Goal: Task Accomplishment & Management: Complete application form

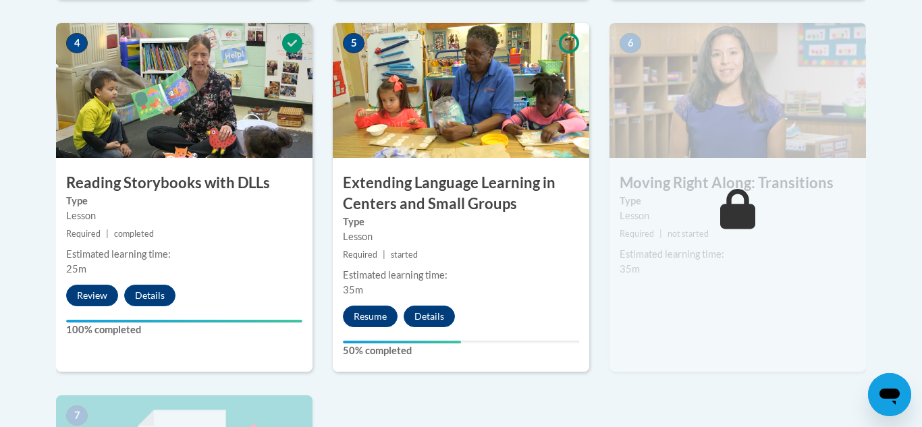
scroll to position [837, 0]
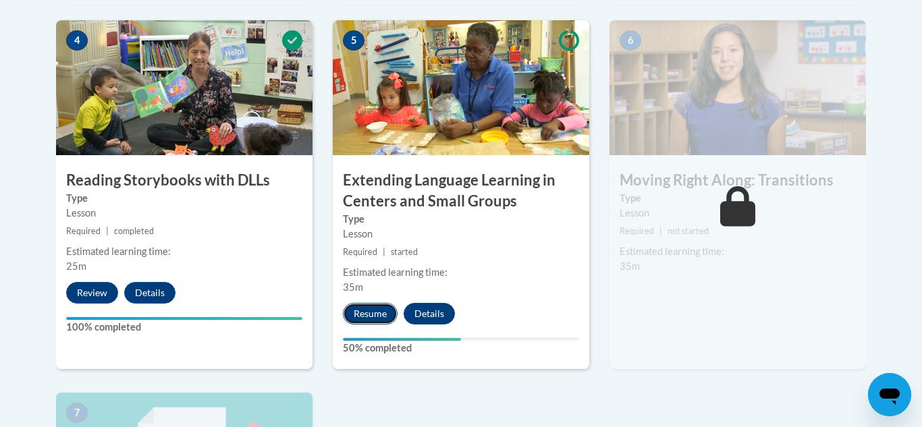
click at [364, 318] on button "Resume" at bounding box center [370, 314] width 55 height 22
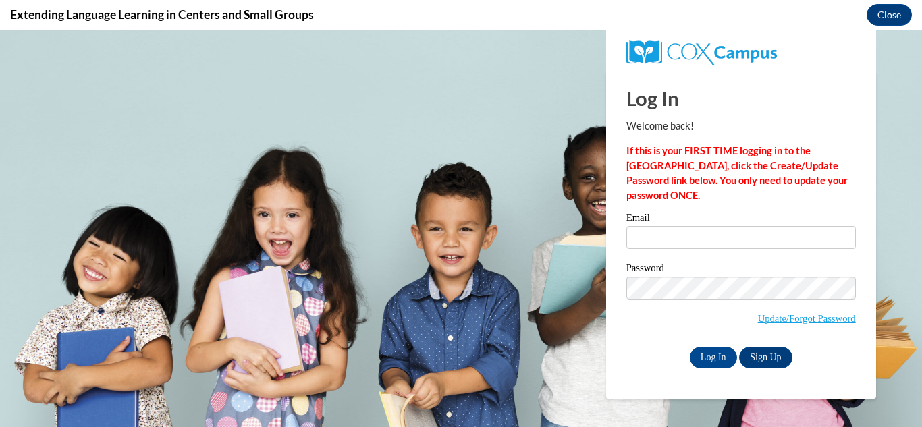
scroll to position [0, 0]
click at [639, 241] on input "Email" at bounding box center [740, 237] width 229 height 23
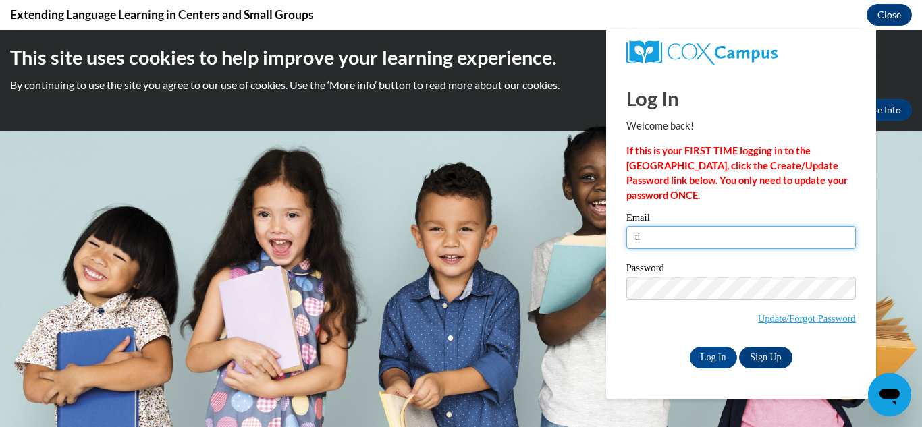
type input "[EMAIL_ADDRESS][DOMAIN_NAME]"
click at [723, 272] on label "Password" at bounding box center [740, 269] width 229 height 13
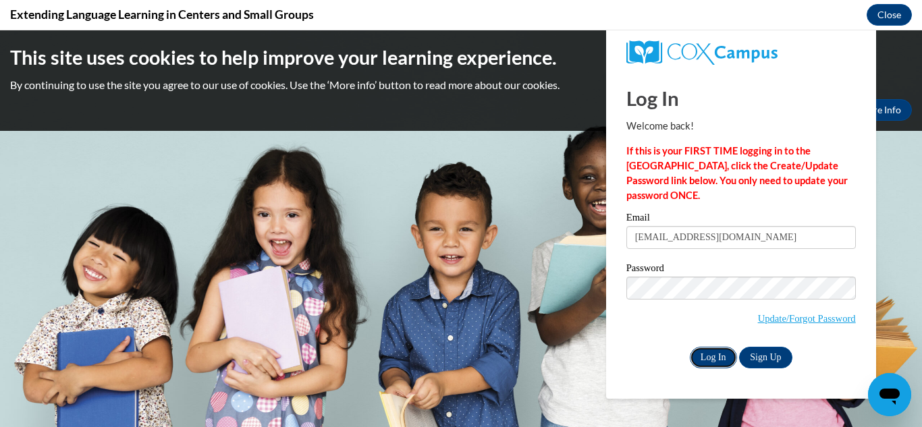
click at [721, 358] on input "Log In" at bounding box center [713, 358] width 47 height 22
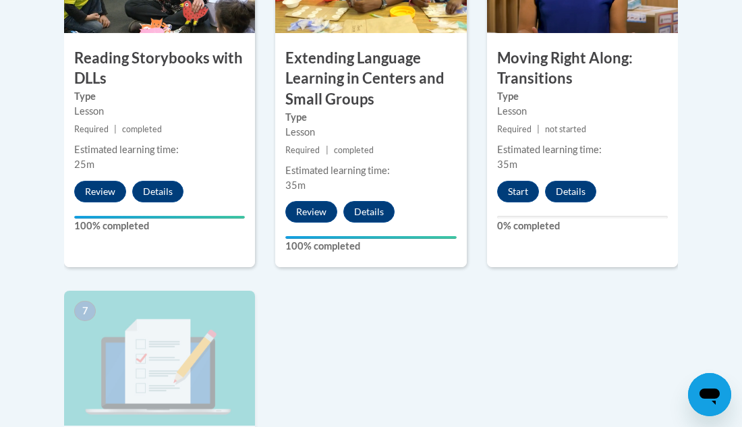
scroll to position [999, 0]
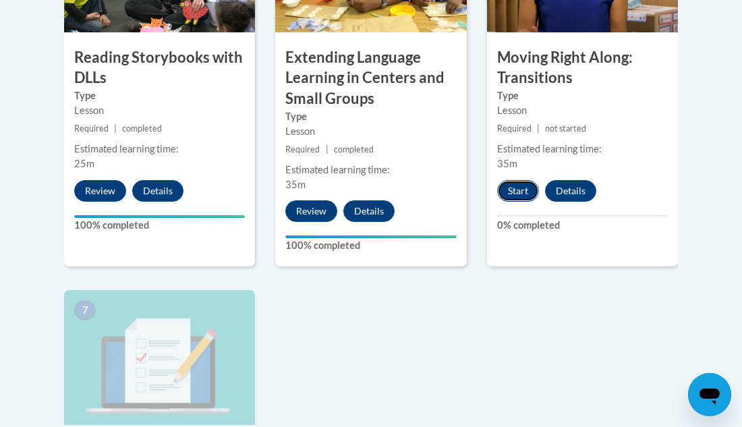
click at [520, 202] on button "Start" at bounding box center [518, 191] width 42 height 22
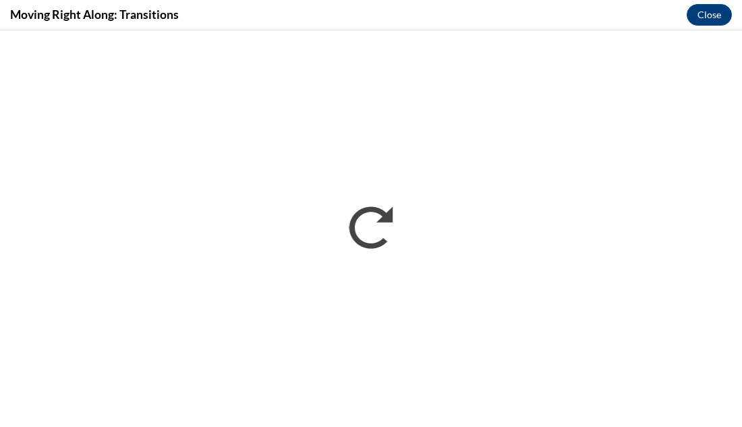
scroll to position [0, 0]
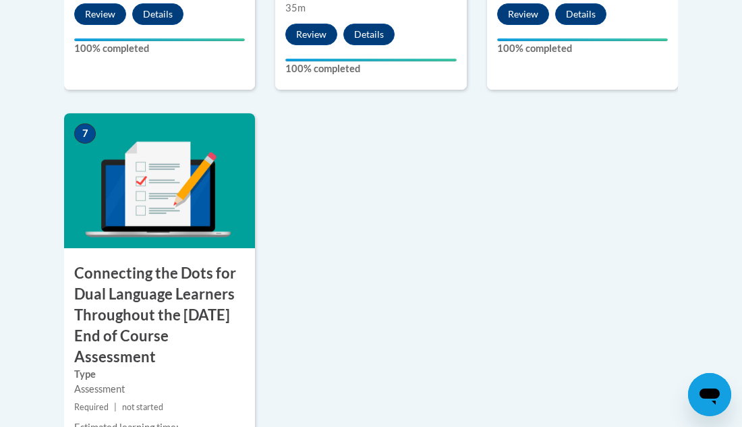
scroll to position [1188, 0]
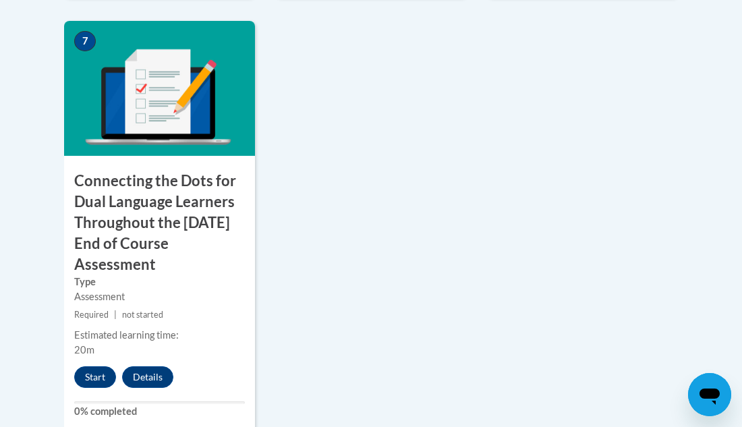
scroll to position [1295, 0]
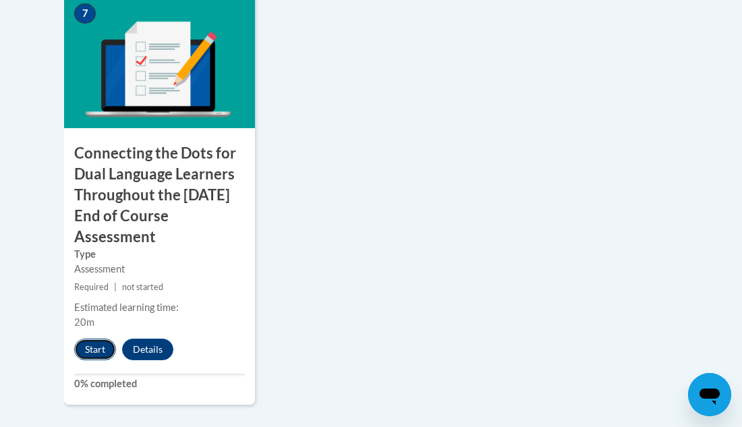
click at [88, 360] on button "Start" at bounding box center [95, 350] width 42 height 22
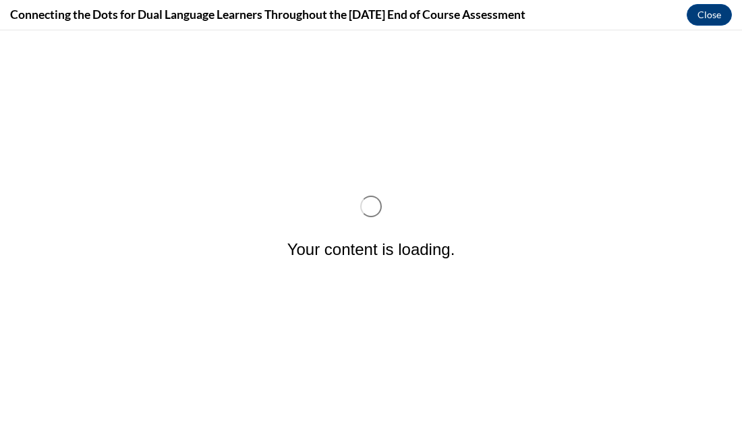
scroll to position [0, 0]
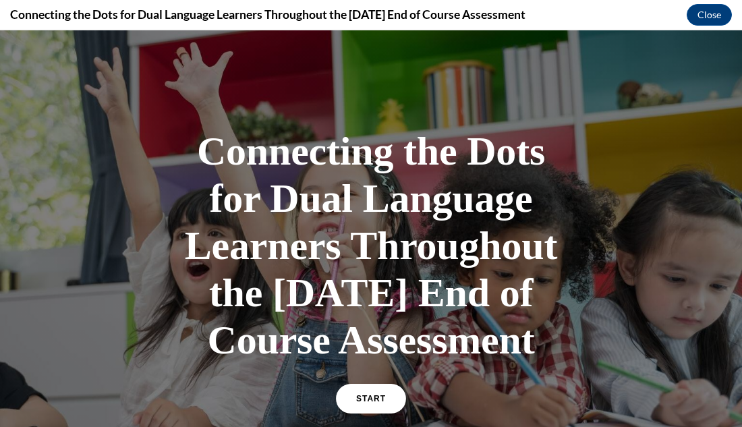
click at [679, 234] on div at bounding box center [371, 269] width 742 height 478
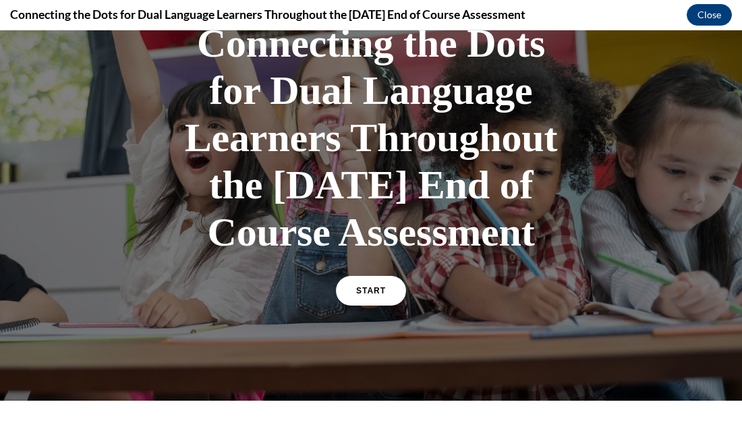
scroll to position [81, 0]
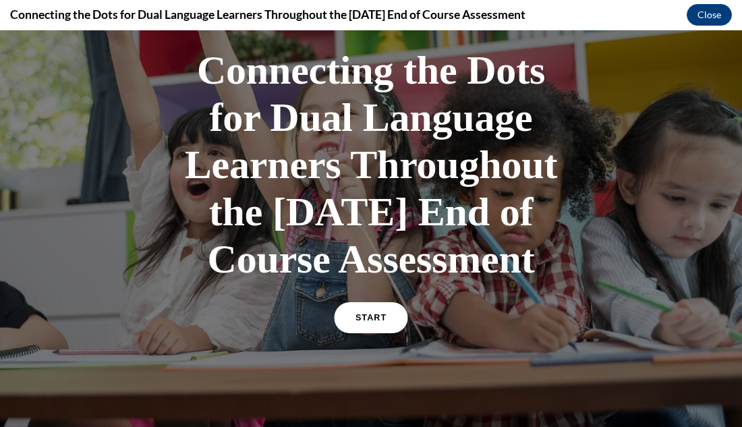
click at [376, 333] on link "START" at bounding box center [371, 317] width 74 height 31
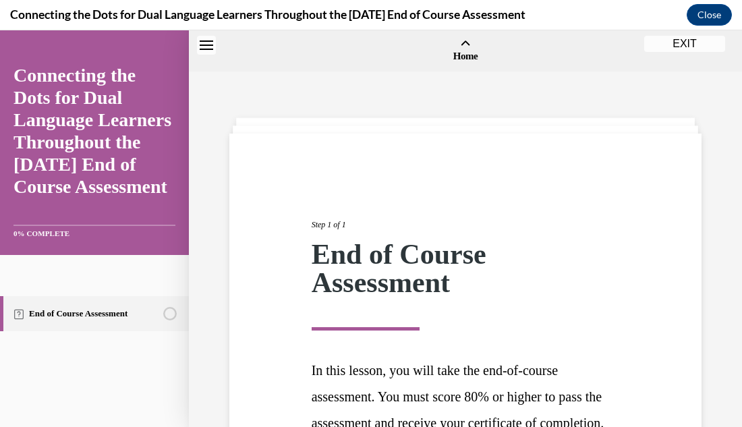
scroll to position [42, 0]
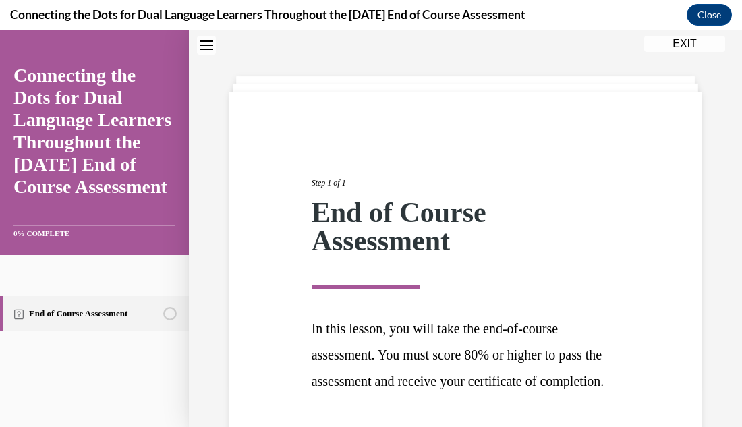
click at [708, 181] on div "Step 1 of 1 End of Course Assessment In this lesson, you will take the end-of-c…" at bounding box center [465, 297] width 493 height 302
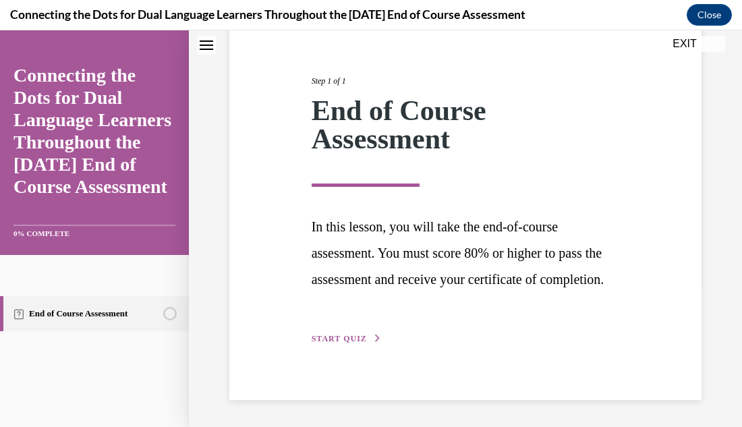
scroll to position [170, 0]
click at [343, 344] on button "START QUIZ" at bounding box center [347, 339] width 70 height 12
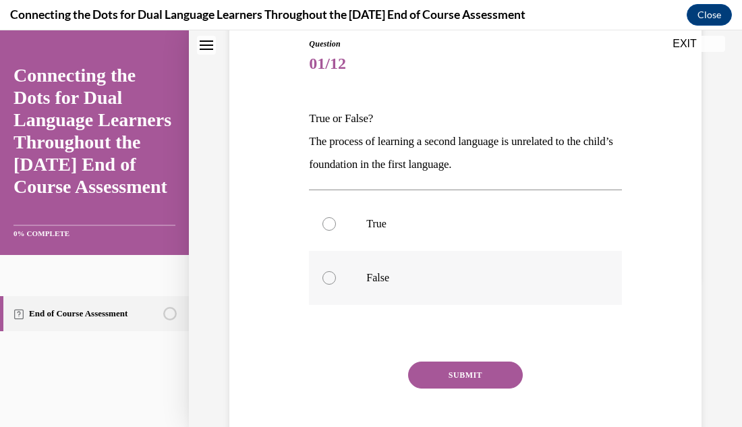
click at [330, 281] on div at bounding box center [329, 277] width 13 height 13
click at [330, 281] on input "False" at bounding box center [329, 277] width 13 height 13
radio input "true"
click at [495, 377] on button "SUBMIT" at bounding box center [465, 375] width 115 height 27
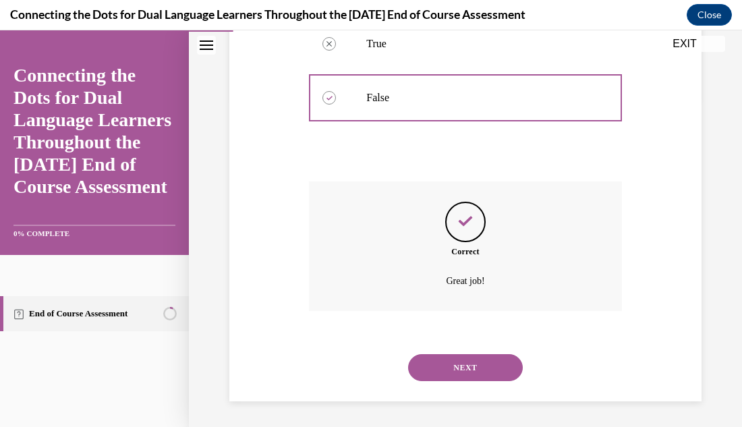
scroll to position [331, 0]
click at [731, 346] on div "Question 01/12 True or False? The process of learning a second language is unre…" at bounding box center [465, 85] width 553 height 686
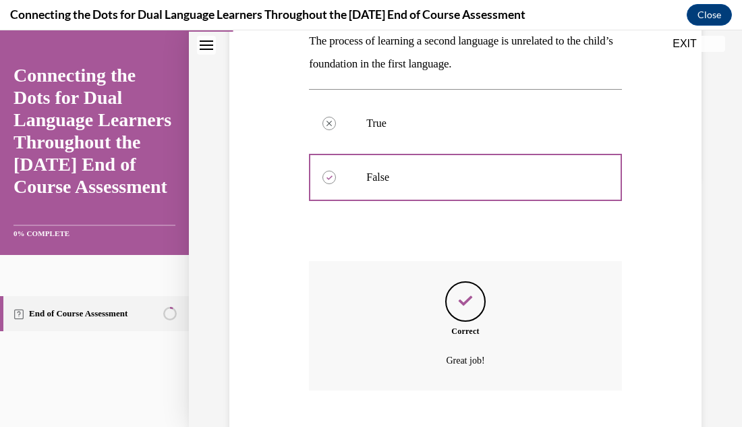
scroll to position [223, 0]
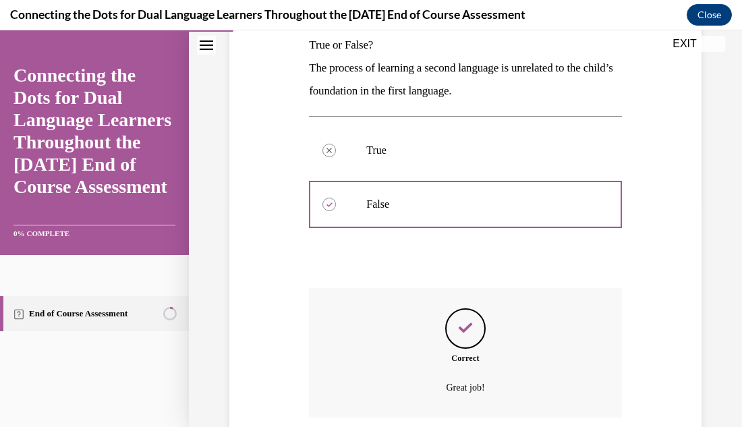
click at [722, 307] on div "Question 01/12 True or False? The process of learning a second language is unre…" at bounding box center [465, 193] width 553 height 686
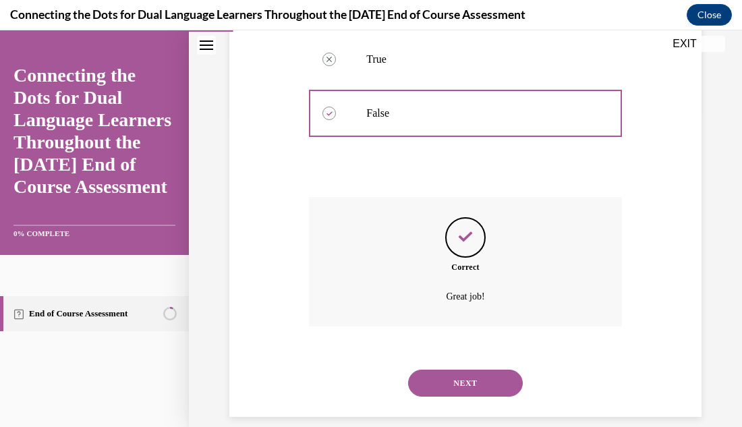
scroll to position [331, 0]
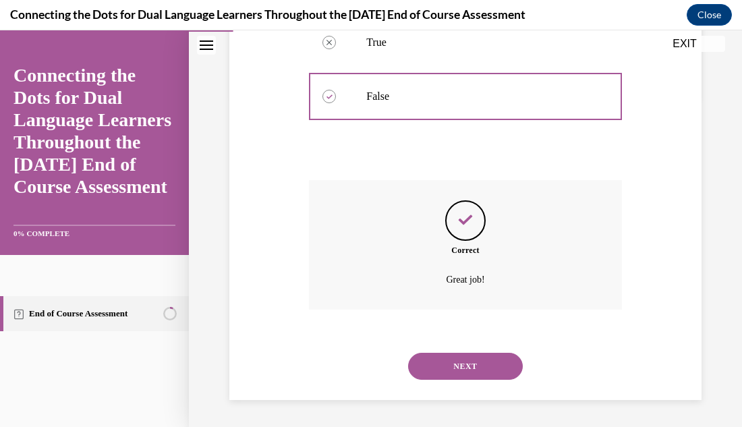
click at [509, 367] on button "NEXT" at bounding box center [465, 366] width 115 height 27
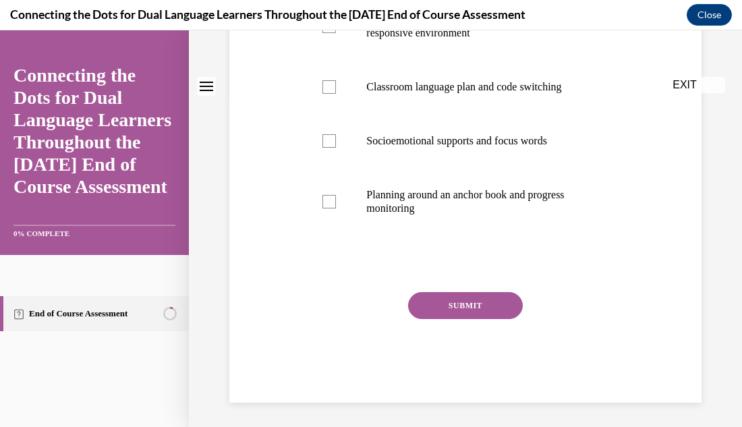
scroll to position [0, 0]
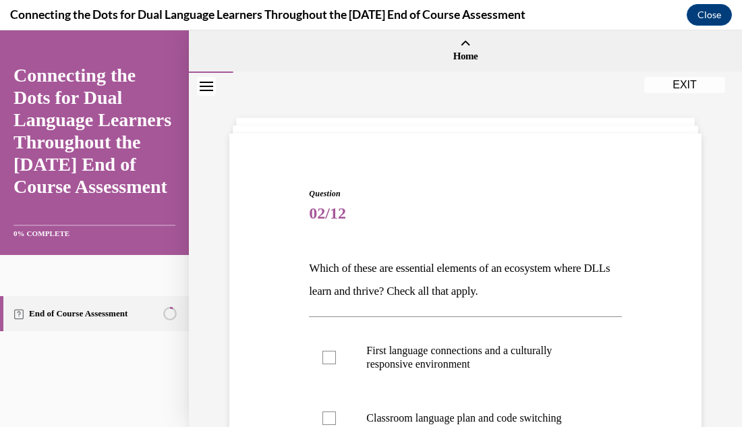
click at [721, 208] on div "Question 02/12 Which of these are essential elements of an ecosystem where DLLs…" at bounding box center [465, 417] width 553 height 688
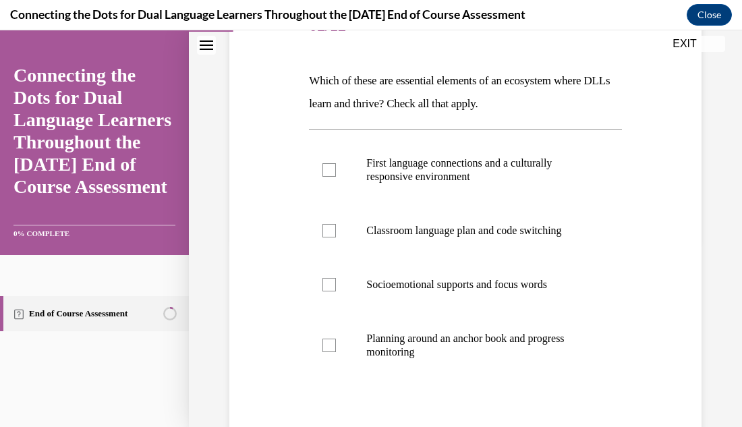
scroll to position [189, 0]
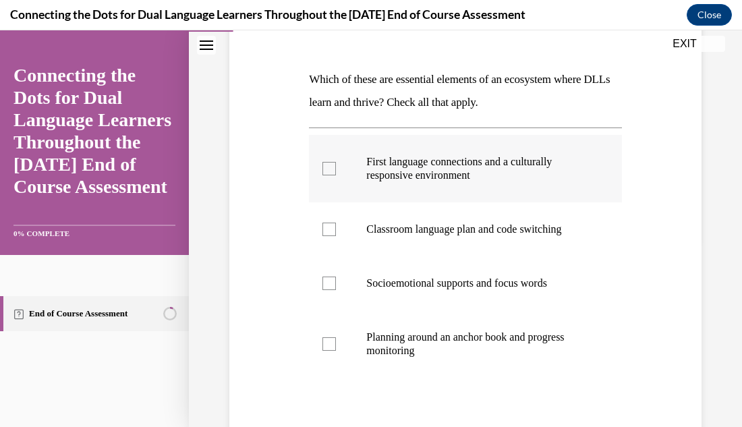
click at [330, 166] on div at bounding box center [329, 168] width 13 height 13
click at [330, 166] on input "First language connections and a culturally responsive environment" at bounding box center [329, 168] width 13 height 13
checkbox input "true"
click at [329, 283] on div at bounding box center [329, 283] width 13 height 13
click at [329, 283] on input "Socioemotional supports and focus words" at bounding box center [329, 283] width 13 height 13
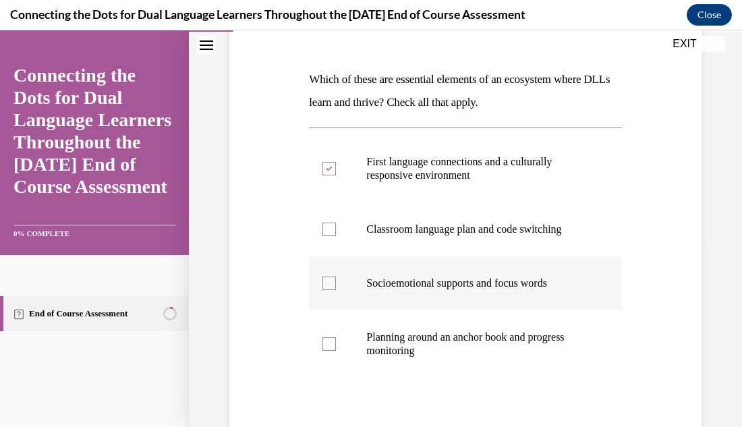
checkbox input "true"
click at [328, 345] on div at bounding box center [329, 343] width 13 height 13
click at [328, 345] on input "Planning around an anchor book and progress monitoring" at bounding box center [329, 343] width 13 height 13
checkbox input "true"
click at [719, 325] on div "Question 02/12 Which of these are essential elements of an ecosystem where DLLs…" at bounding box center [465, 228] width 553 height 688
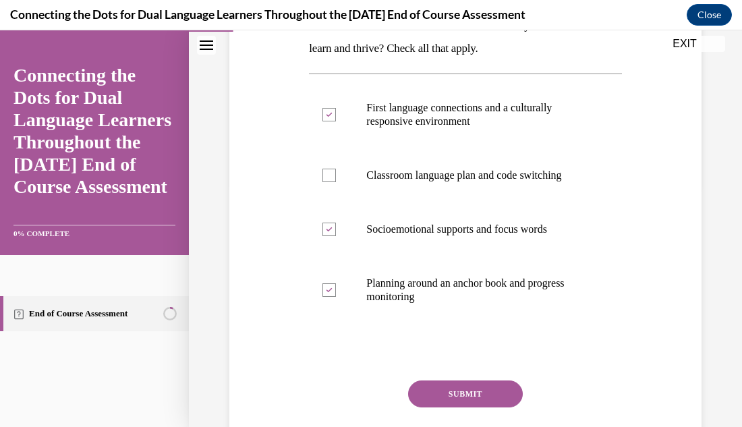
scroll to position [270, 0]
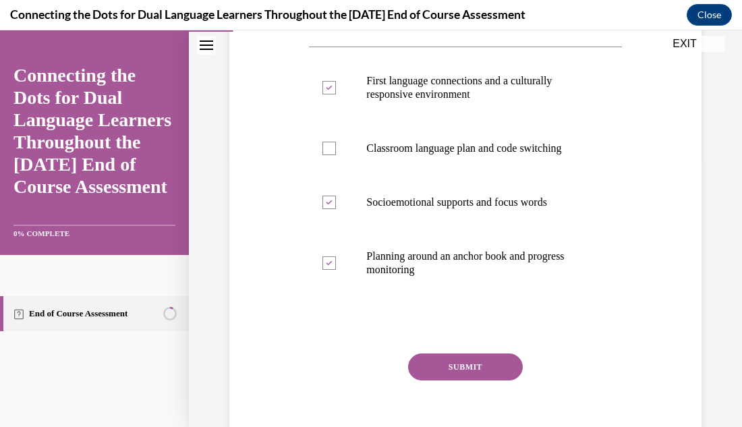
click at [498, 371] on button "SUBMIT" at bounding box center [465, 367] width 115 height 27
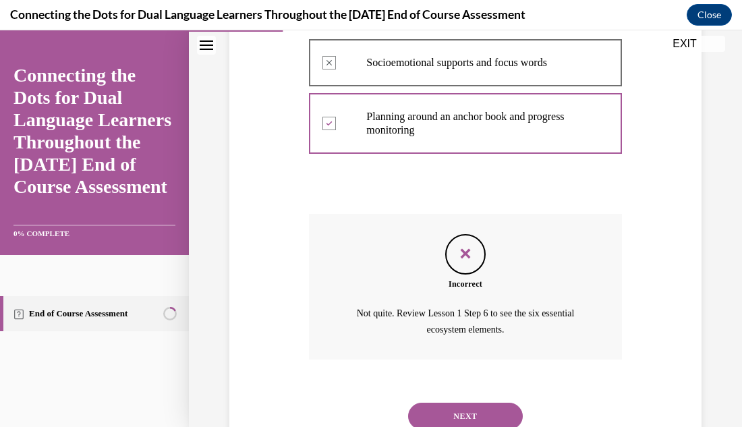
scroll to position [459, 0]
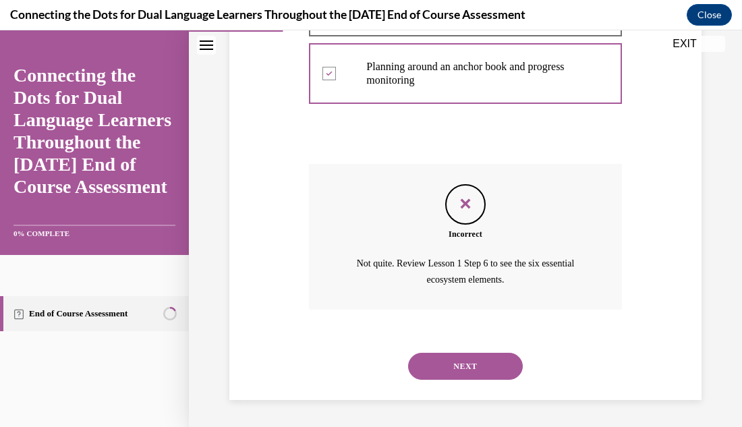
click at [722, 361] on div "Question 02/12 Which of these are essential elements of an ecosystem where DLLs…" at bounding box center [465, 20] width 553 height 814
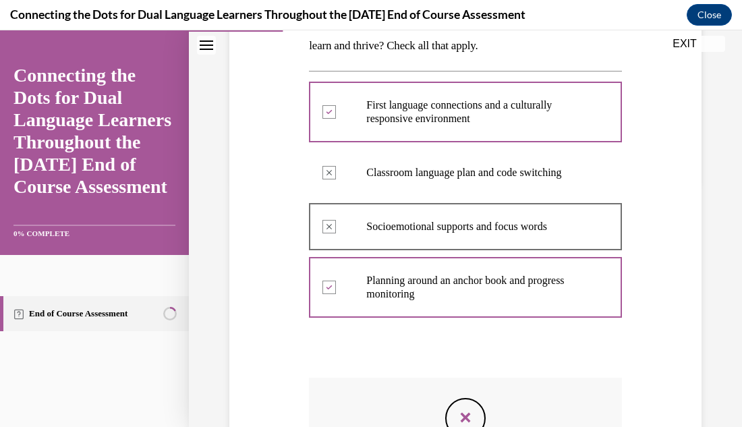
scroll to position [244, 0]
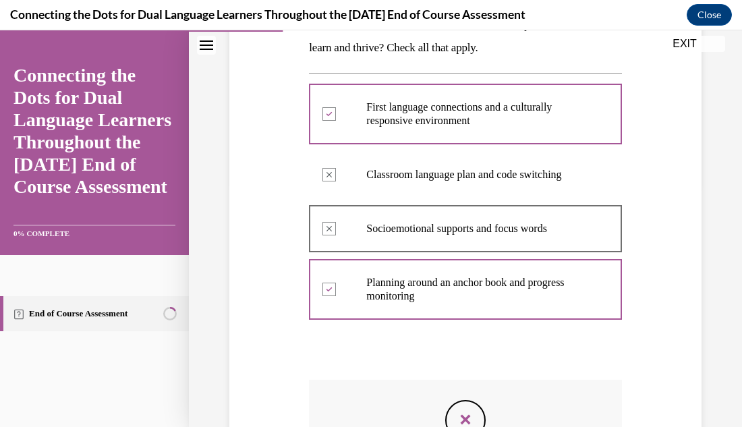
click at [716, 371] on div "Question 02/12 Which of these are essential elements of an ecosystem where DLLs…" at bounding box center [465, 236] width 553 height 814
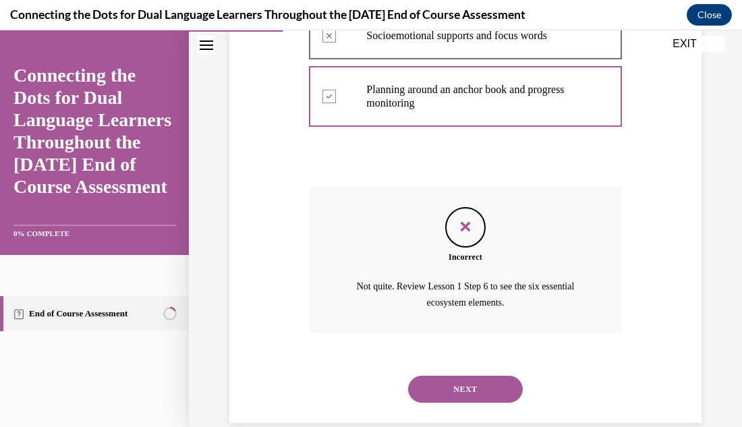
scroll to position [459, 0]
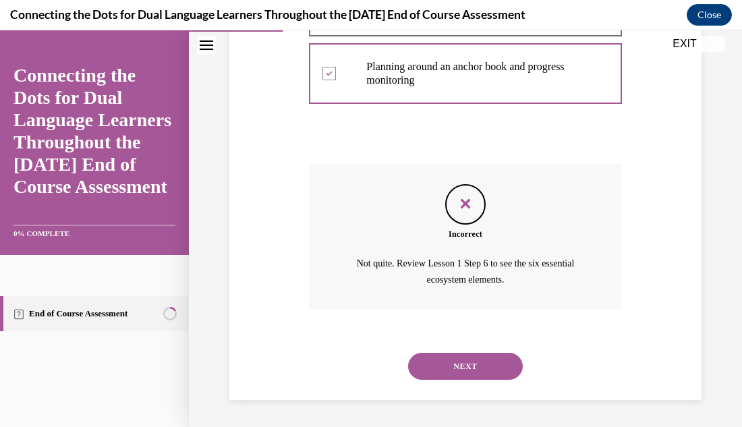
click at [507, 374] on button "NEXT" at bounding box center [465, 366] width 115 height 27
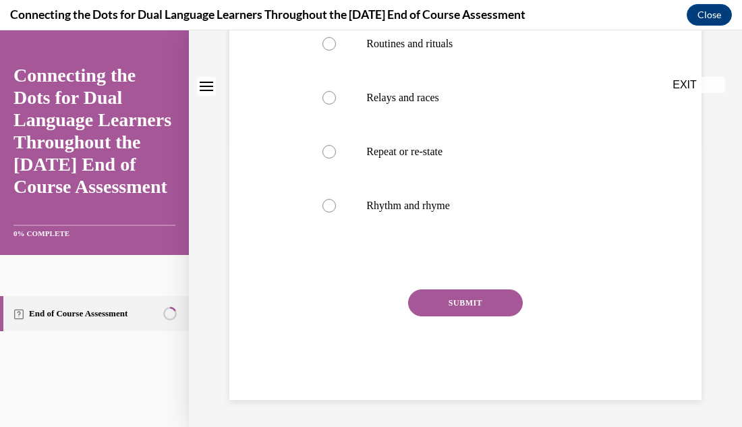
scroll to position [0, 0]
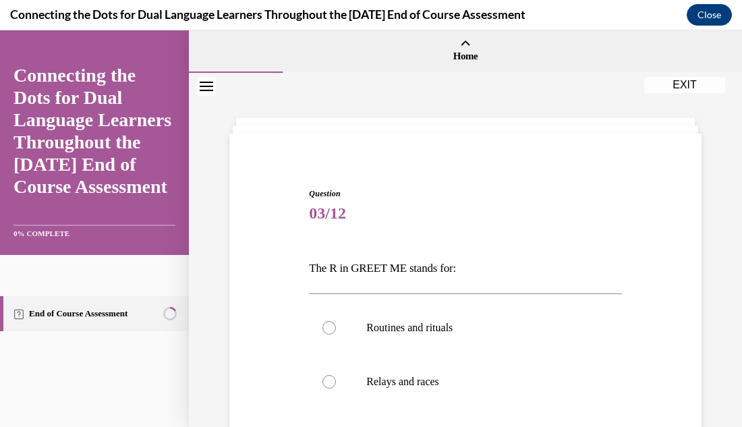
click at [702, 265] on div "Question 03/12 The R in GREET ME stands for: Routines and rituals Relays and ra…" at bounding box center [465, 415] width 479 height 537
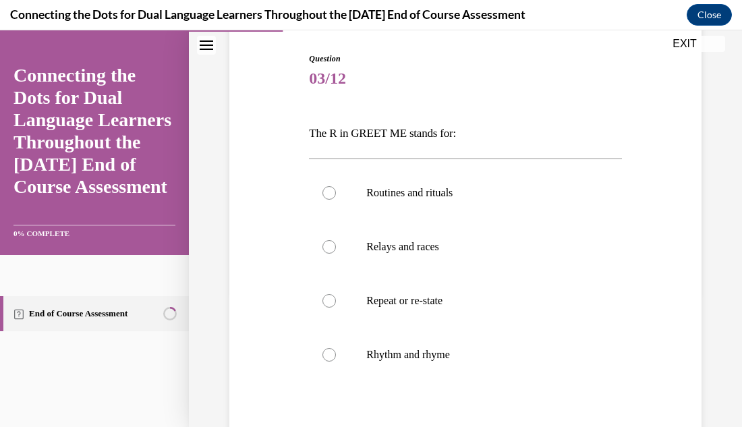
scroll to position [162, 0]
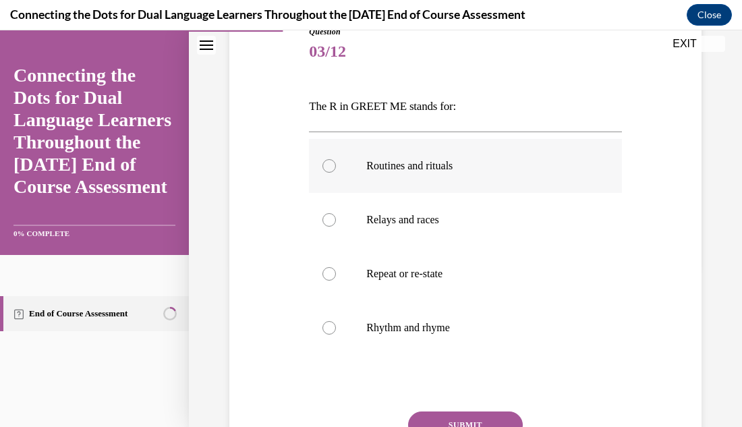
click at [332, 168] on div at bounding box center [329, 165] width 13 height 13
click at [332, 168] on input "Routines and rituals" at bounding box center [329, 165] width 13 height 13
radio input "true"
click at [473, 420] on button "SUBMIT" at bounding box center [465, 425] width 115 height 27
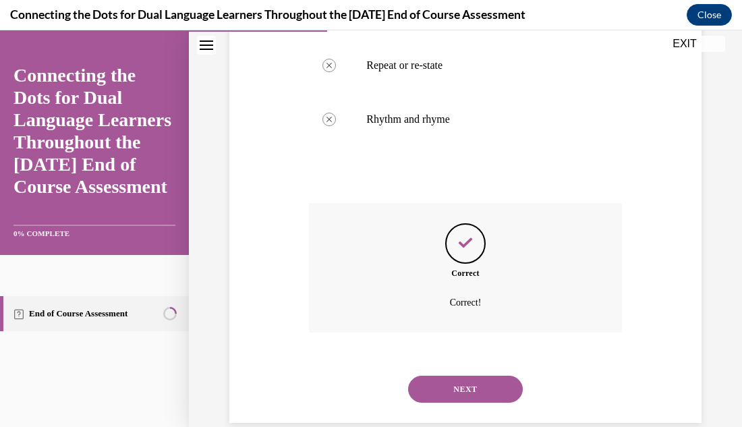
scroll to position [393, 0]
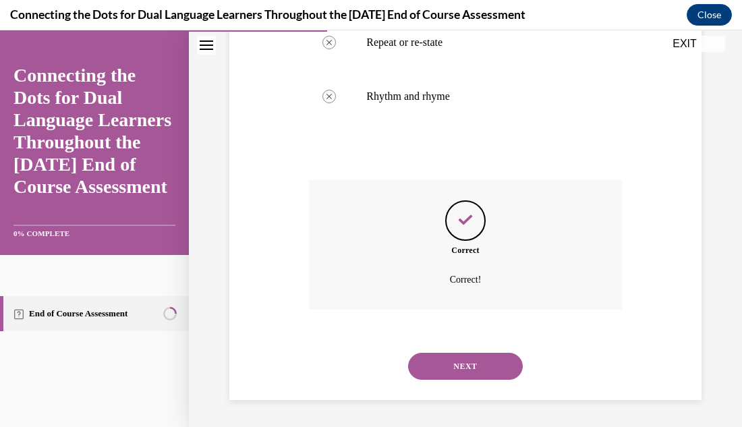
click at [710, 345] on div "Question 03/12 The R in GREET ME stands for: Routines and rituals Correctly sel…" at bounding box center [465, 54] width 553 height 748
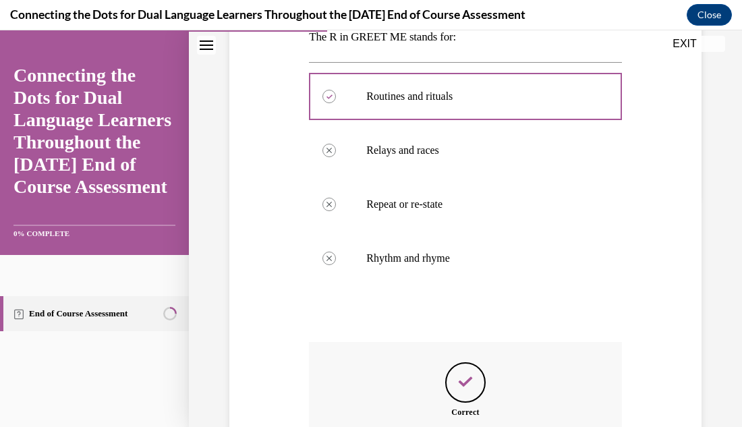
scroll to position [204, 0]
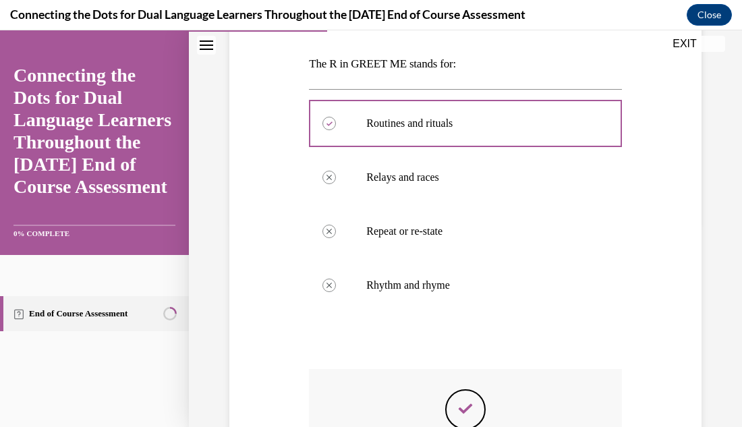
click at [726, 301] on div "Question 03/12 The R in GREET ME stands for: Routines and rituals Correctly sel…" at bounding box center [465, 242] width 553 height 748
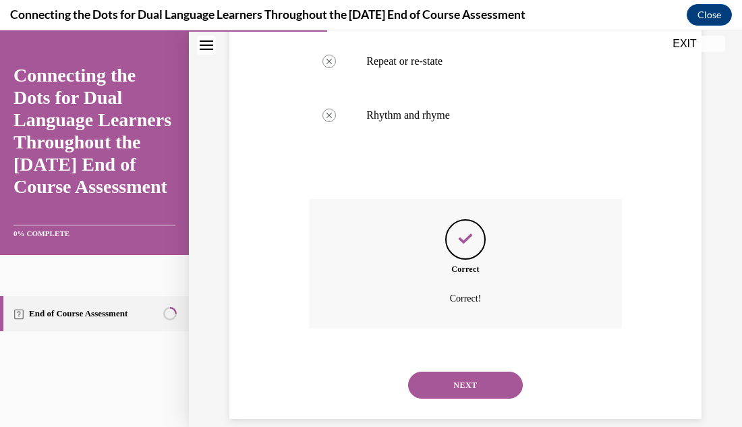
scroll to position [393, 0]
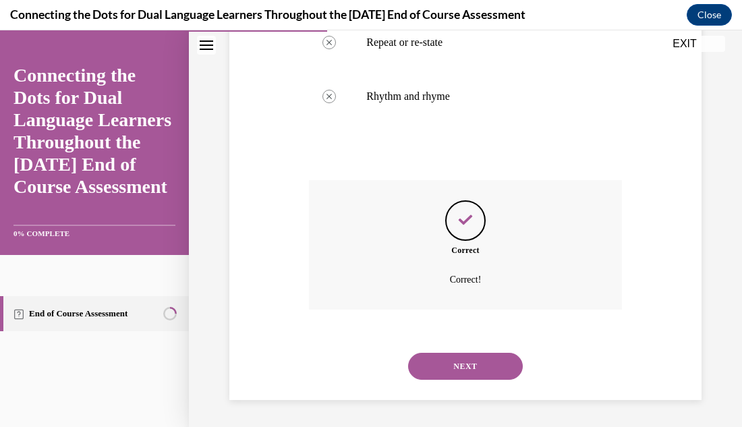
click at [490, 370] on button "NEXT" at bounding box center [465, 366] width 115 height 27
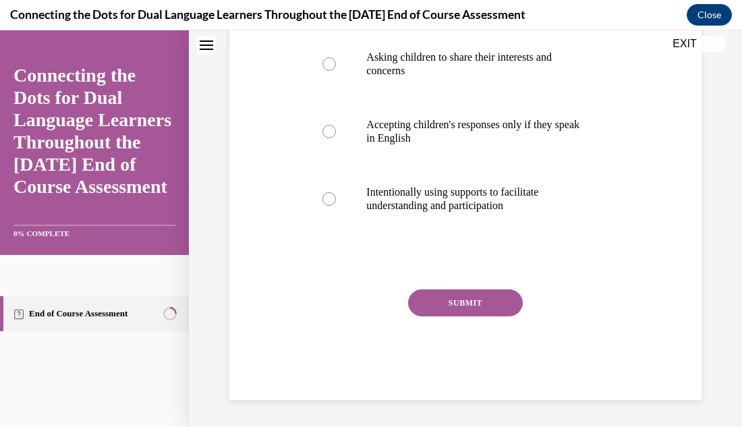
scroll to position [0, 0]
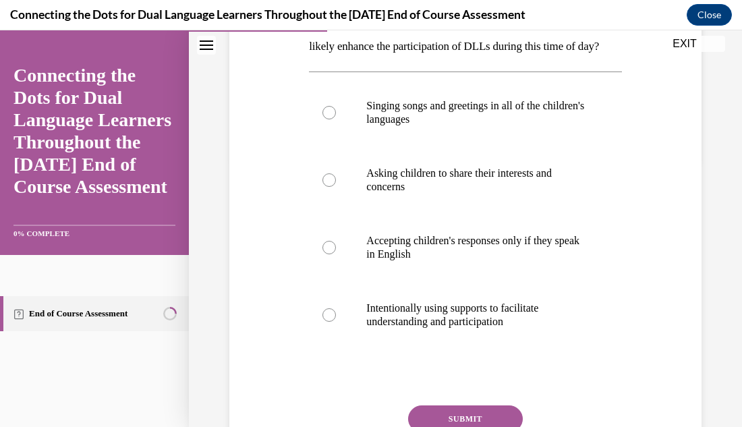
scroll to position [270, 0]
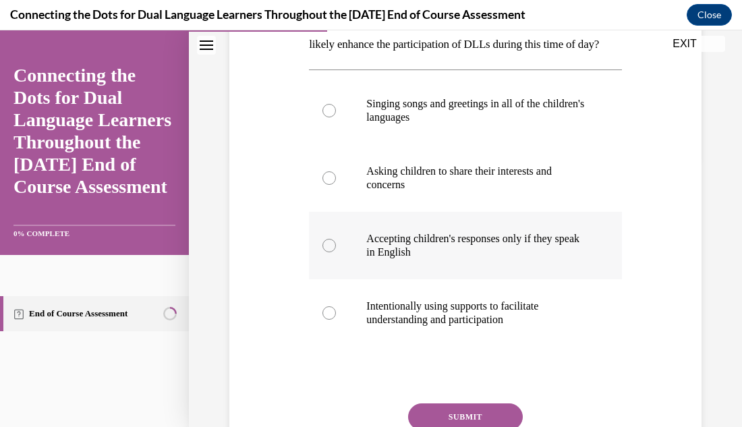
click at [327, 276] on label "Accepting children's responses only if they speak in English" at bounding box center [465, 245] width 312 height 67
click at [327, 252] on input "Accepting children's responses only if they speak in English" at bounding box center [329, 245] width 13 height 13
radio input "true"
click at [708, 315] on div "Question 04/12 Morning meetings are critical for supporting children's self-exp…" at bounding box center [465, 172] width 553 height 738
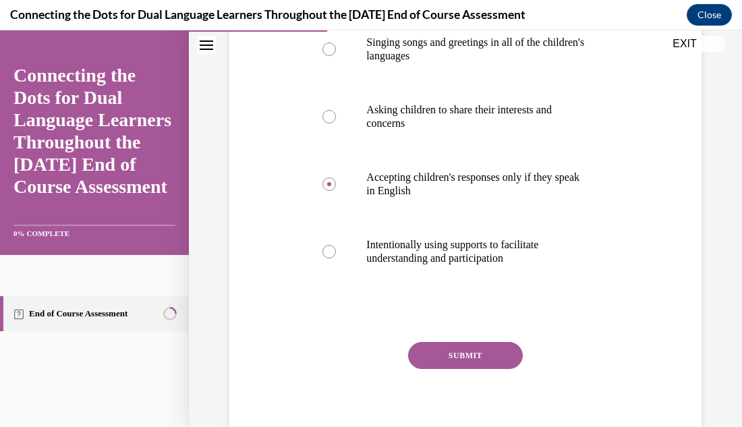
scroll to position [351, 0]
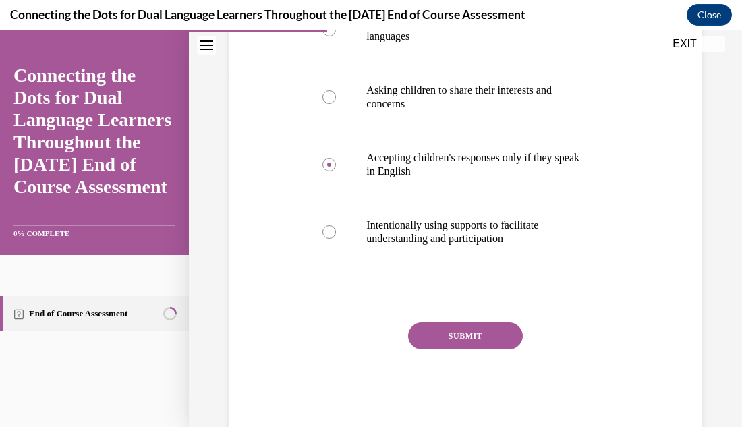
click at [483, 350] on button "SUBMIT" at bounding box center [465, 336] width 115 height 27
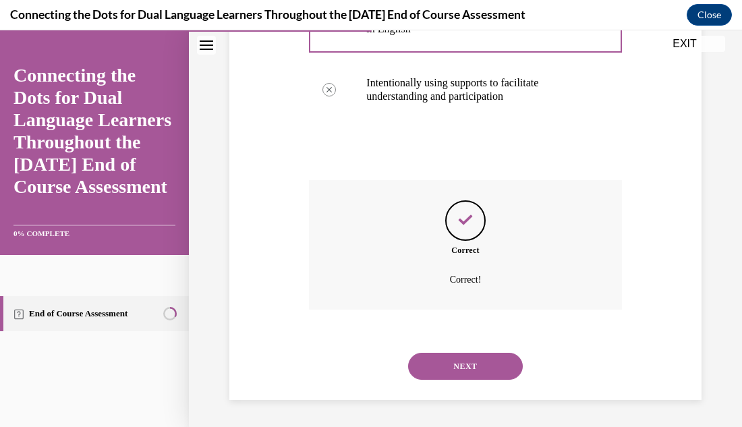
scroll to position [516, 0]
click at [722, 316] on div "Question 04/12 Morning meetings are critical for supporting children's self-exp…" at bounding box center [465, 3] width 553 height 847
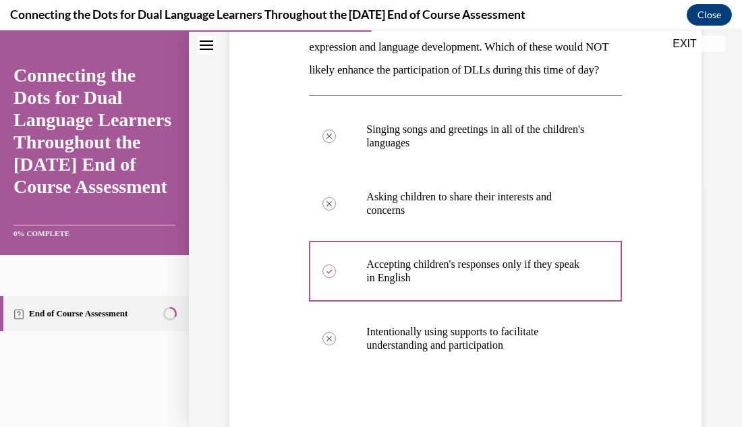
scroll to position [246, 0]
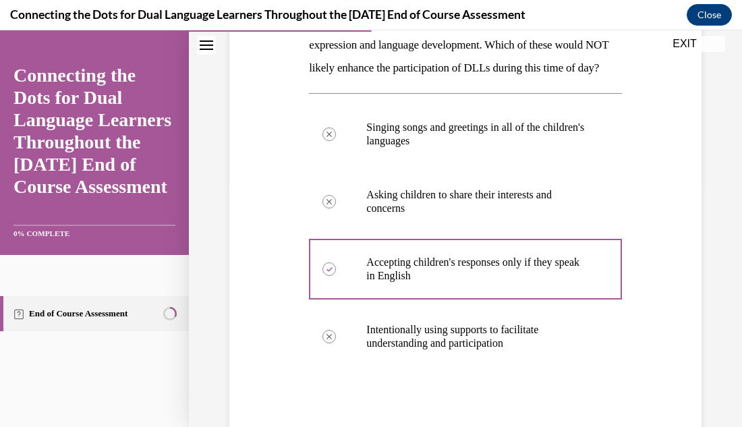
click at [709, 358] on div "Question 04/12 Morning meetings are critical for supporting children's self-exp…" at bounding box center [465, 250] width 553 height 847
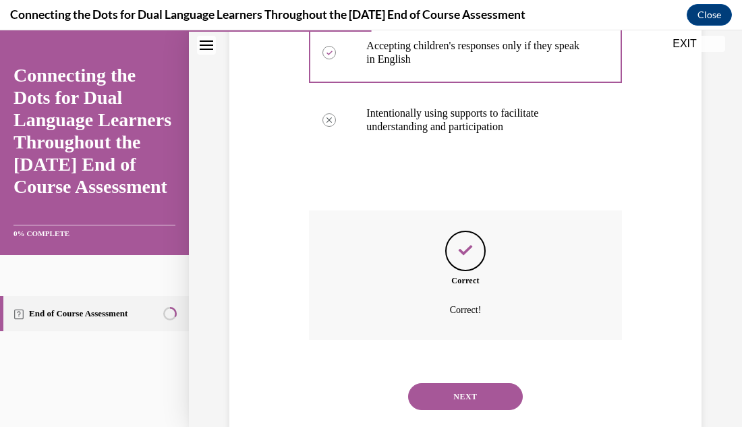
scroll to position [489, 0]
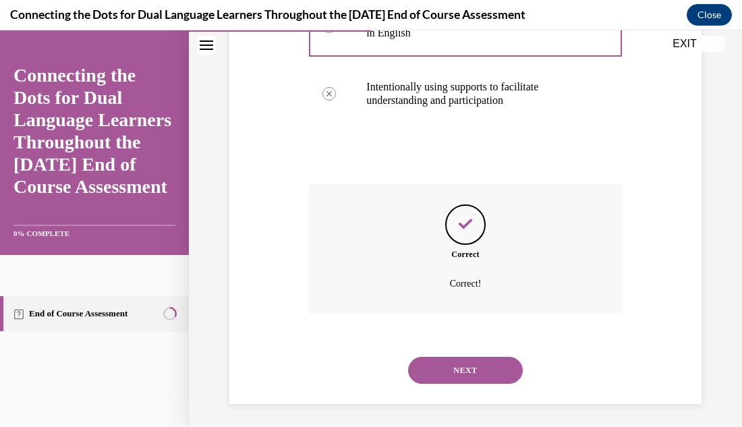
click at [515, 384] on button "NEXT" at bounding box center [465, 370] width 115 height 27
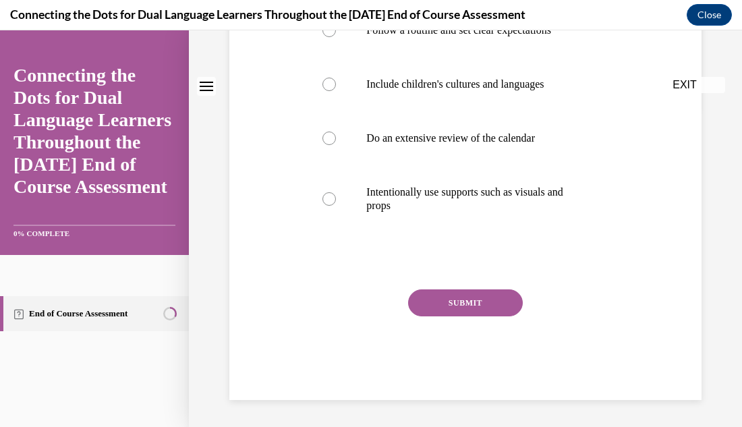
scroll to position [0, 0]
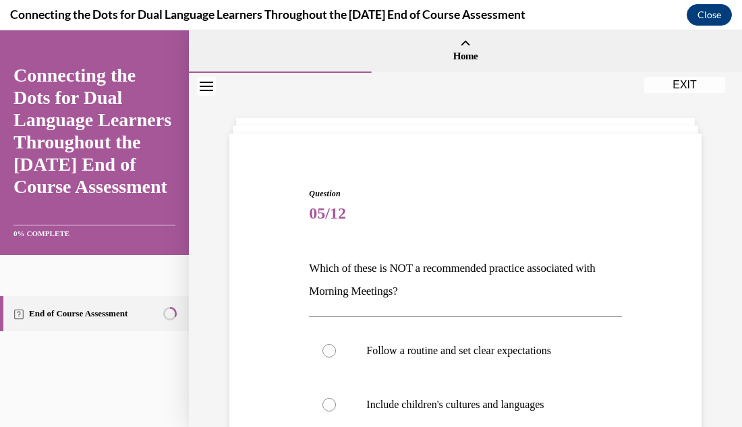
click at [720, 301] on div "Question 05/12 Which of these is NOT a recommended practice associated with Mor…" at bounding box center [465, 410] width 553 height 675
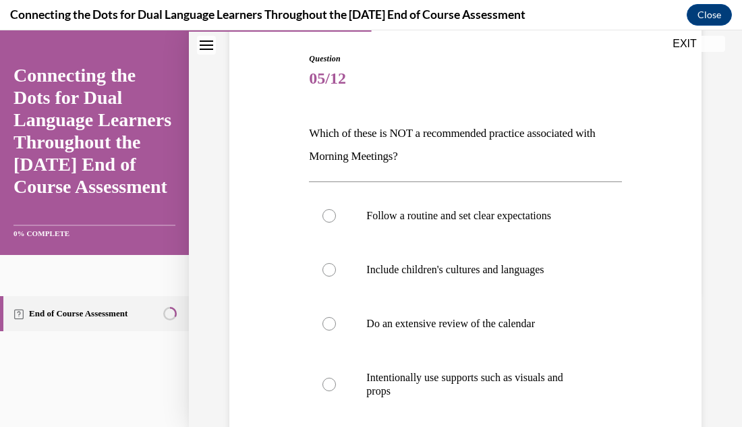
scroll to position [162, 0]
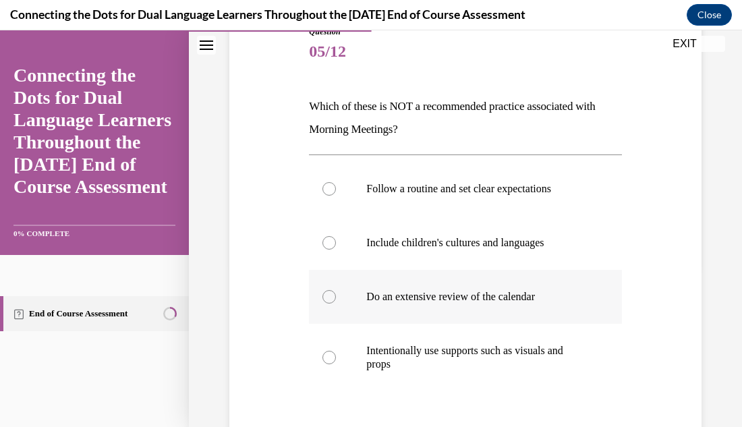
click at [329, 302] on div at bounding box center [329, 296] width 13 height 13
click at [329, 302] on input "Do an extensive review of the calendar" at bounding box center [329, 296] width 13 height 13
radio input "true"
click at [708, 339] on div "Question 05/12 Which of these is NOT a recommended practice associated with Mor…" at bounding box center [465, 248] width 553 height 675
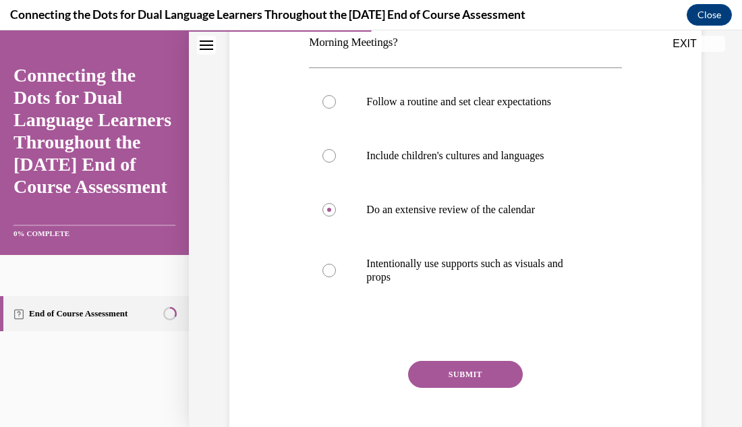
scroll to position [270, 0]
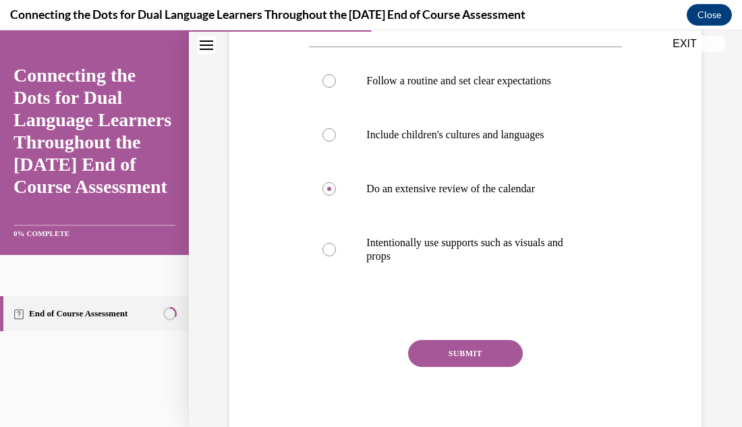
click at [502, 358] on button "SUBMIT" at bounding box center [465, 353] width 115 height 27
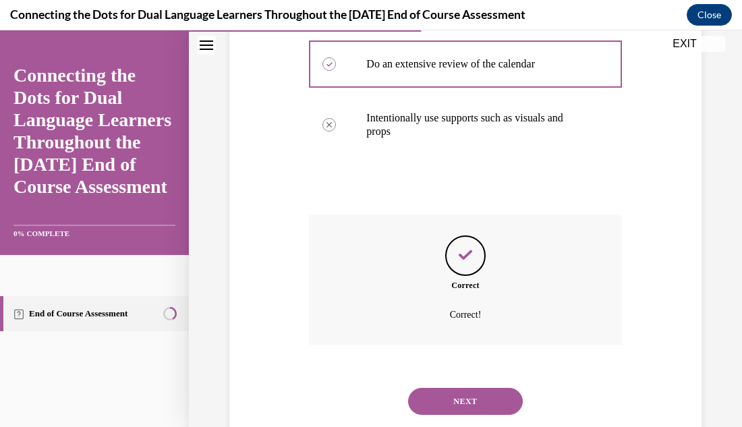
scroll to position [430, 0]
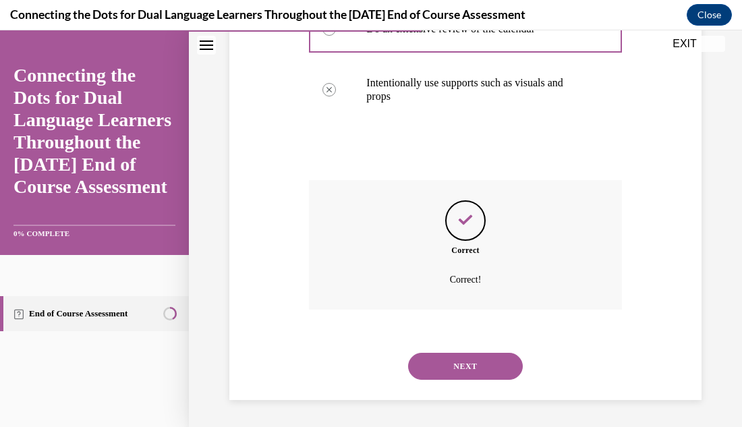
click at [723, 332] on div "Question 05/12 Which of these is NOT a recommended practice associated with Mor…" at bounding box center [465, 35] width 553 height 784
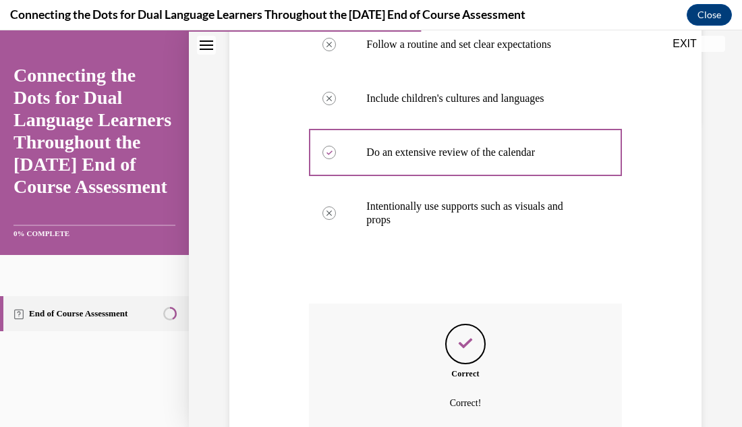
scroll to position [214, 0]
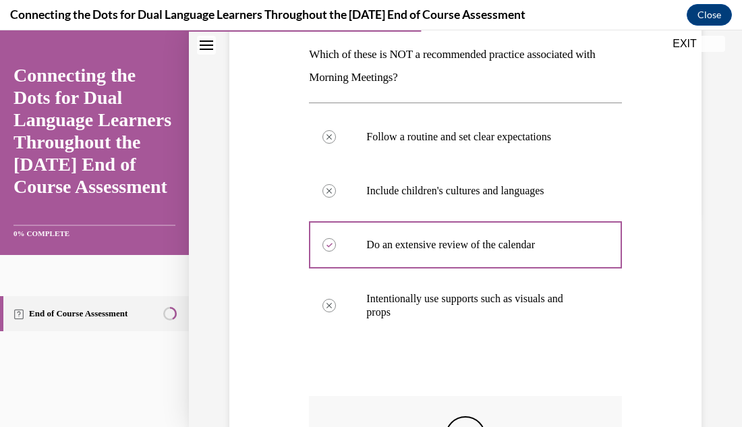
click at [725, 273] on div "Question 05/12 Which of these is NOT a recommended practice associated with Mor…" at bounding box center [465, 251] width 553 height 784
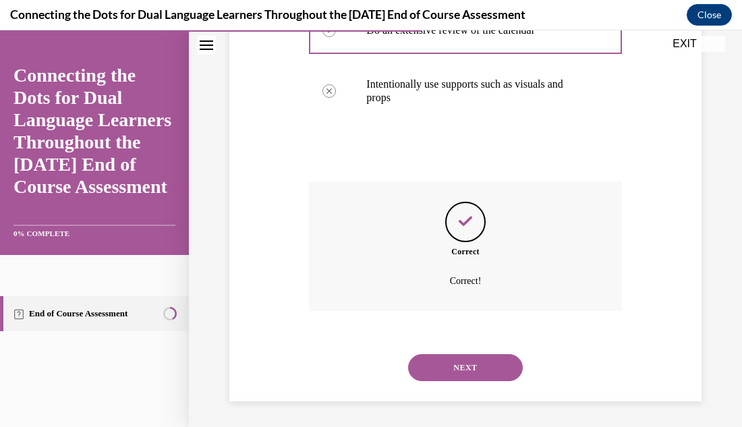
scroll to position [430, 0]
click at [490, 360] on button "NEXT" at bounding box center [465, 366] width 115 height 27
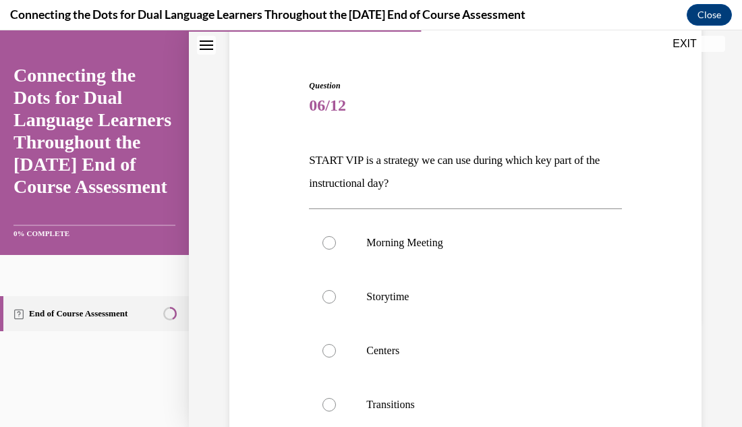
scroll to position [135, 0]
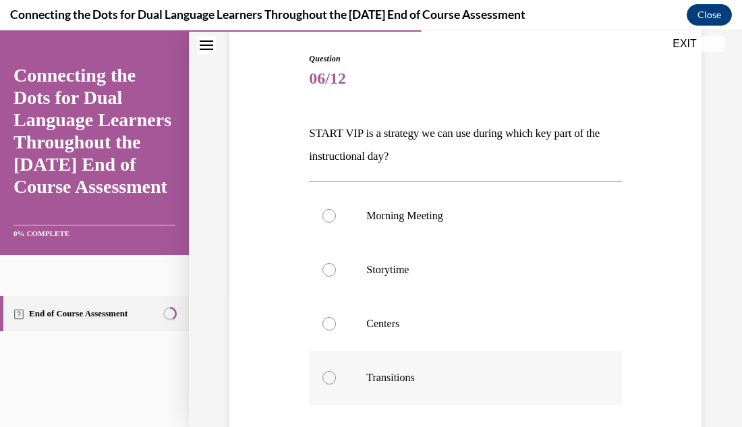
click at [332, 379] on div at bounding box center [329, 377] width 13 height 13
click at [332, 379] on input "Transitions" at bounding box center [329, 377] width 13 height 13
radio input "true"
click at [711, 361] on div "Question 06/12 START VIP is a strategy we can use during which key part of the …" at bounding box center [465, 268] width 553 height 661
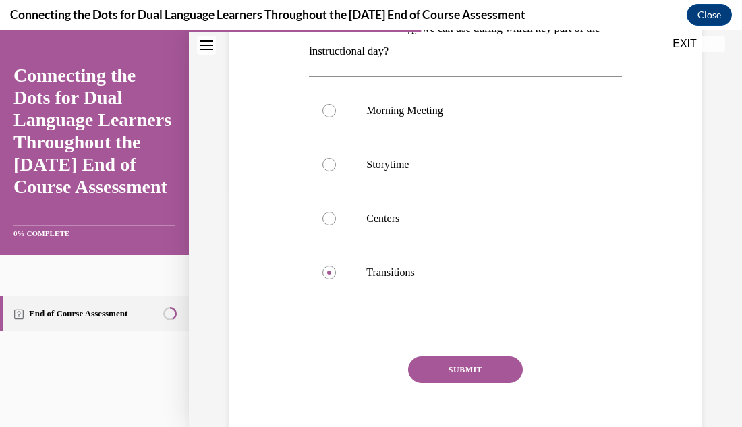
scroll to position [243, 0]
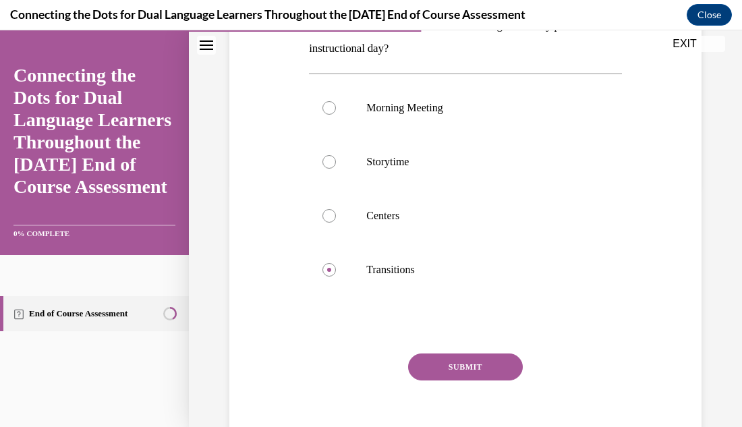
click at [477, 370] on button "SUBMIT" at bounding box center [465, 367] width 115 height 27
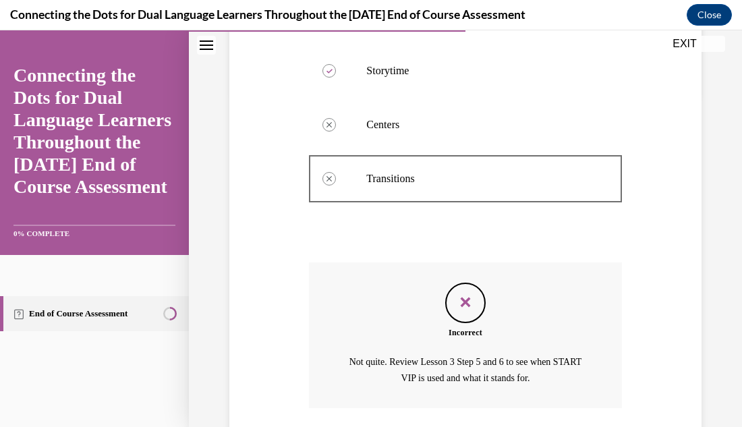
scroll to position [433, 0]
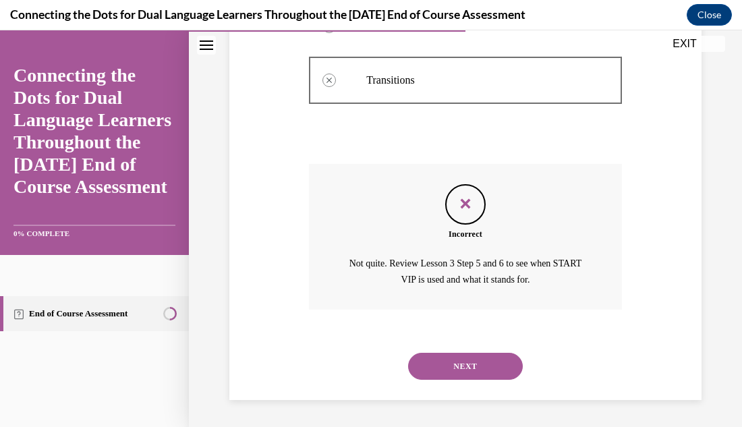
click at [717, 278] on div "Question 06/12 START VIP is a strategy we can use during which key part of the …" at bounding box center [465, 33] width 553 height 787
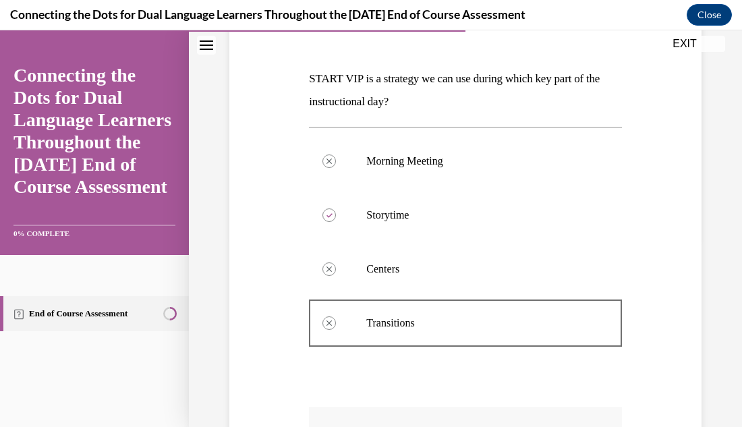
scroll to position [217, 0]
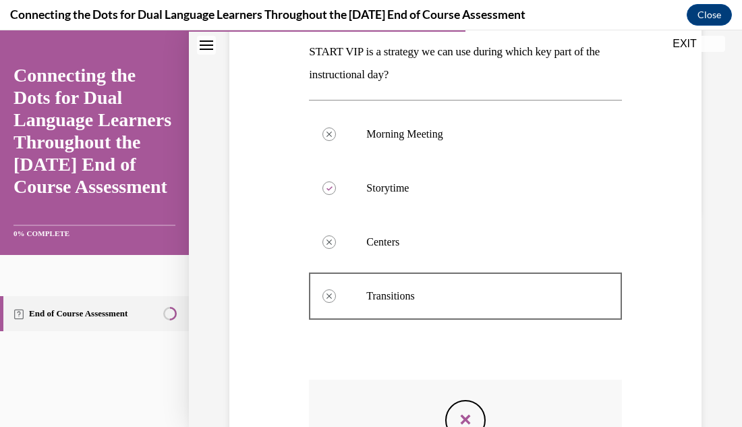
click at [717, 338] on div "Question 06/12 START VIP is a strategy we can use during which key part of the …" at bounding box center [465, 249] width 553 height 787
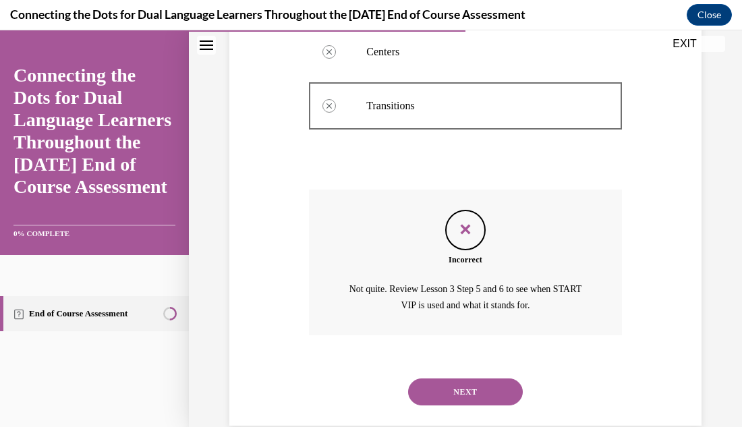
scroll to position [433, 0]
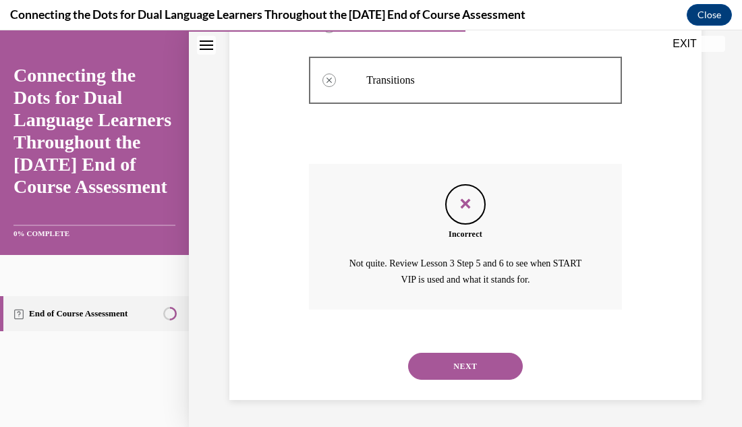
click at [506, 362] on button "NEXT" at bounding box center [465, 366] width 115 height 27
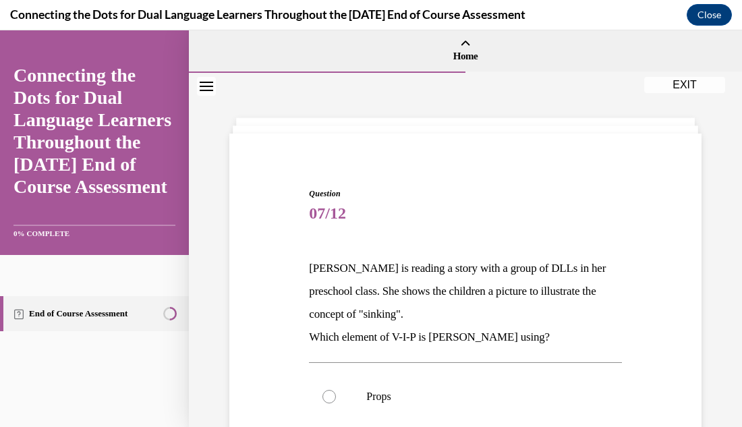
click at [721, 319] on div "Question 07/12 Lucia is reading a story with a group of DLLs in her preschool c…" at bounding box center [465, 426] width 553 height 707
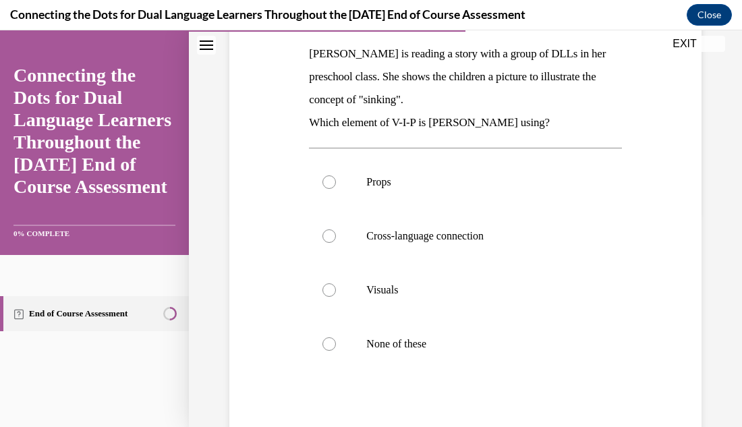
scroll to position [216, 0]
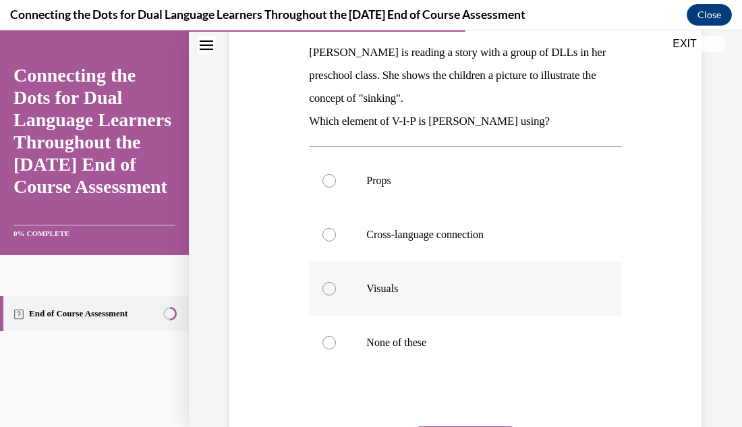
click at [333, 291] on div at bounding box center [329, 288] width 13 height 13
click at [333, 291] on input "Visuals" at bounding box center [329, 288] width 13 height 13
radio input "true"
click at [723, 352] on div "Question 07/12 Lucia is reading a story with a group of DLLs in her preschool c…" at bounding box center [465, 210] width 553 height 707
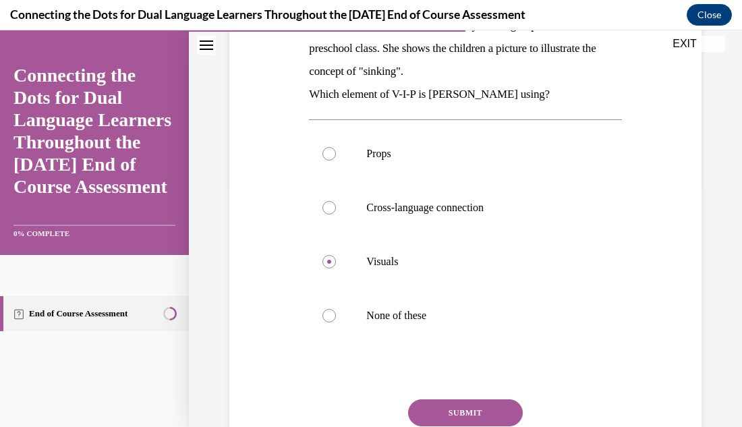
scroll to position [270, 0]
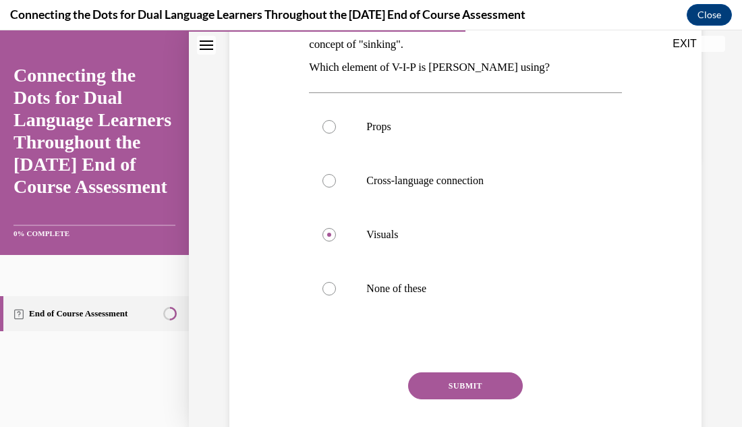
click at [478, 395] on button "SUBMIT" at bounding box center [465, 385] width 115 height 27
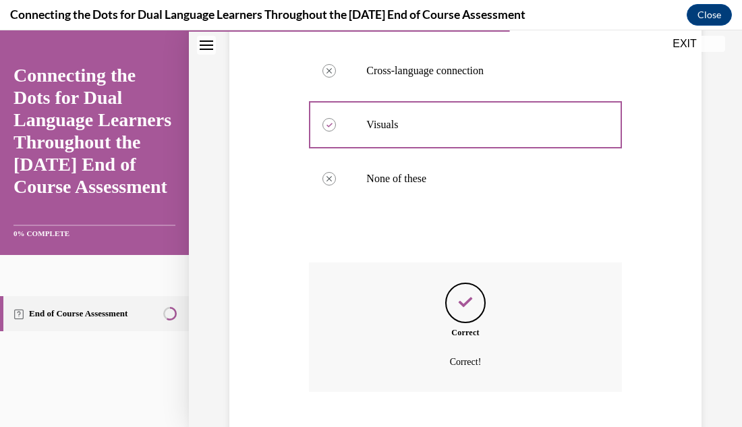
scroll to position [462, 0]
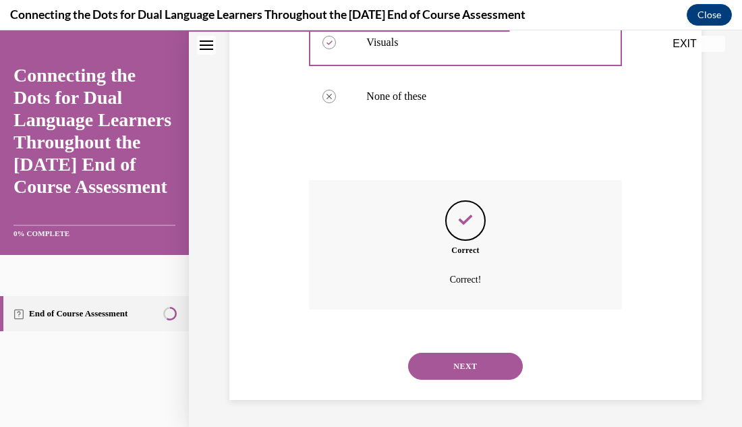
click at [714, 368] on div "Question 07/12 Lucia is reading a story with a group of DLLs in her preschool c…" at bounding box center [465, 19] width 553 height 816
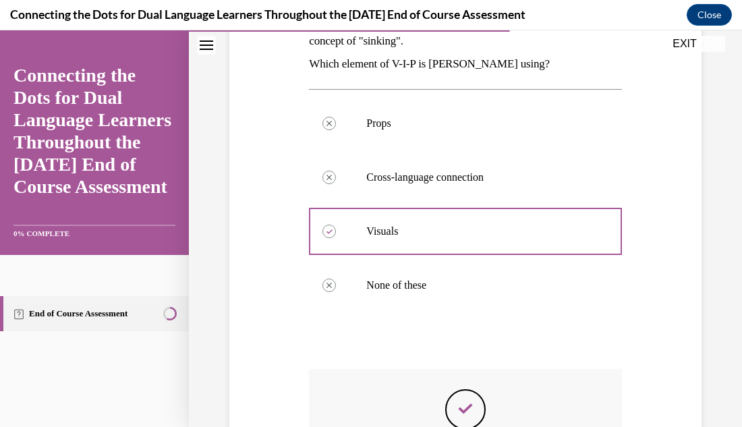
scroll to position [246, 0]
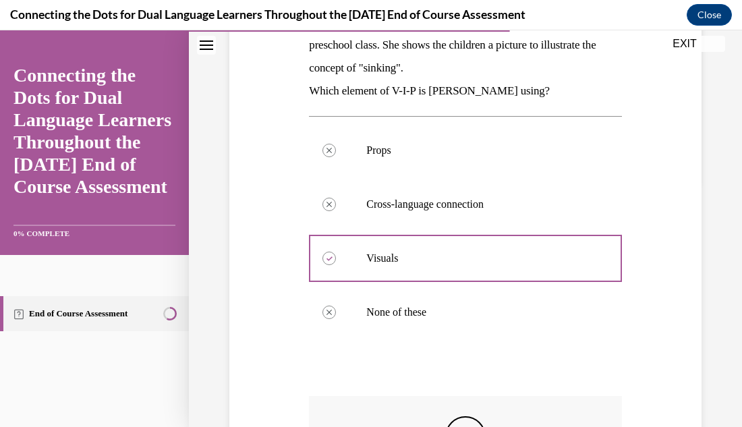
click at [719, 350] on div "Question 07/12 Lucia is reading a story with a group of DLLs in her preschool c…" at bounding box center [465, 235] width 553 height 816
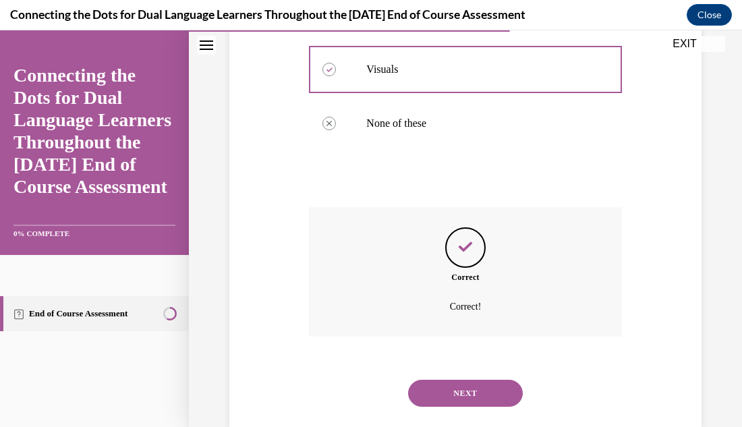
scroll to position [462, 0]
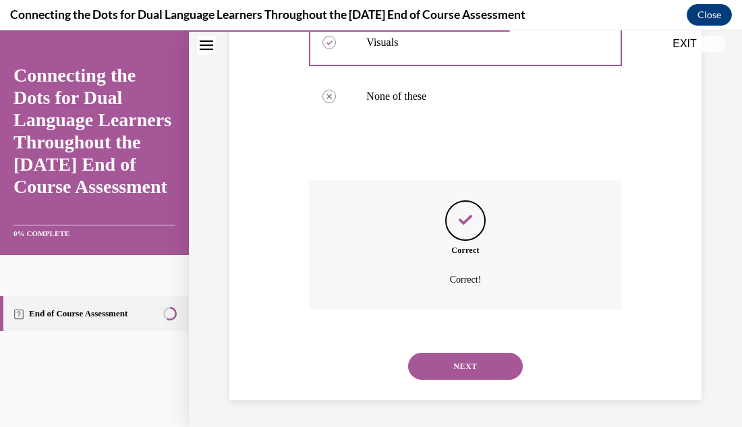
click at [464, 376] on button "NEXT" at bounding box center [465, 366] width 115 height 27
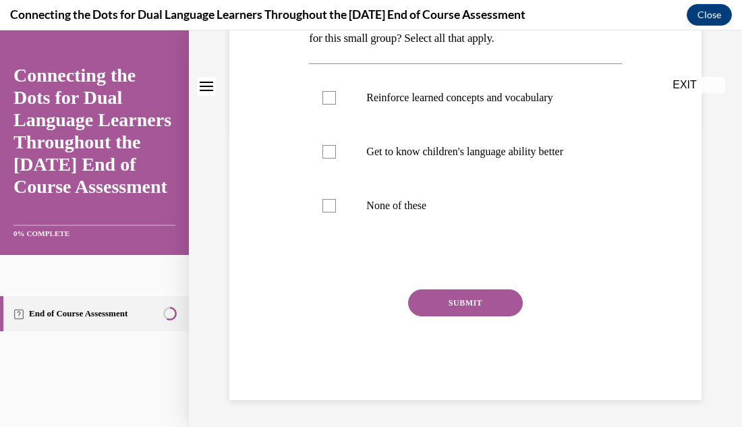
scroll to position [0, 0]
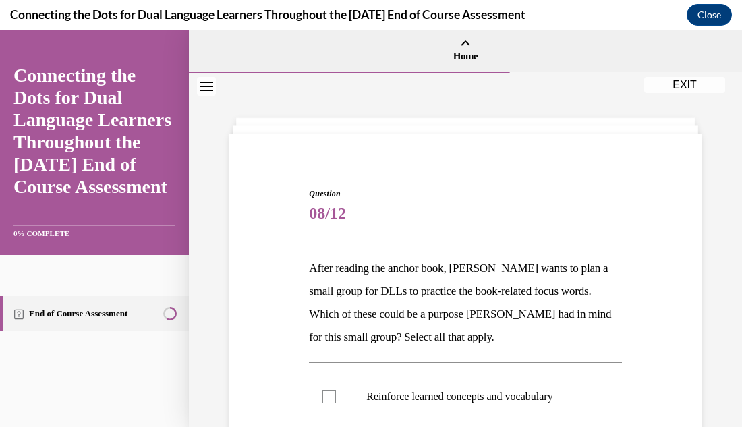
click at [710, 252] on div "Question 08/12 After reading the anchor book, Jonathan wants to plan a small gr…" at bounding box center [465, 399] width 553 height 653
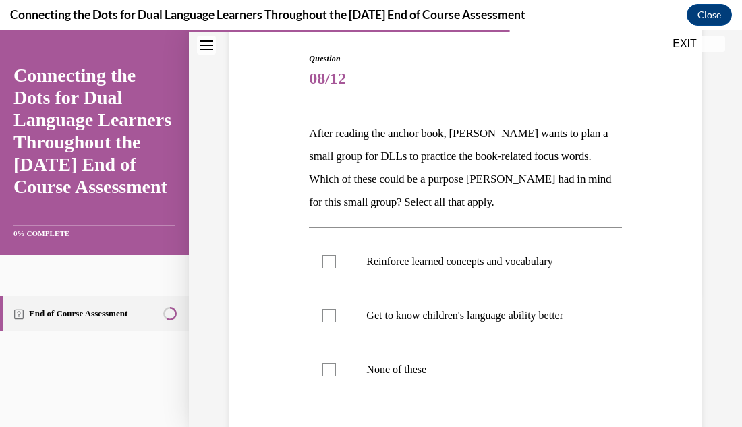
scroll to position [162, 0]
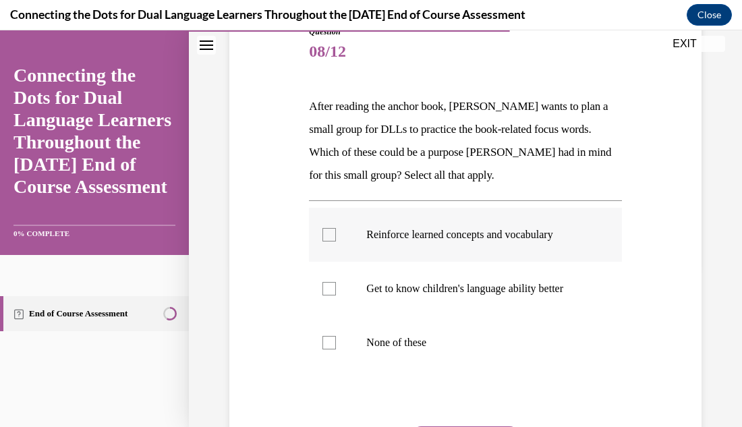
click at [328, 231] on div at bounding box center [329, 234] width 13 height 13
click at [328, 231] on input "Reinforce learned concepts and vocabulary" at bounding box center [329, 234] width 13 height 13
checkbox input "true"
click at [327, 287] on div at bounding box center [329, 288] width 13 height 13
click at [327, 287] on input "Get to know children's language ability better" at bounding box center [329, 288] width 13 height 13
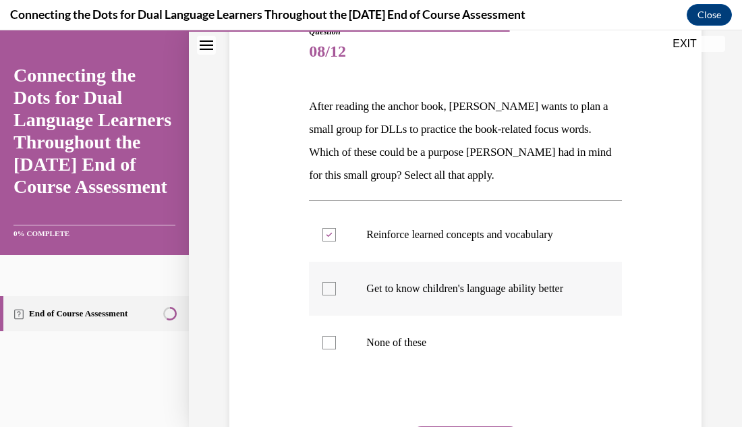
checkbox input "true"
click at [712, 334] on div "Question 08/12 After reading the anchor book, Jonathan wants to plan a small gr…" at bounding box center [465, 237] width 553 height 653
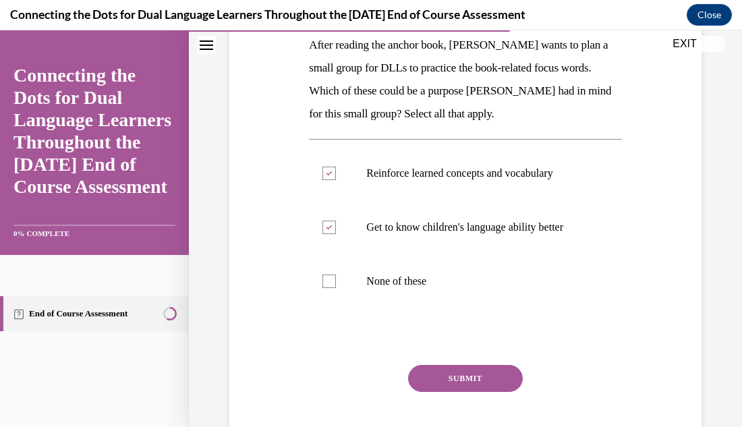
scroll to position [243, 0]
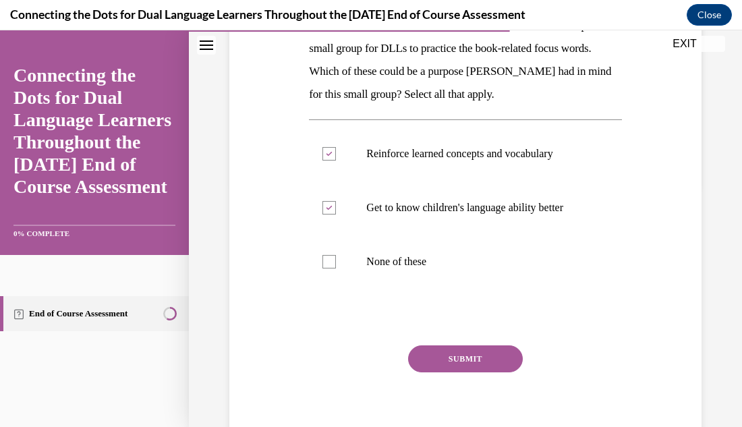
click at [491, 352] on button "SUBMIT" at bounding box center [465, 358] width 115 height 27
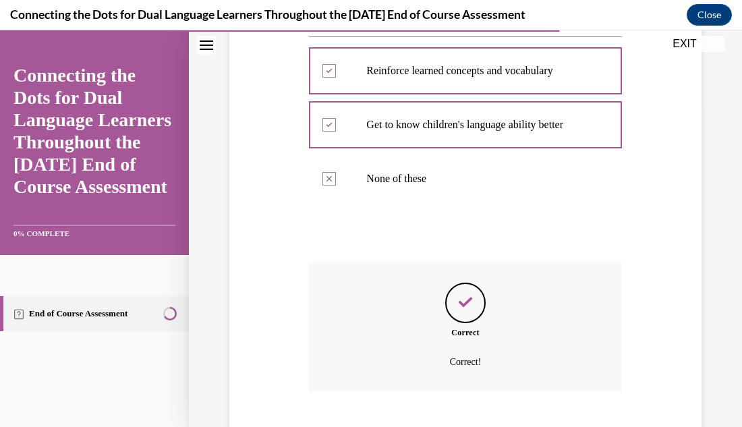
scroll to position [408, 0]
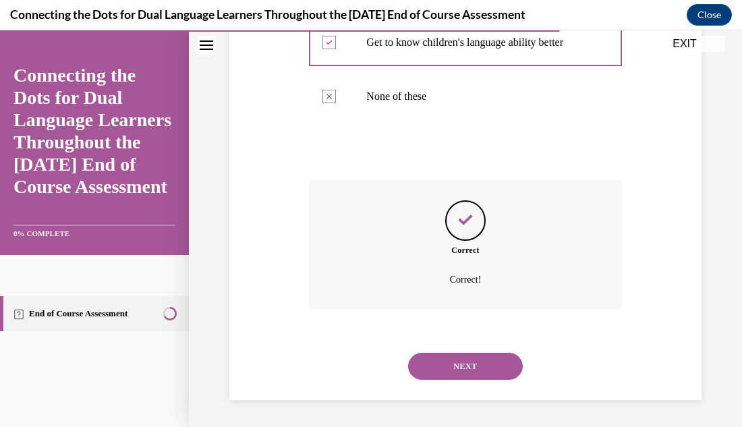
click at [715, 268] on div "Question 08/12 After reading the anchor book, Jonathan wants to plan a small gr…" at bounding box center [465, 46] width 553 height 762
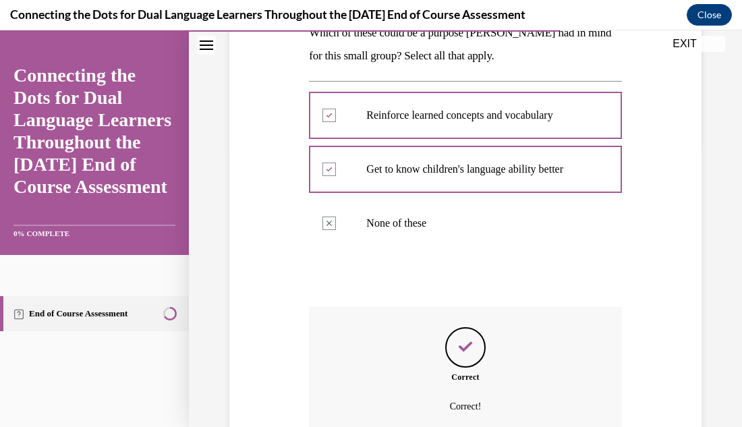
scroll to position [192, 0]
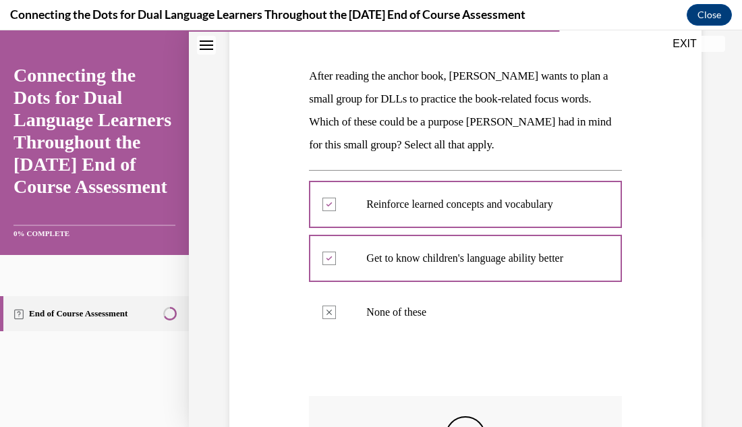
click at [717, 270] on div "Question 08/12 After reading the anchor book, Jonathan wants to plan a small gr…" at bounding box center [465, 262] width 553 height 762
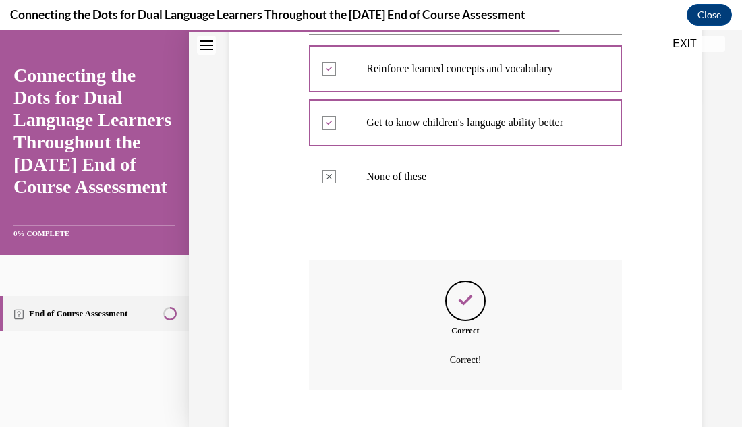
scroll to position [408, 0]
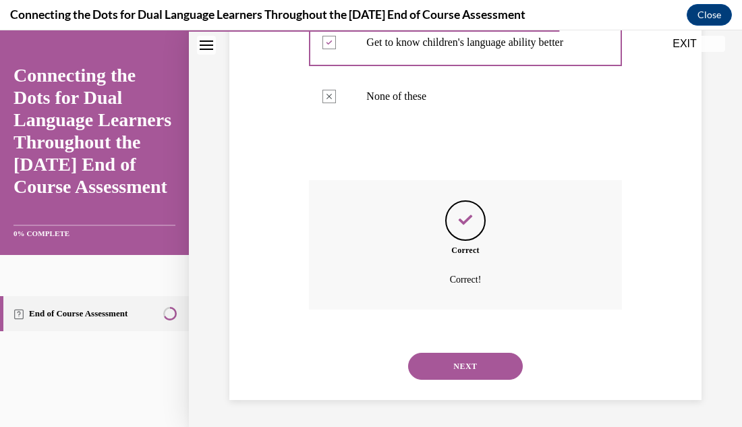
click at [478, 366] on button "NEXT" at bounding box center [465, 366] width 115 height 27
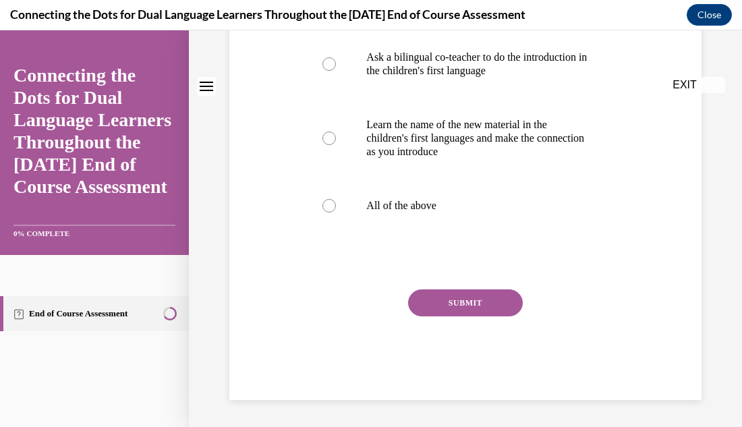
scroll to position [0, 0]
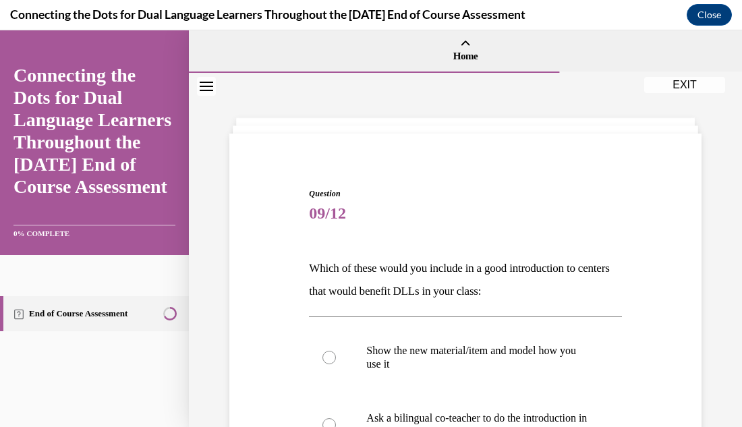
click at [717, 266] on div "Question 09/12 Which of these would you include in a good introduction to cente…" at bounding box center [465, 430] width 553 height 715
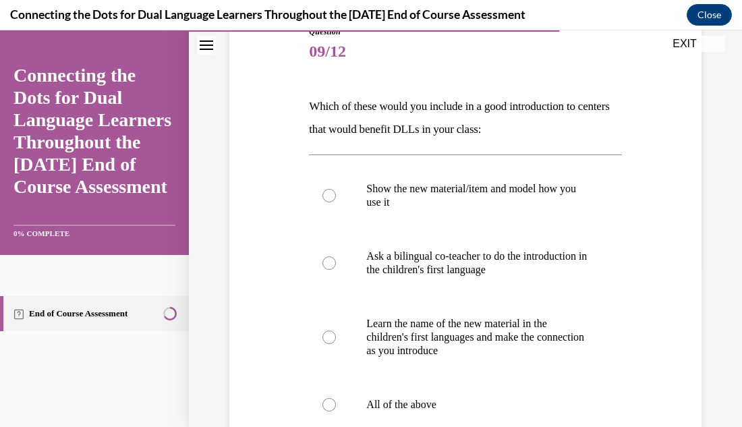
scroll to position [189, 0]
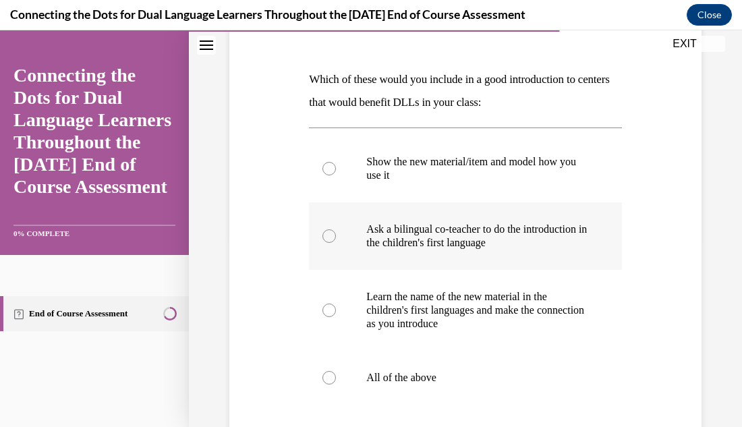
click at [328, 234] on div at bounding box center [329, 235] width 13 height 13
click at [328, 234] on input "Ask a bilingual co-teacher to do the introduction in the children's first langu…" at bounding box center [329, 235] width 13 height 13
radio input "true"
click at [704, 329] on div "Question 09/12 Which of these would you include in a good introduction to cente…" at bounding box center [465, 265] width 479 height 614
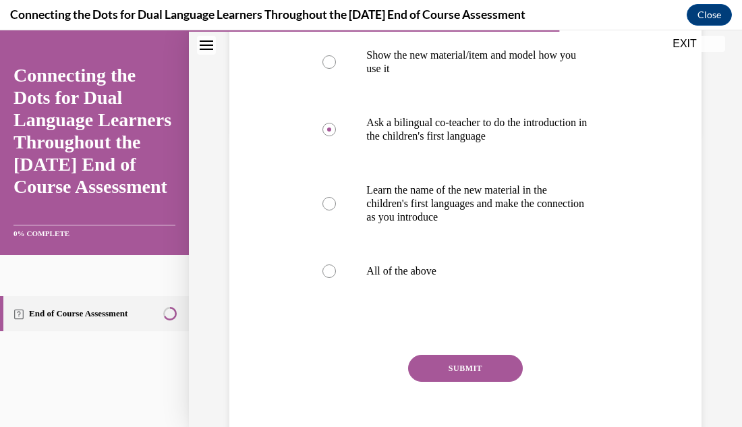
scroll to position [297, 0]
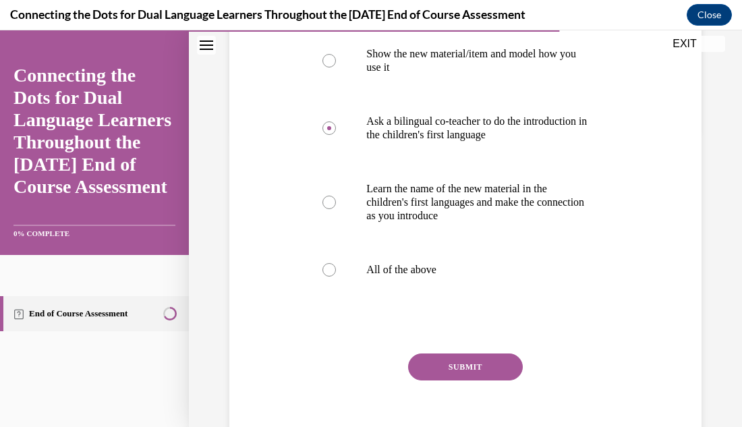
click at [491, 362] on button "SUBMIT" at bounding box center [465, 367] width 115 height 27
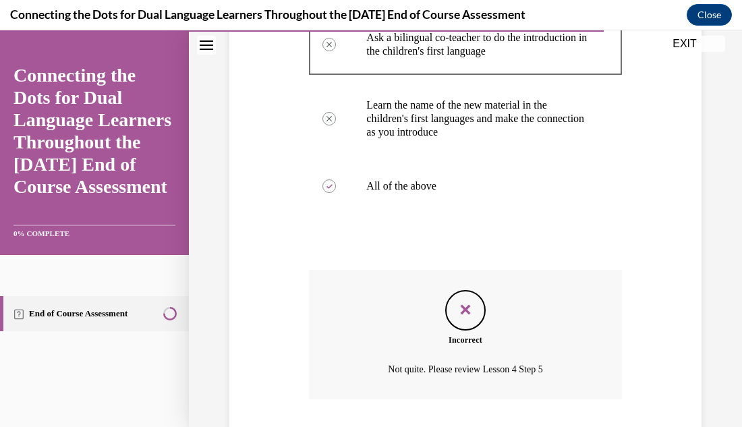
scroll to position [470, 0]
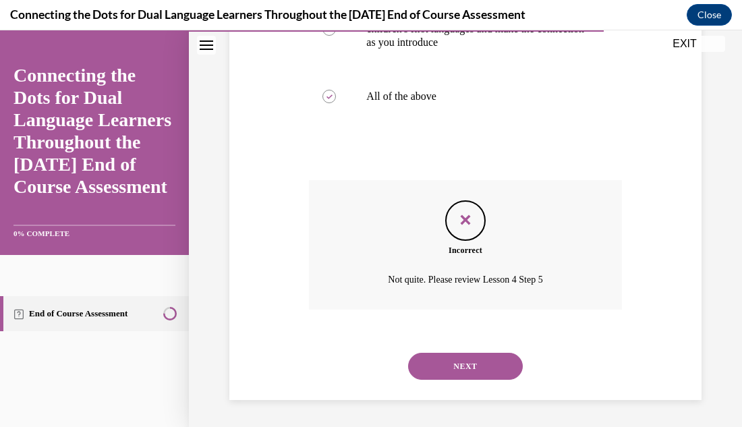
click at [712, 311] on div "Question 09/12 Which of these would you include in a good introduction to cente…" at bounding box center [465, 15] width 553 height 825
click at [505, 363] on button "NEXT" at bounding box center [465, 366] width 115 height 27
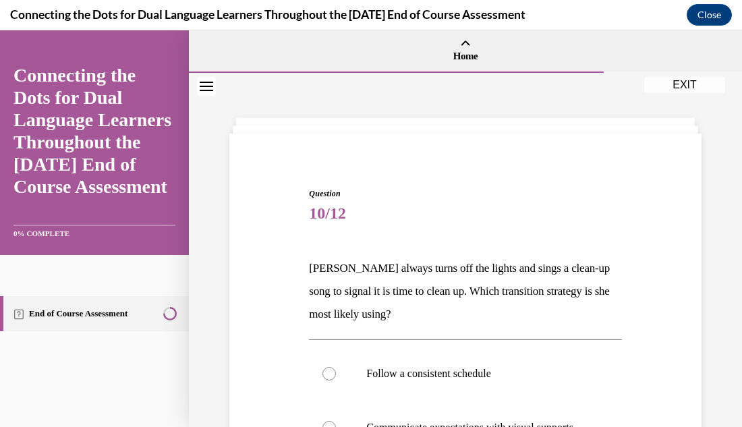
click at [706, 242] on div "Question 10/12 Carolyn always turns off the lights and sings a clean-up song to…" at bounding box center [465, 415] width 553 height 684
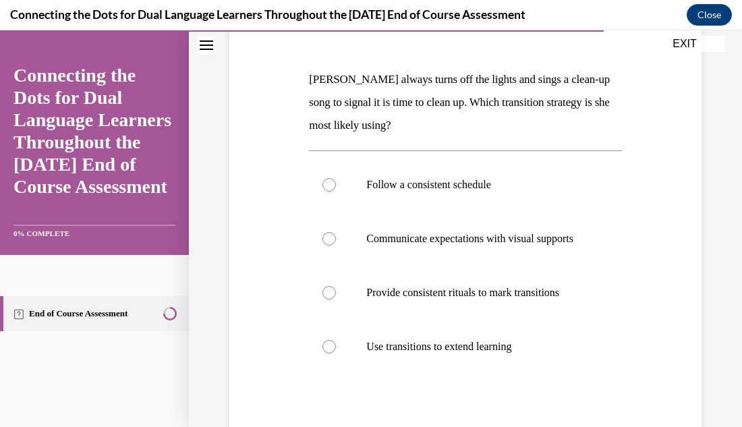
scroll to position [216, 0]
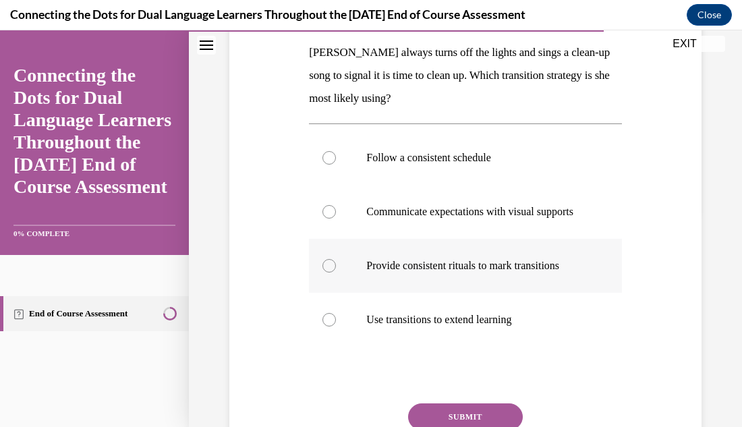
click at [332, 273] on div at bounding box center [329, 265] width 13 height 13
click at [332, 273] on input "Provide consistent rituals to mark transitions" at bounding box center [329, 265] width 13 height 13
radio input "true"
click at [451, 420] on button "SUBMIT" at bounding box center [465, 416] width 115 height 27
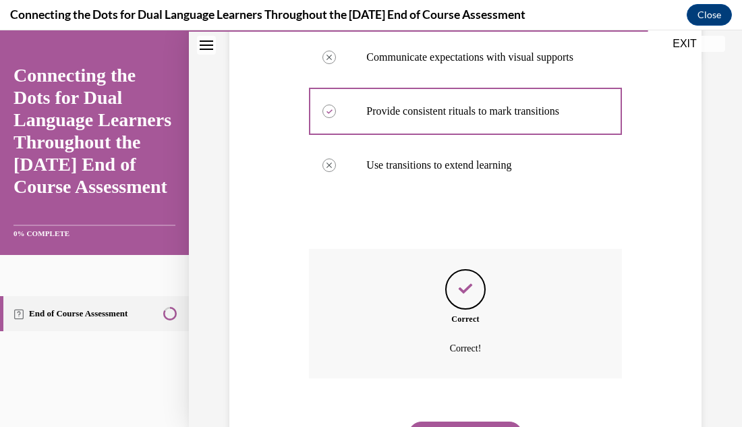
scroll to position [453, 0]
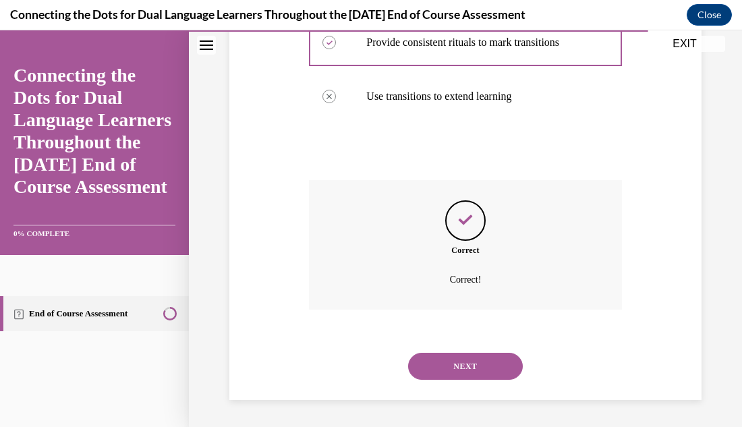
click at [726, 350] on div "Question 10/12 Carolyn always turns off the lights and sings a clean-up song to…" at bounding box center [465, 30] width 553 height 793
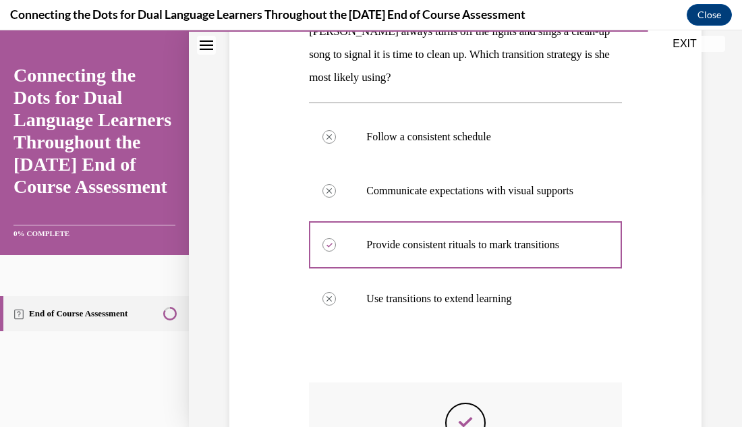
scroll to position [210, 0]
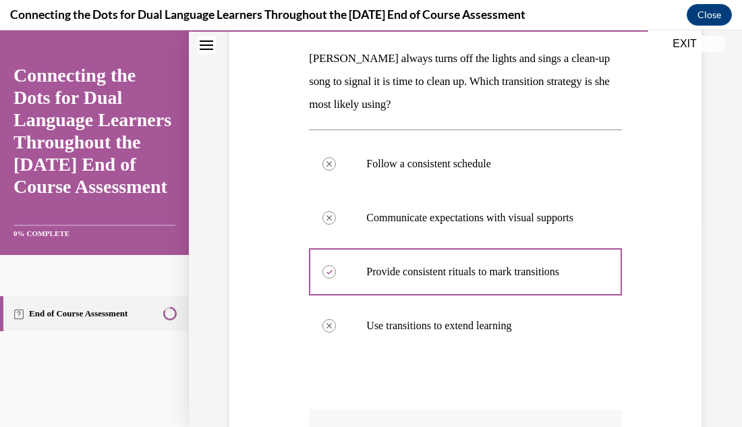
click at [715, 378] on div "Question 10/12 Carolyn always turns off the lights and sings a clean-up song to…" at bounding box center [465, 259] width 553 height 793
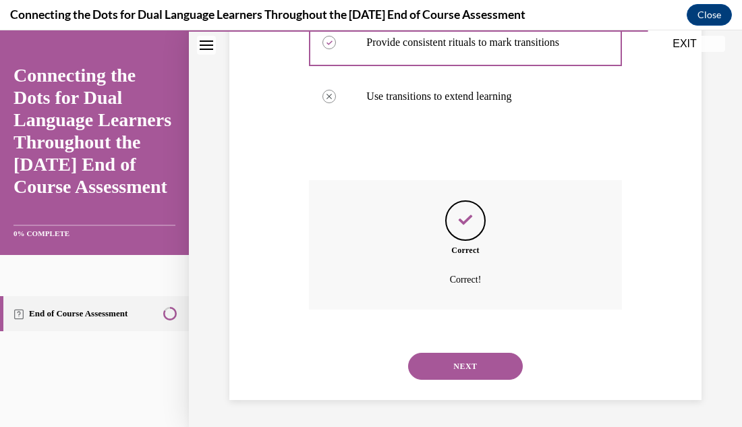
scroll to position [453, 0]
click at [489, 372] on button "NEXT" at bounding box center [465, 366] width 115 height 27
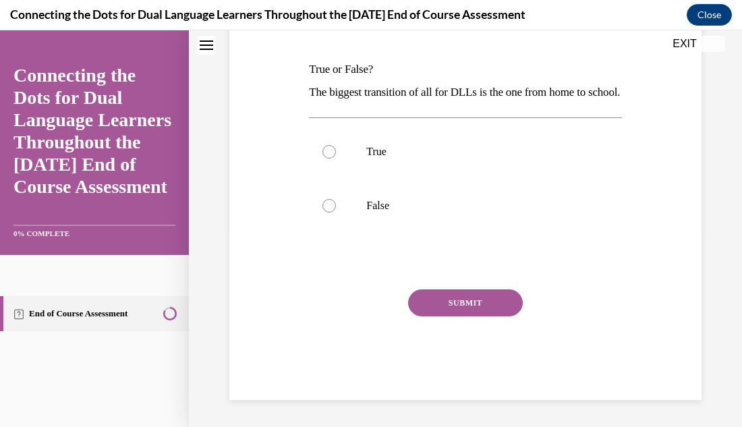
scroll to position [0, 0]
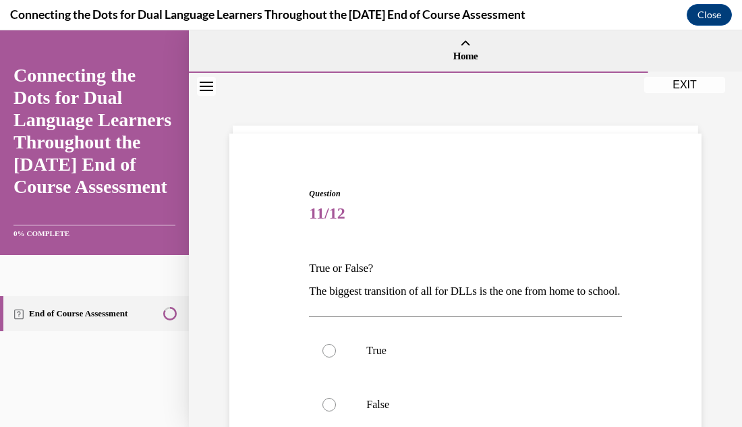
click at [718, 280] on div "Question 11/12 True or False? The biggest transition of all for DLLs is the one…" at bounding box center [465, 349] width 553 height 553
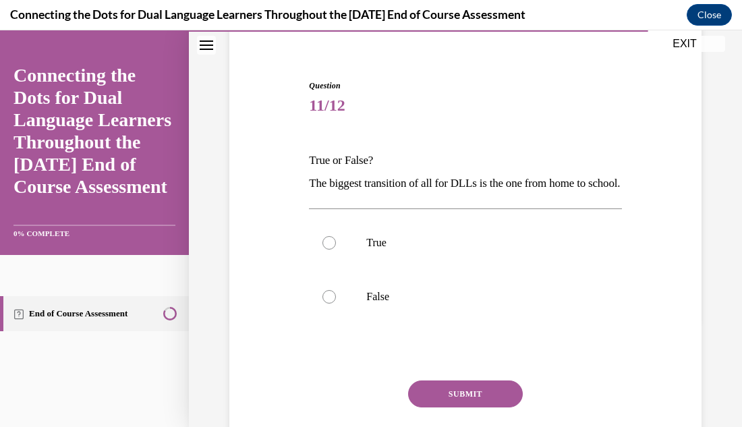
scroll to position [135, 0]
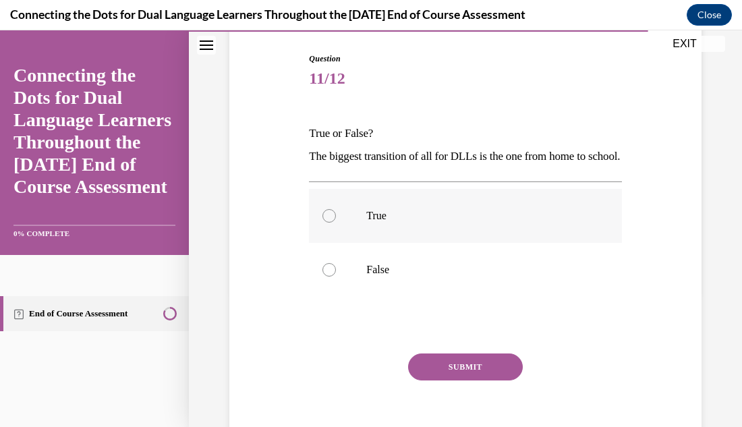
click at [328, 223] on div at bounding box center [329, 215] width 13 height 13
click at [328, 223] on input "True" at bounding box center [329, 215] width 13 height 13
radio input "true"
click at [453, 381] on button "SUBMIT" at bounding box center [465, 367] width 115 height 27
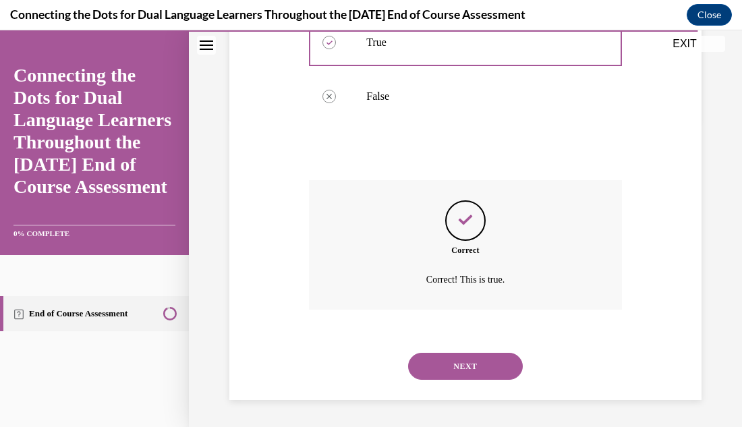
scroll to position [331, 0]
click at [723, 320] on div "Question 11/12 True or False? The biggest transition of all for DLLs is the one…" at bounding box center [465, 96] width 553 height 663
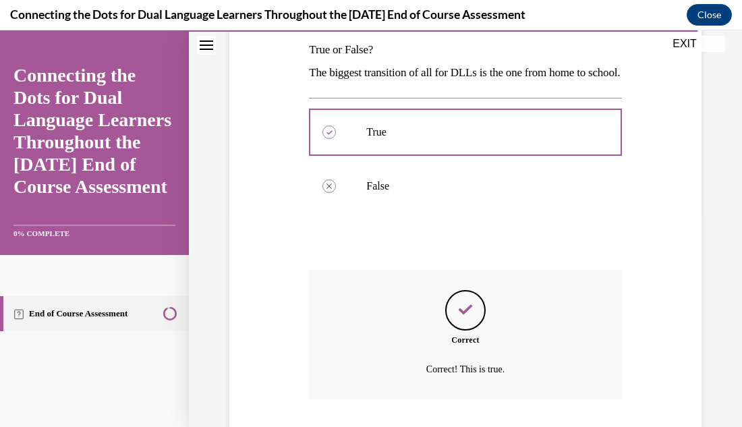
scroll to position [196, 0]
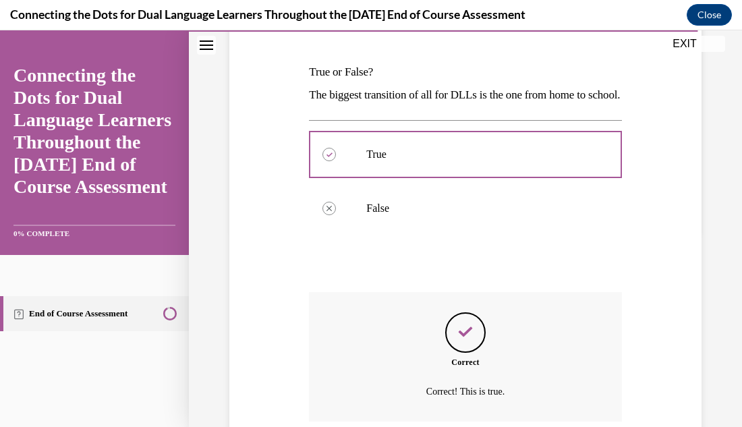
click at [715, 347] on div "Question 11/12 True or False? The biggest transition of all for DLLs is the one…" at bounding box center [465, 208] width 553 height 663
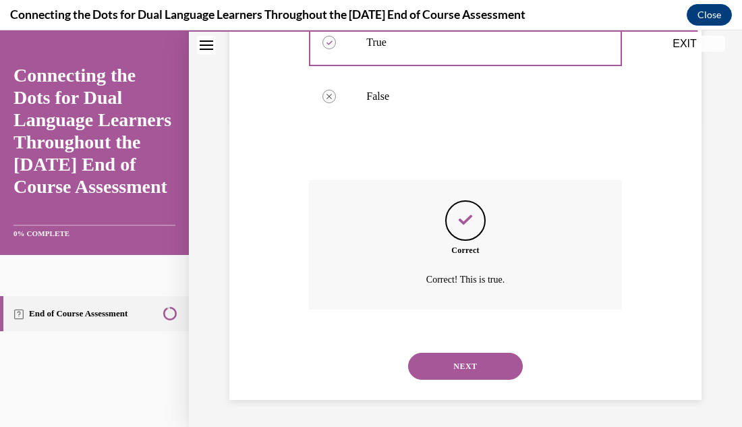
scroll to position [331, 0]
click at [488, 379] on button "NEXT" at bounding box center [465, 366] width 115 height 27
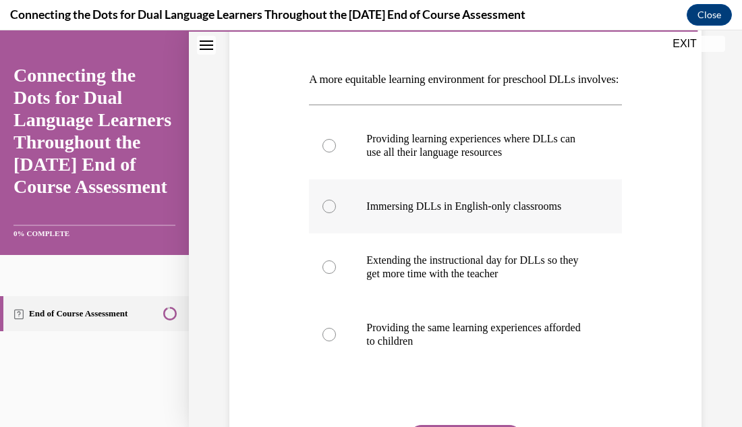
scroll to position [216, 0]
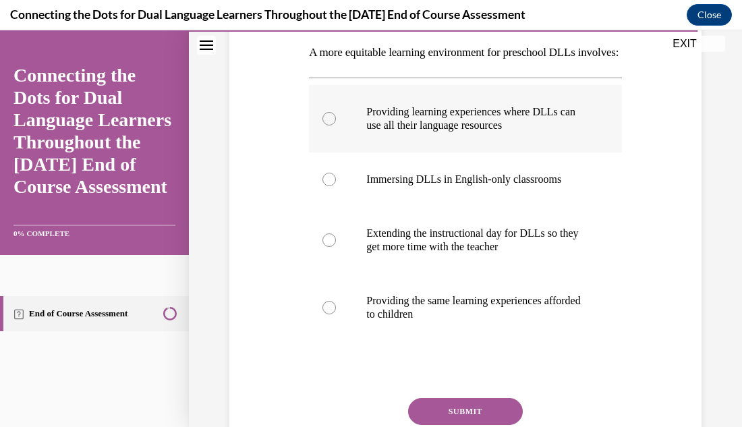
click at [330, 151] on label "Providing learning experiences where DLLs can use all their language resources" at bounding box center [465, 118] width 312 height 67
click at [330, 126] on input "Providing learning experiences where DLLs can use all their language resources" at bounding box center [329, 118] width 13 height 13
radio input "true"
click at [463, 421] on button "SUBMIT" at bounding box center [465, 411] width 115 height 27
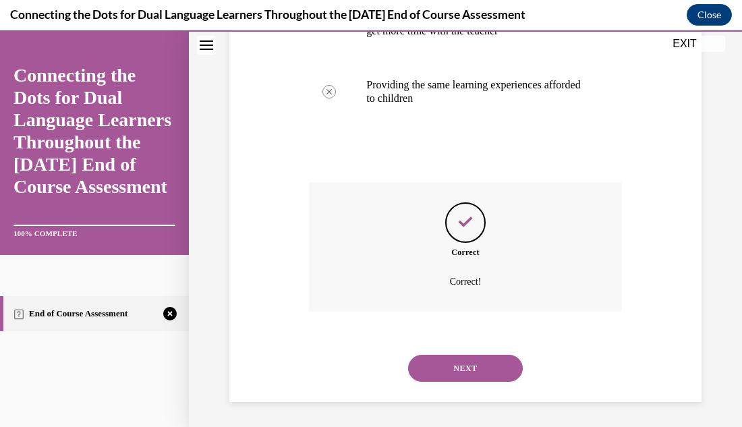
scroll to position [457, 0]
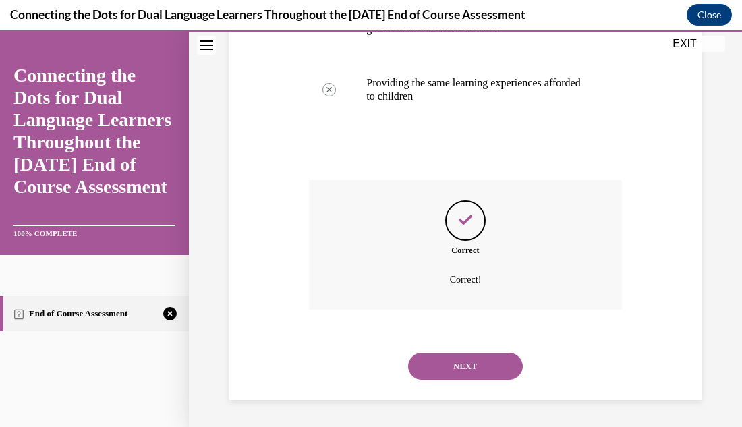
click at [712, 318] on div "Question 12/12 A more equitable learning environment for preschool DLLs involve…" at bounding box center [465, 33] width 553 height 788
click at [451, 371] on button "NEXT" at bounding box center [465, 366] width 115 height 27
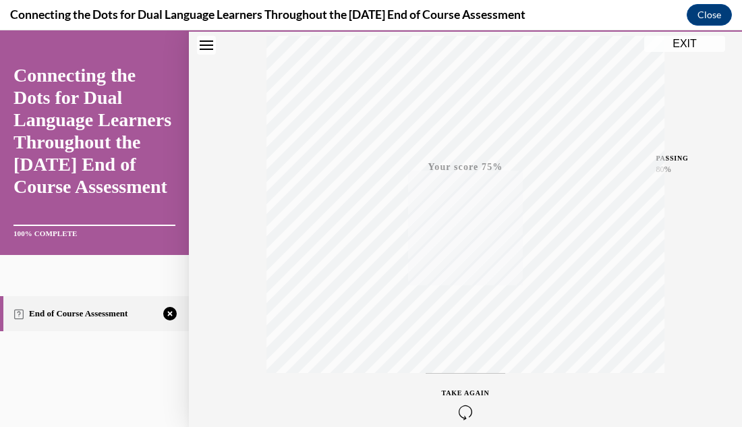
scroll to position [295, 0]
click at [466, 350] on icon "button" at bounding box center [466, 344] width 48 height 15
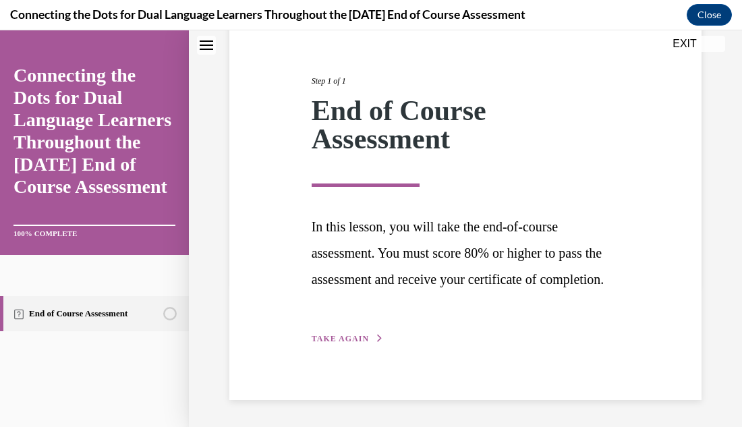
click at [360, 339] on span "TAKE AGAIN" at bounding box center [340, 338] width 57 height 9
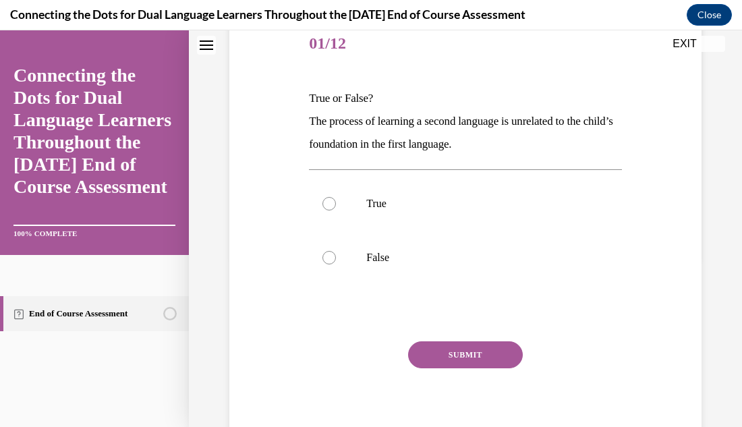
scroll to position [150, 0]
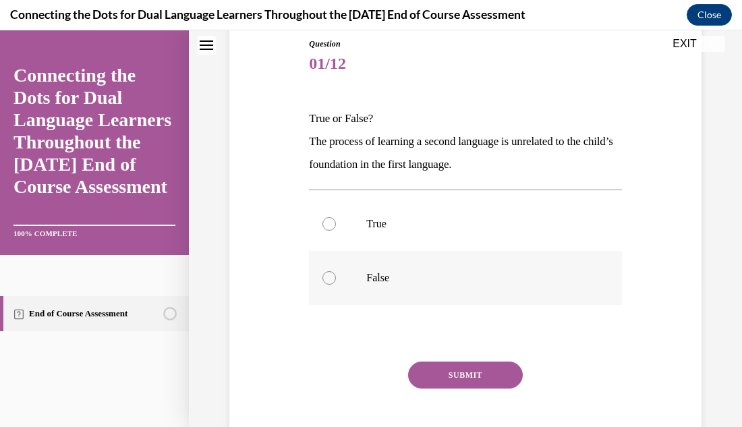
click at [326, 281] on div at bounding box center [329, 277] width 13 height 13
click at [326, 281] on input "False" at bounding box center [329, 277] width 13 height 13
radio input "true"
click at [468, 368] on button "SUBMIT" at bounding box center [465, 375] width 115 height 27
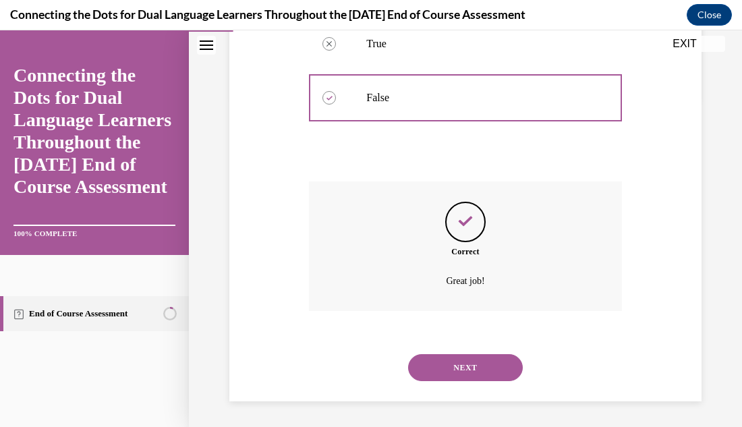
scroll to position [331, 0]
click at [468, 368] on button "NEXT" at bounding box center [465, 366] width 115 height 27
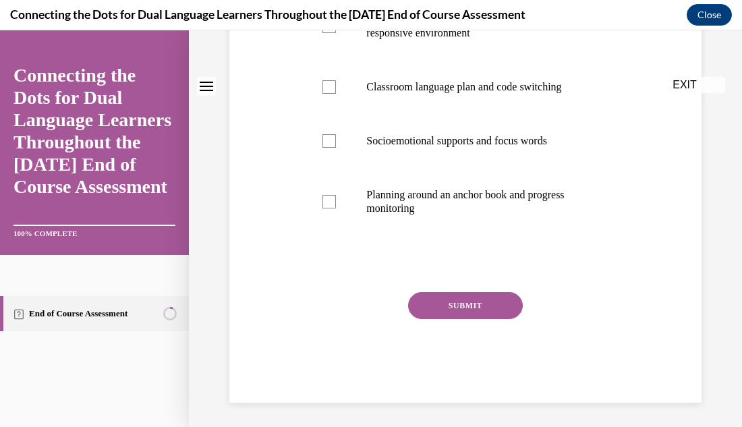
scroll to position [0, 0]
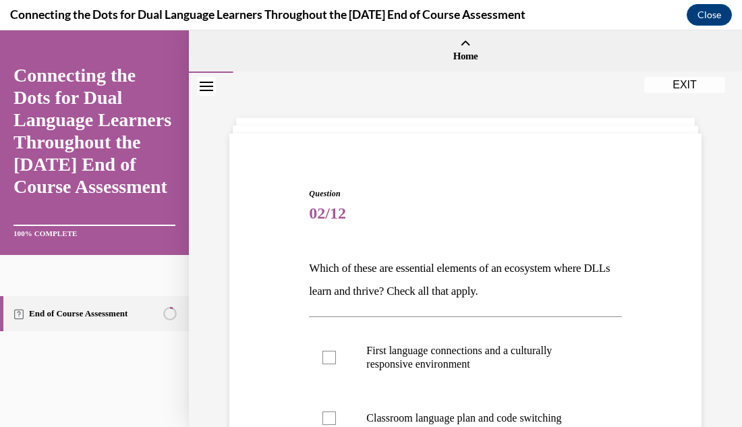
click at [708, 242] on div "Question 02/12 Which of these are essential elements of an ecosystem where DLLs…" at bounding box center [465, 417] width 553 height 688
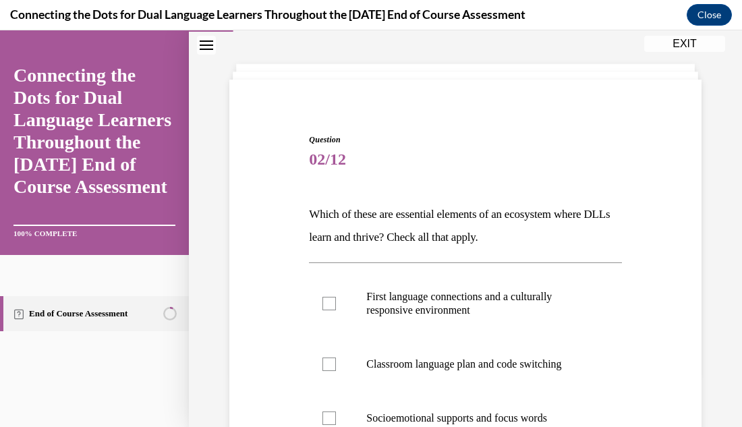
scroll to position [81, 0]
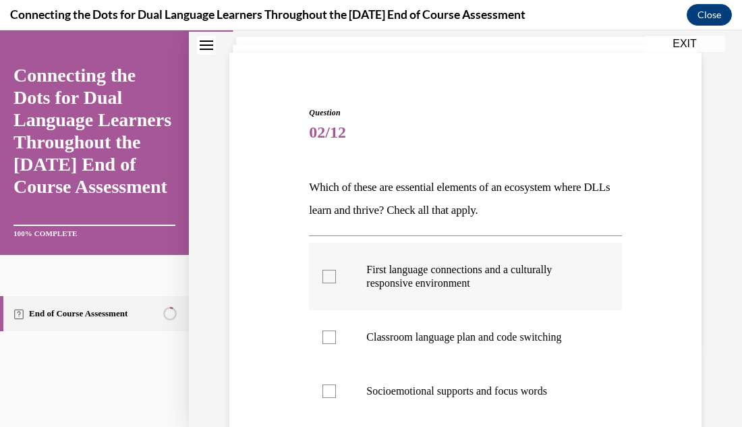
click at [331, 277] on div at bounding box center [329, 276] width 13 height 13
click at [331, 277] on input "First language connections and a culturally responsive environment" at bounding box center [329, 276] width 13 height 13
checkbox input "true"
click at [690, 260] on div "Question 02/12 Which of these are essential elements of an ecosystem where DLLs…" at bounding box center [465, 359] width 479 height 587
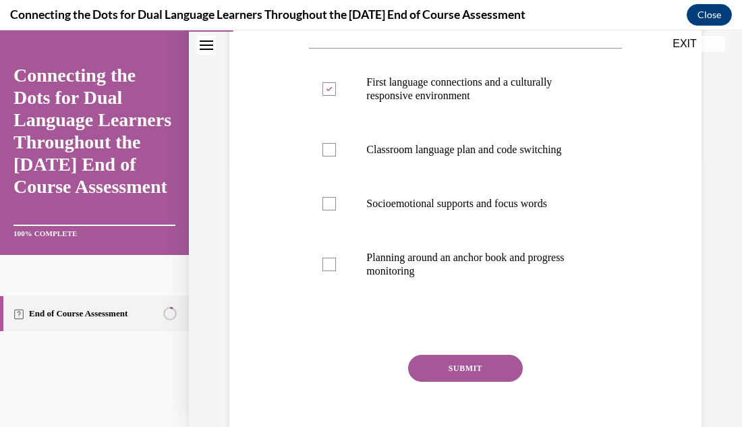
scroll to position [270, 0]
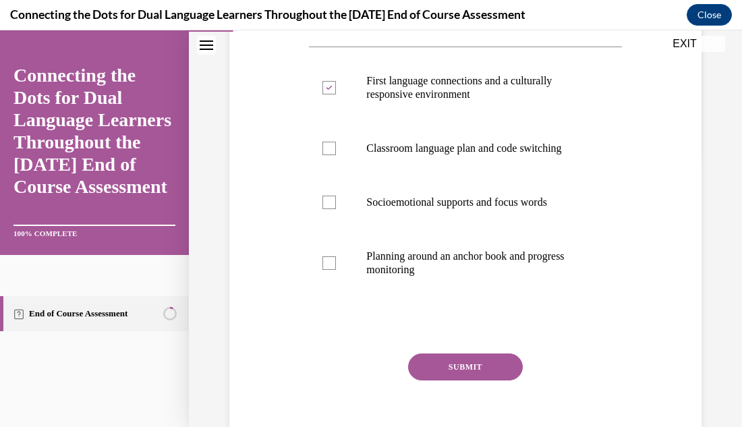
click at [482, 375] on button "SUBMIT" at bounding box center [465, 367] width 115 height 27
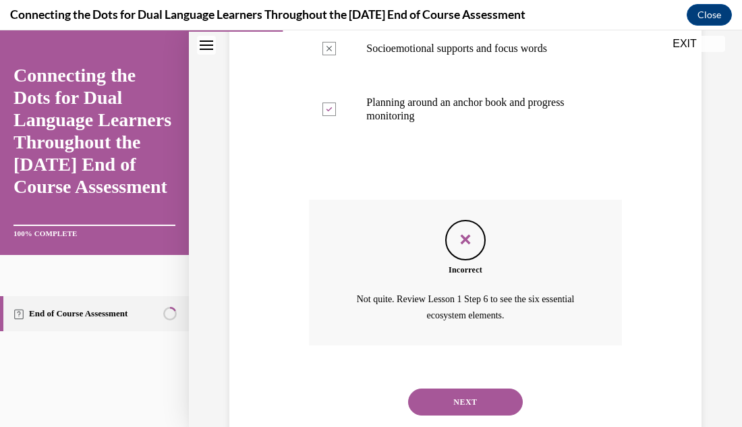
scroll to position [459, 0]
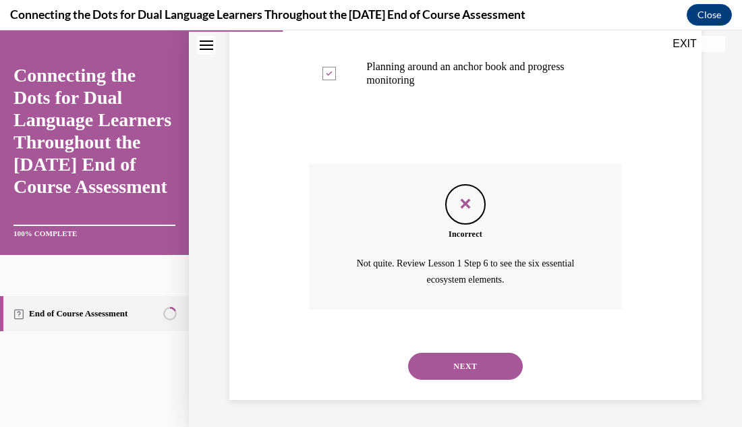
click at [500, 370] on button "NEXT" at bounding box center [465, 366] width 115 height 27
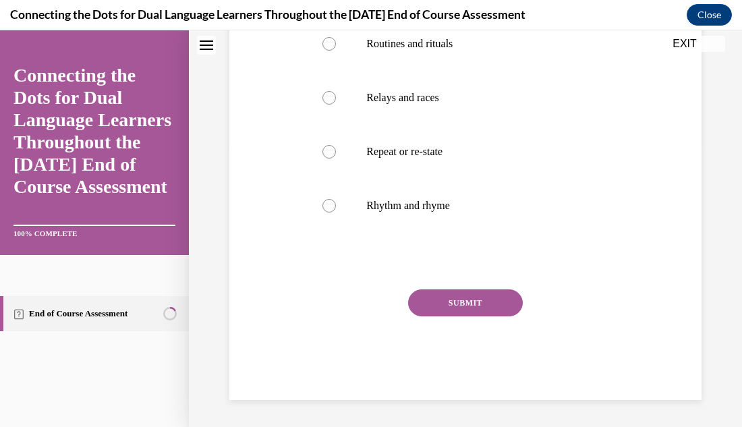
scroll to position [0, 0]
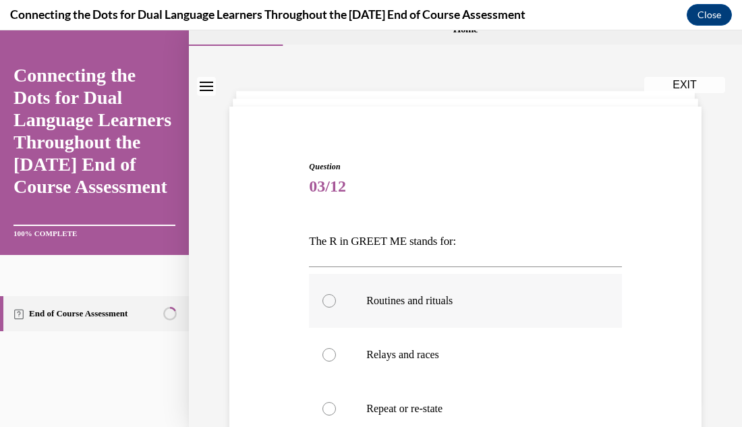
click at [329, 300] on div at bounding box center [329, 300] width 13 height 13
click at [329, 300] on input "Routines and rituals" at bounding box center [329, 300] width 13 height 13
radio input "true"
click at [663, 232] on div "Question 03/12 The R in GREET ME stands for: Routines and rituals Relays and ra…" at bounding box center [465, 388] width 479 height 537
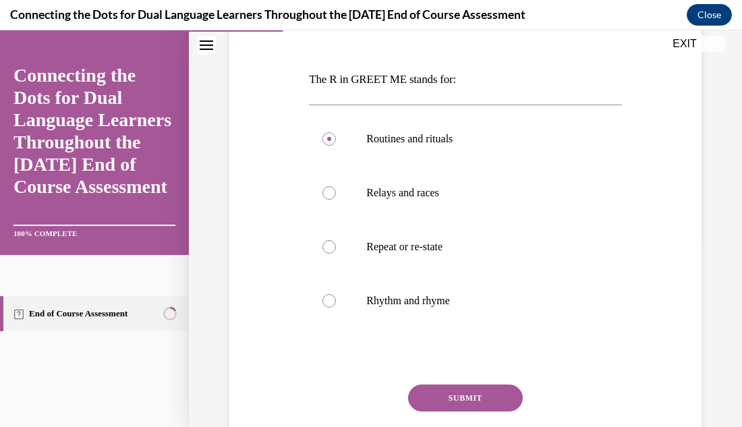
scroll to position [216, 0]
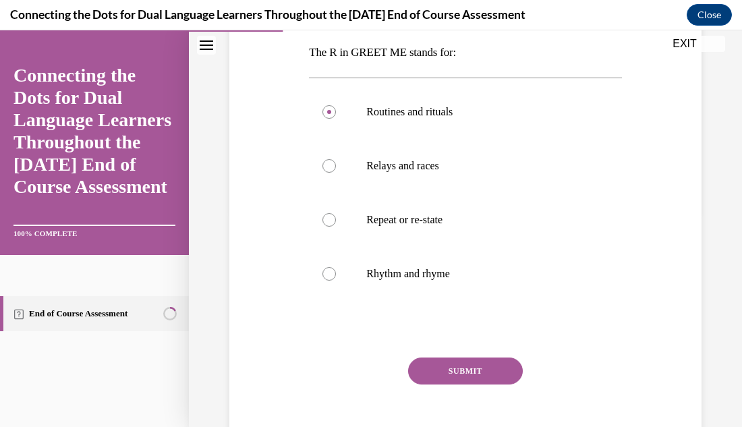
click at [493, 368] on button "SUBMIT" at bounding box center [465, 371] width 115 height 27
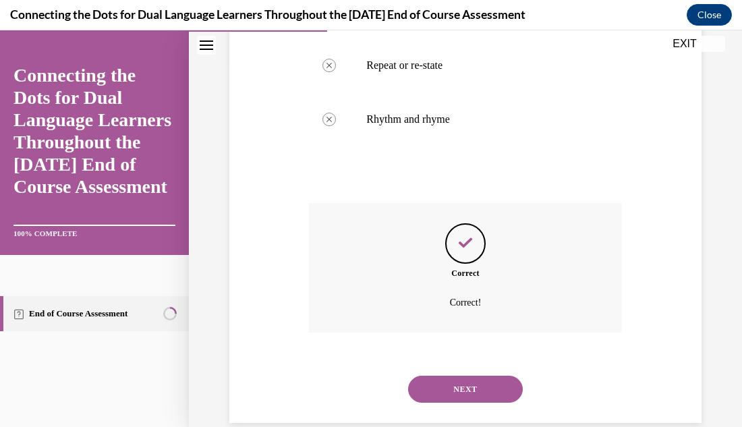
scroll to position [393, 0]
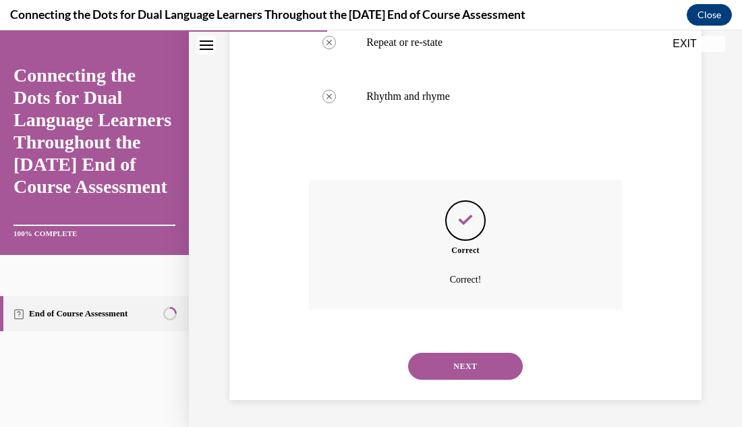
click at [491, 369] on button "NEXT" at bounding box center [465, 366] width 115 height 27
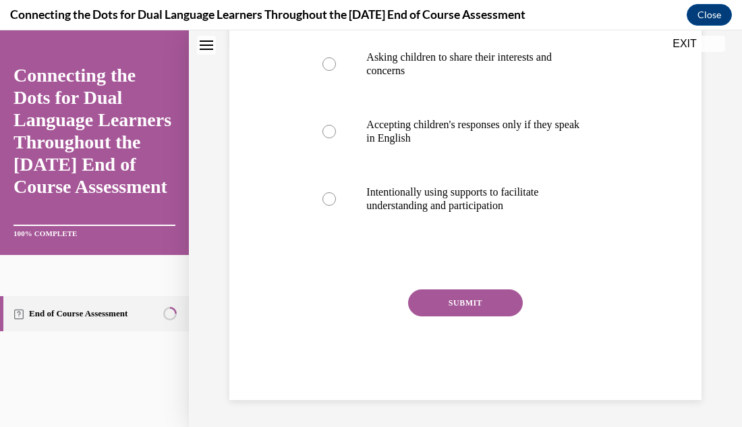
scroll to position [0, 0]
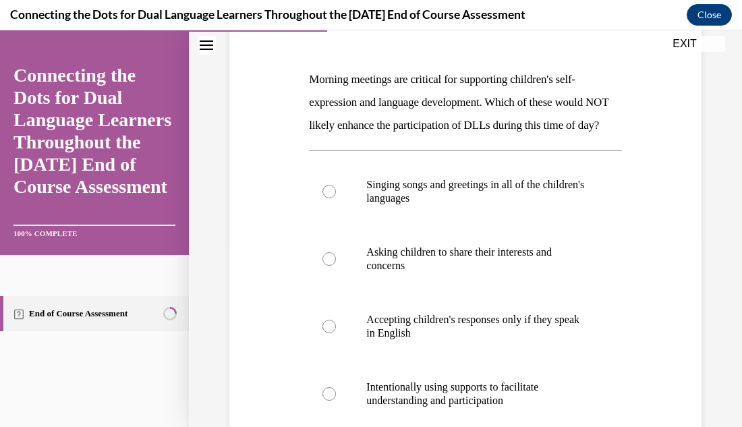
scroll to position [216, 0]
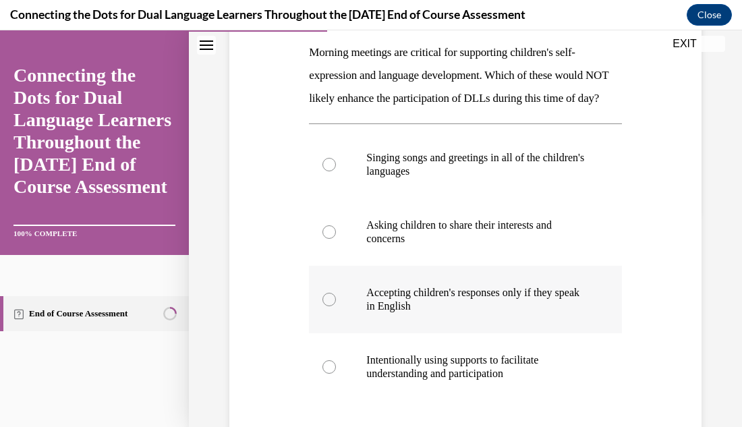
click at [331, 306] on div at bounding box center [329, 299] width 13 height 13
click at [331, 306] on input "Accepting children's responses only if they speak in English" at bounding box center [329, 299] width 13 height 13
radio input "true"
click at [710, 308] on div "Question 04/12 Morning meetings are critical for supporting children's self-exp…" at bounding box center [465, 226] width 553 height 738
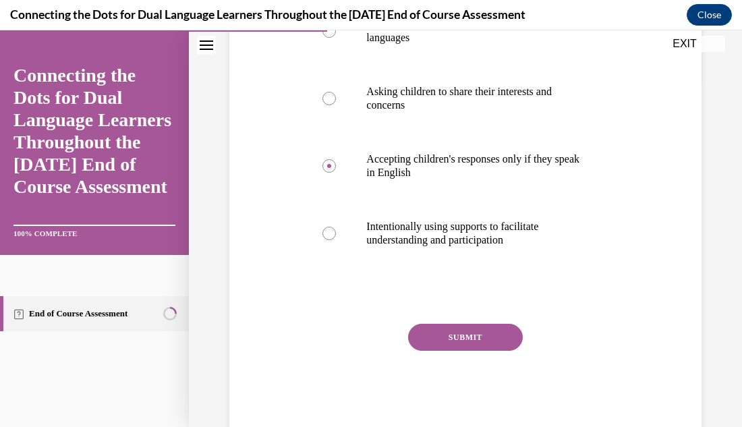
scroll to position [351, 0]
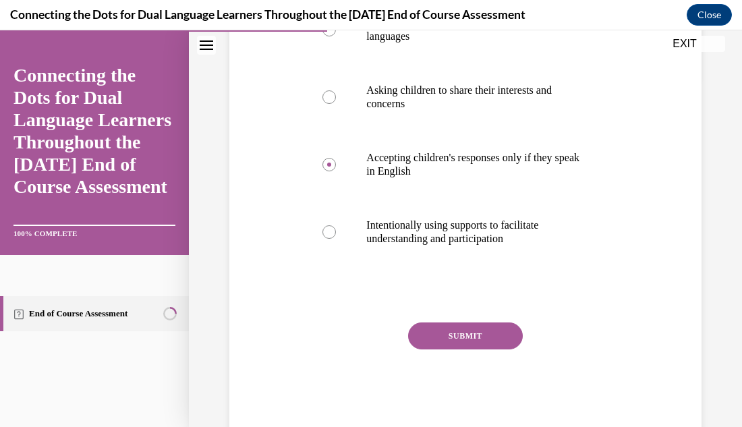
click at [484, 350] on button "SUBMIT" at bounding box center [465, 336] width 115 height 27
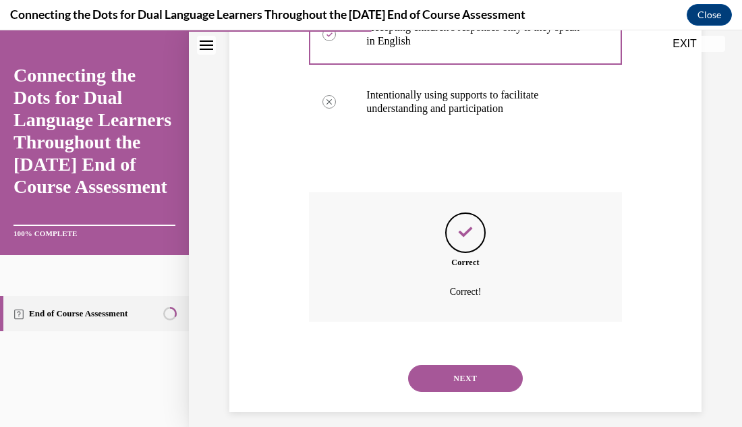
scroll to position [516, 0]
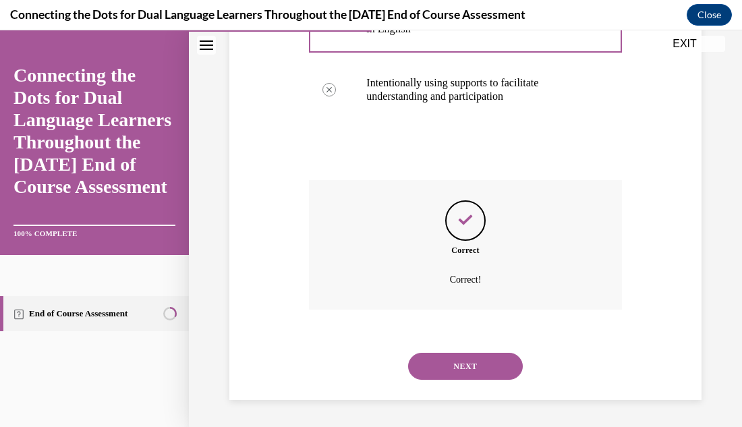
click at [457, 367] on button "NEXT" at bounding box center [465, 366] width 115 height 27
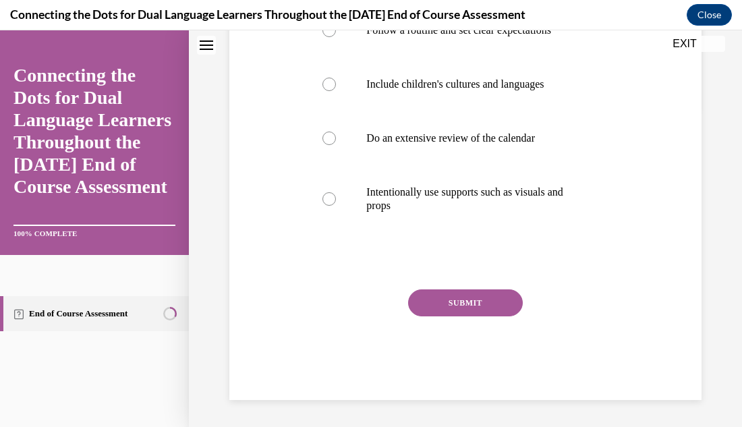
scroll to position [0, 0]
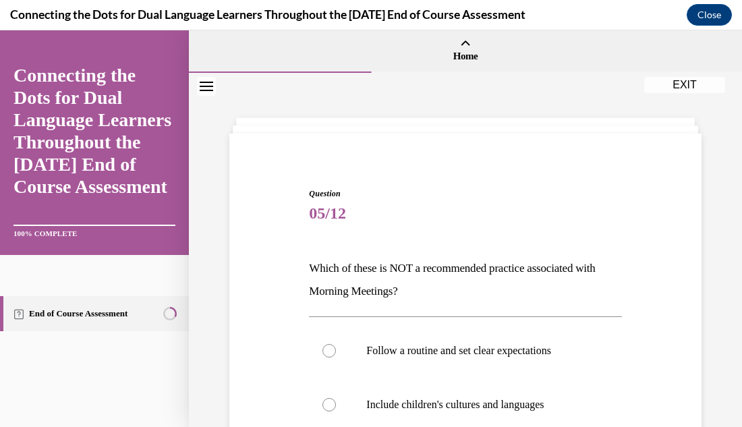
click at [704, 299] on div "Question 05/12 Which of these is NOT a recommended practice associated with Mor…" at bounding box center [465, 434] width 479 height 574
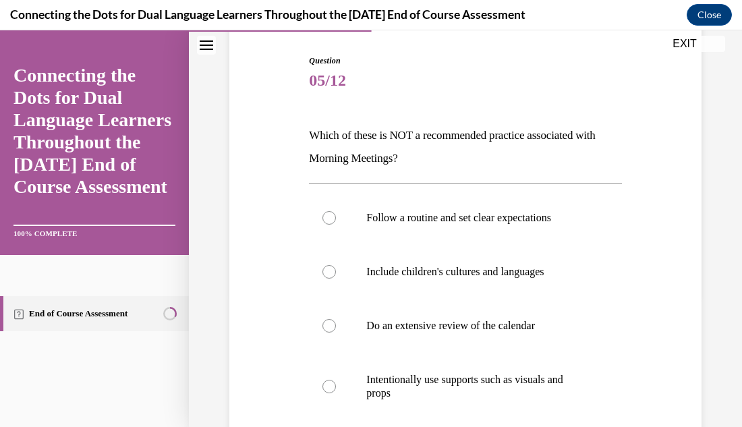
scroll to position [135, 0]
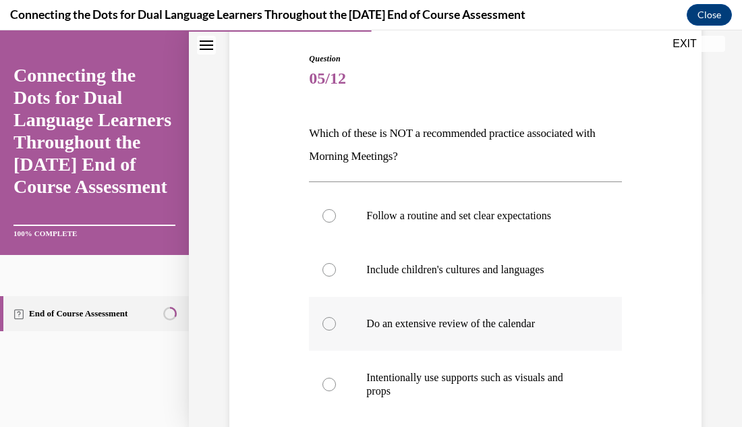
click at [329, 325] on div at bounding box center [329, 323] width 13 height 13
click at [329, 325] on input "Do an extensive review of the calendar" at bounding box center [329, 323] width 13 height 13
radio input "true"
click at [708, 364] on div "Question 05/12 Which of these is NOT a recommended practice associated with Mor…" at bounding box center [465, 275] width 553 height 675
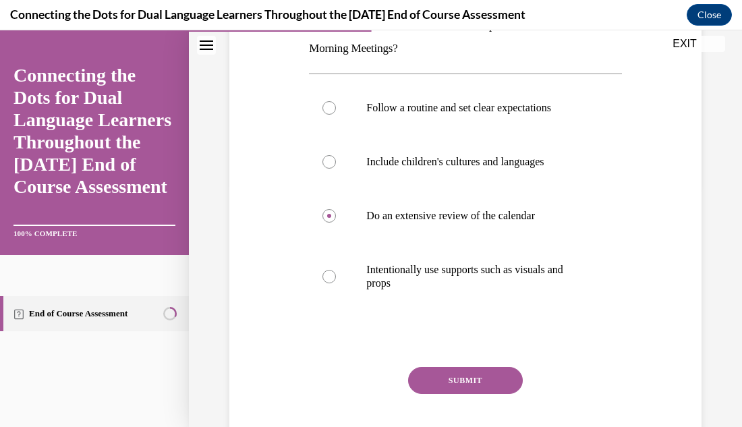
scroll to position [270, 0]
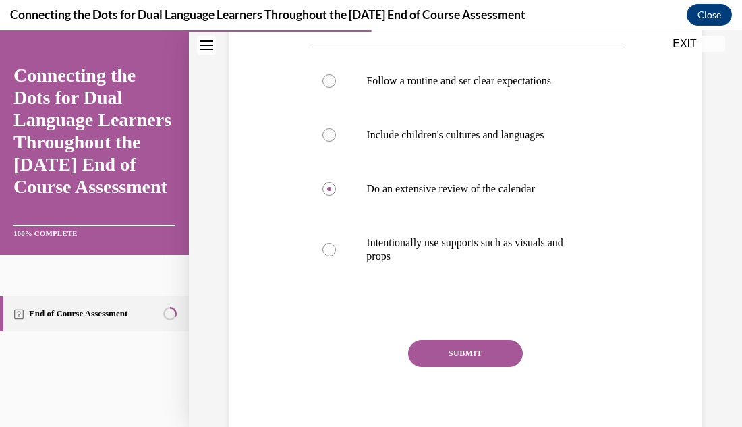
click at [499, 354] on button "SUBMIT" at bounding box center [465, 353] width 115 height 27
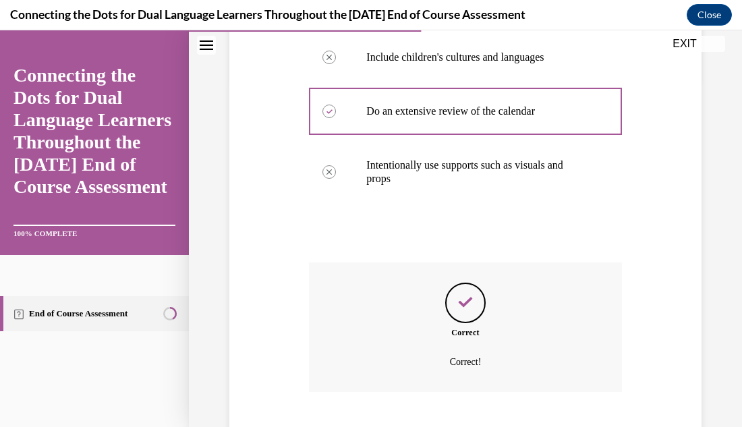
scroll to position [430, 0]
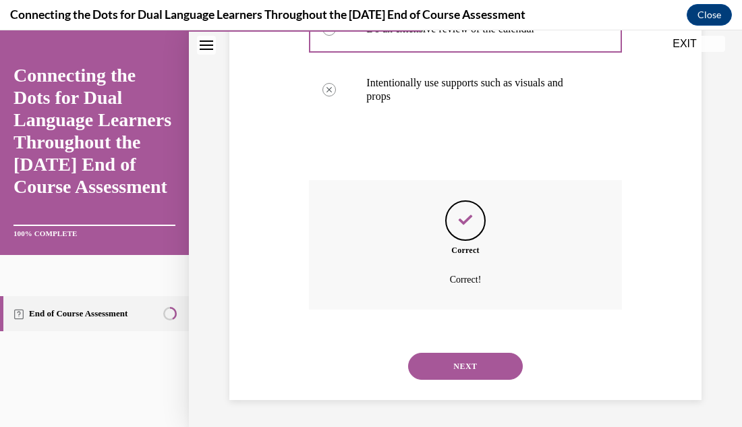
click at [497, 364] on button "NEXT" at bounding box center [465, 366] width 115 height 27
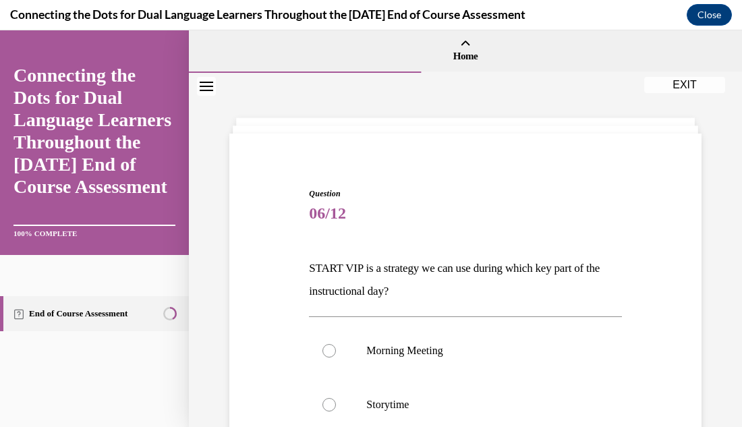
click at [715, 240] on div "Question 06/12 START VIP is a strategy we can use during which key part of the …" at bounding box center [465, 403] width 553 height 661
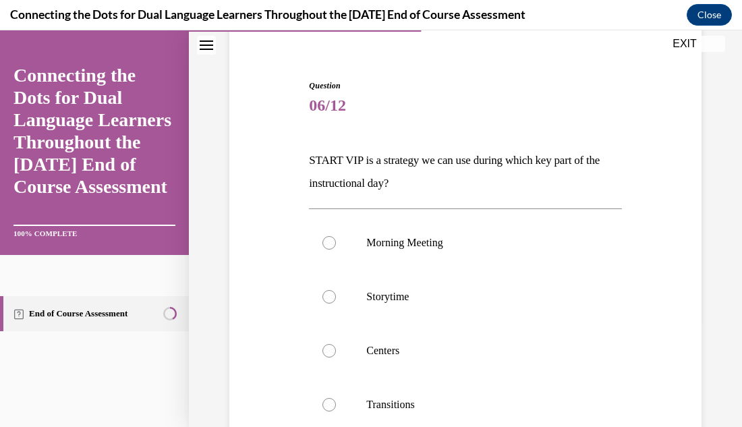
scroll to position [135, 0]
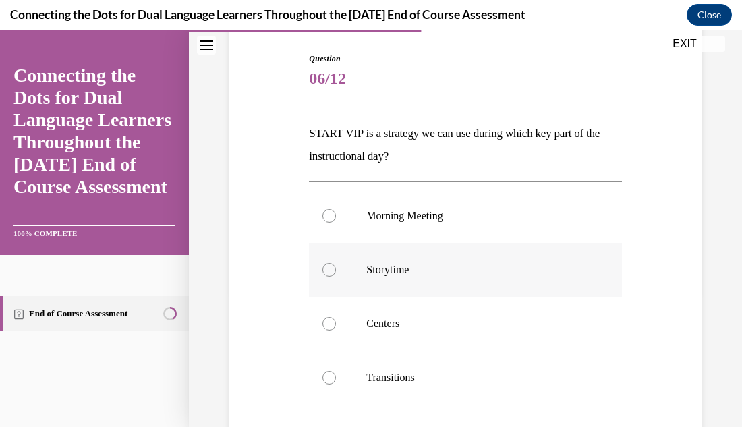
click at [325, 269] on div at bounding box center [329, 269] width 13 height 13
click at [325, 269] on input "Storytime" at bounding box center [329, 269] width 13 height 13
radio input "true"
click at [705, 281] on div "Question 06/12 START VIP is a strategy we can use during which key part of the …" at bounding box center [465, 268] width 553 height 661
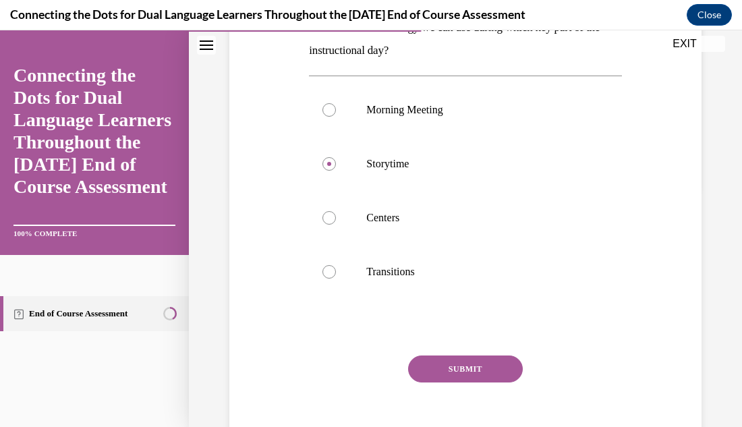
scroll to position [243, 0]
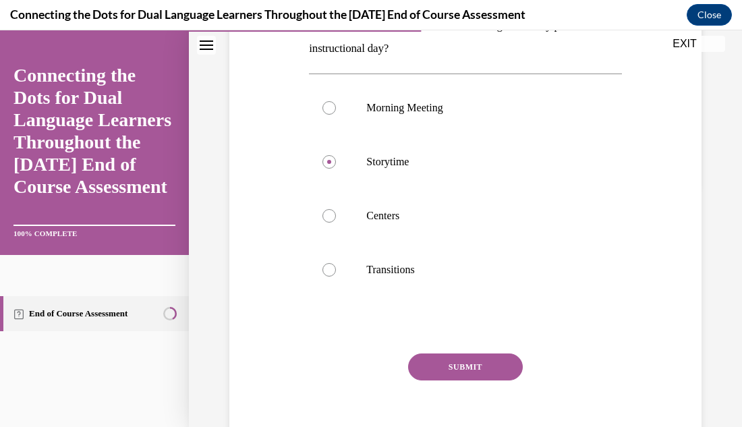
click at [513, 360] on button "SUBMIT" at bounding box center [465, 367] width 115 height 27
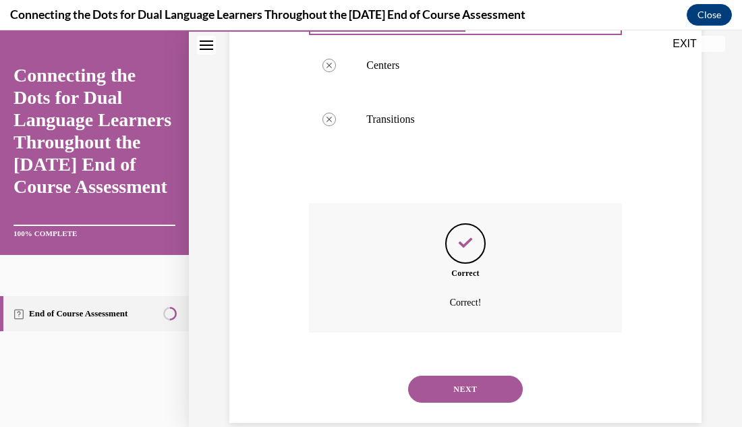
scroll to position [416, 0]
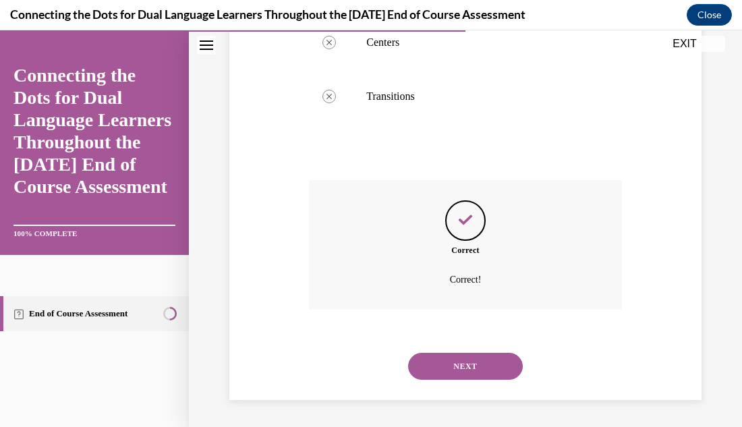
click at [489, 366] on button "NEXT" at bounding box center [465, 366] width 115 height 27
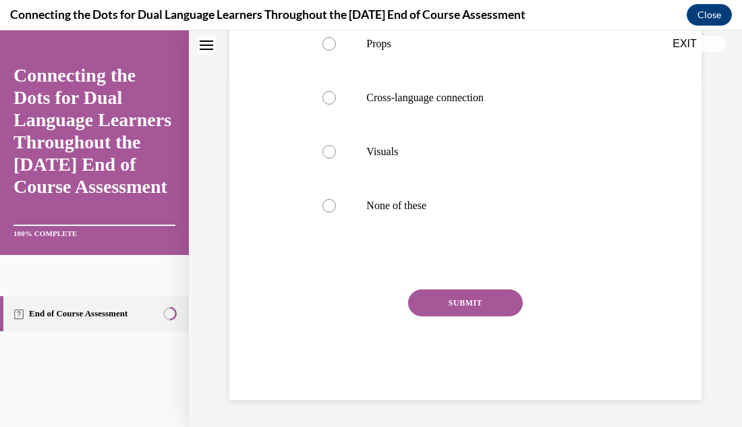
scroll to position [0, 0]
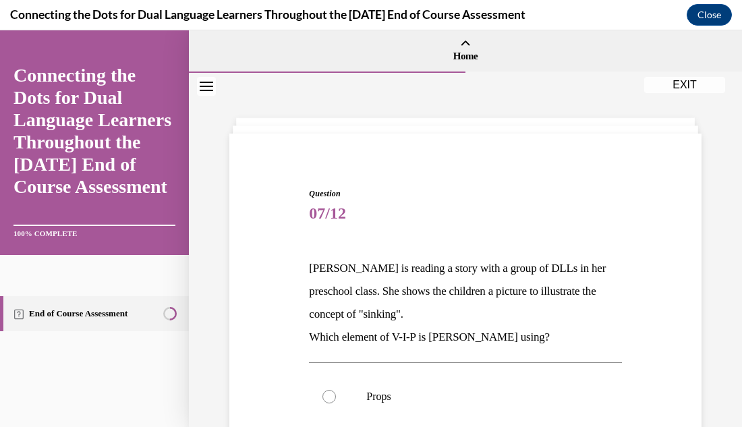
click at [719, 175] on div "Question 07/12 Lucia is reading a story with a group of DLLs in her preschool c…" at bounding box center [465, 426] width 553 height 707
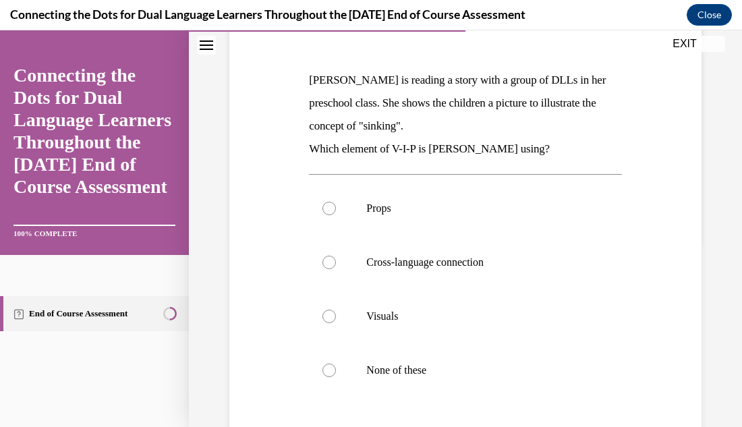
scroll to position [189, 0]
click at [329, 317] on div at bounding box center [329, 315] width 13 height 13
click at [329, 317] on input "Visuals" at bounding box center [329, 315] width 13 height 13
radio input "true"
click at [727, 331] on div "Question 07/12 Lucia is reading a story with a group of DLLs in her preschool c…" at bounding box center [465, 237] width 553 height 707
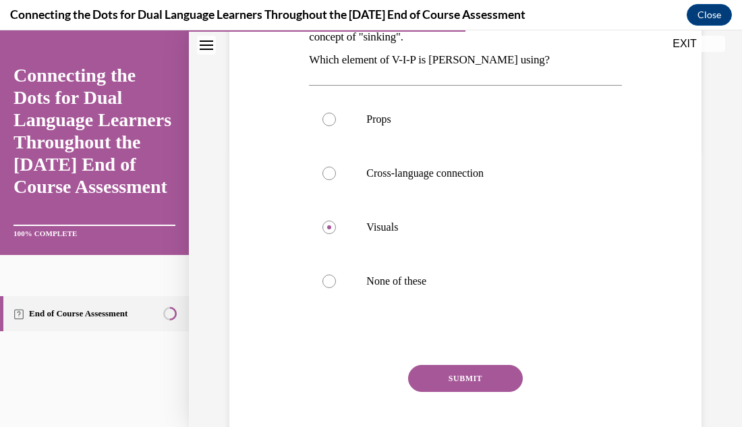
scroll to position [297, 0]
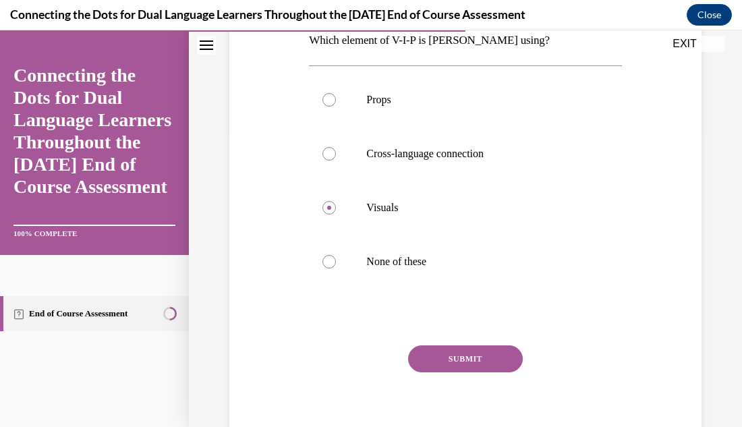
click at [468, 365] on button "SUBMIT" at bounding box center [465, 358] width 115 height 27
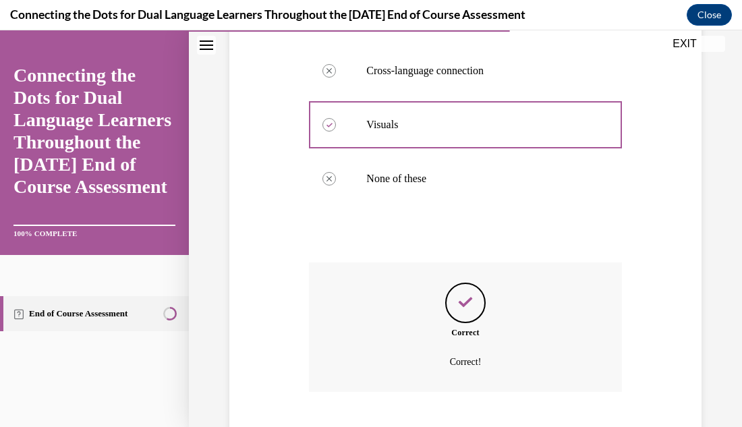
scroll to position [462, 0]
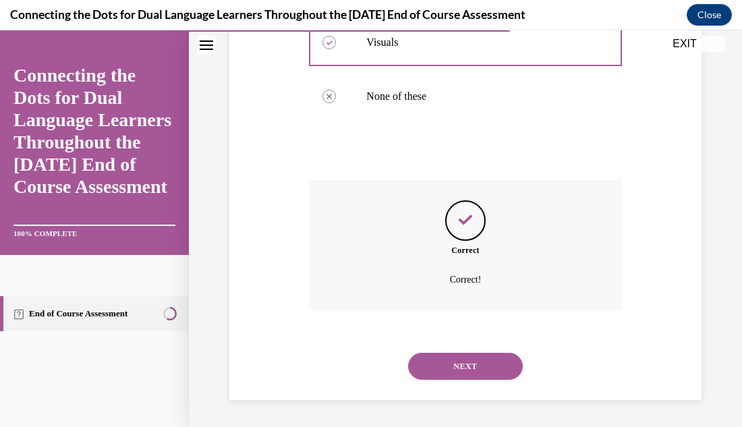
click at [468, 365] on button "NEXT" at bounding box center [465, 366] width 115 height 27
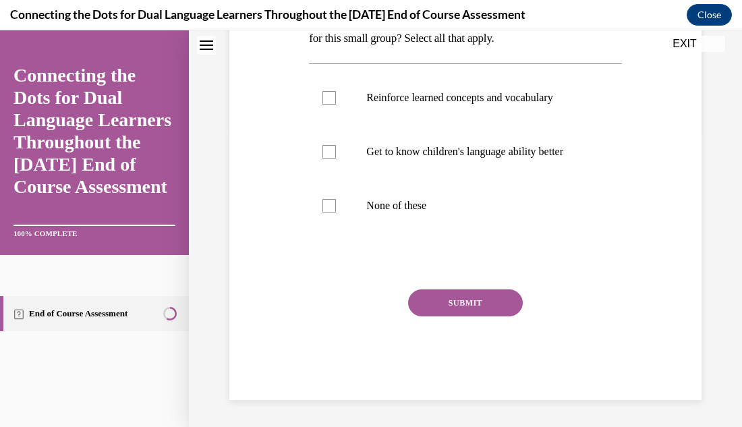
scroll to position [0, 0]
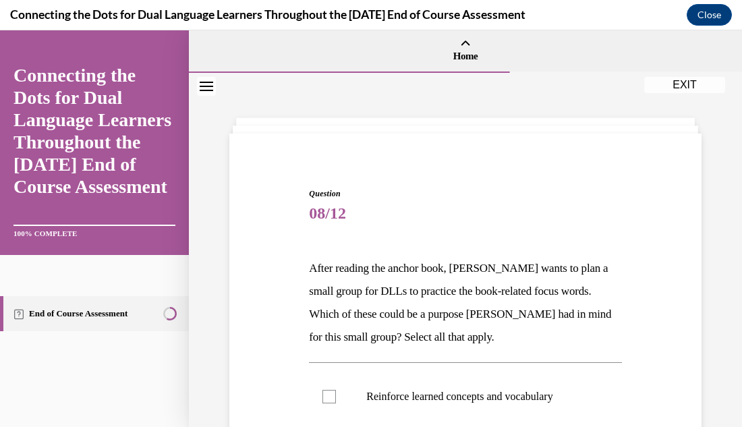
click at [708, 217] on div "Question 08/12 After reading the anchor book, Jonathan wants to plan a small gr…" at bounding box center [465, 399] width 553 height 653
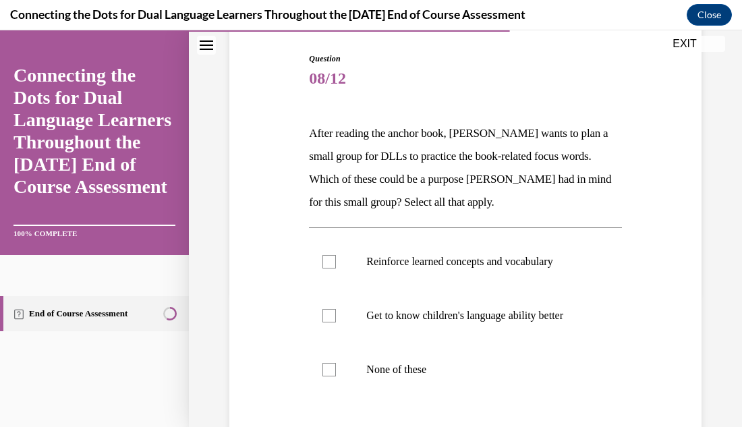
scroll to position [162, 0]
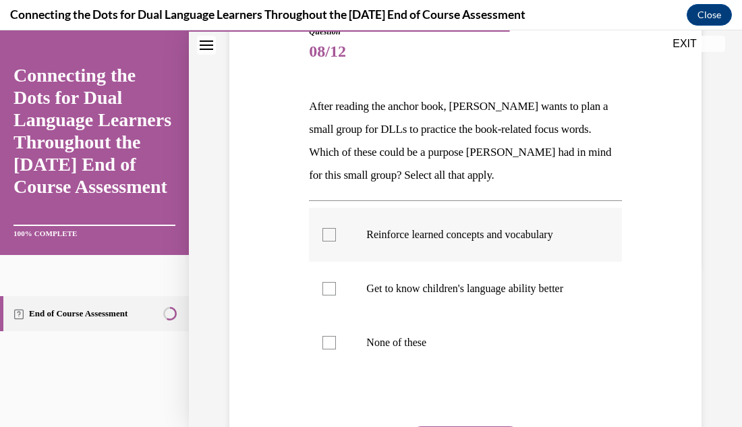
click at [333, 236] on div at bounding box center [329, 234] width 13 height 13
click at [333, 236] on input "Reinforce learned concepts and vocabulary" at bounding box center [329, 234] width 13 height 13
checkbox input "true"
click at [325, 291] on div at bounding box center [329, 288] width 13 height 13
click at [325, 291] on input "Get to know children's language ability better" at bounding box center [329, 288] width 13 height 13
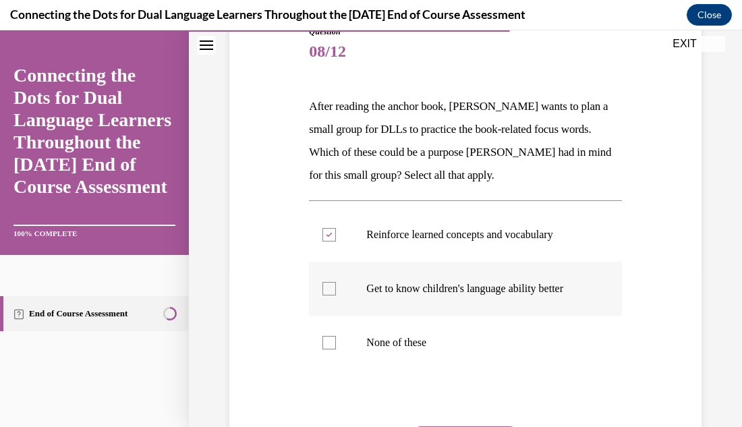
checkbox input "true"
click at [712, 278] on div "Question 08/12 After reading the anchor book, Jonathan wants to plan a small gr…" at bounding box center [465, 237] width 553 height 653
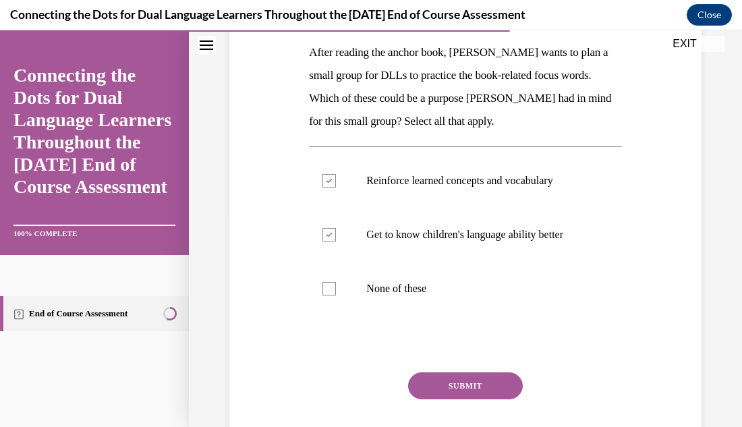
scroll to position [243, 0]
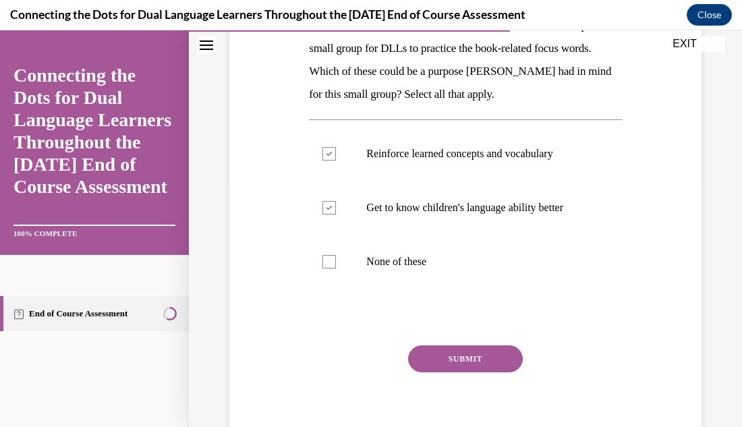
click at [490, 354] on button "SUBMIT" at bounding box center [465, 358] width 115 height 27
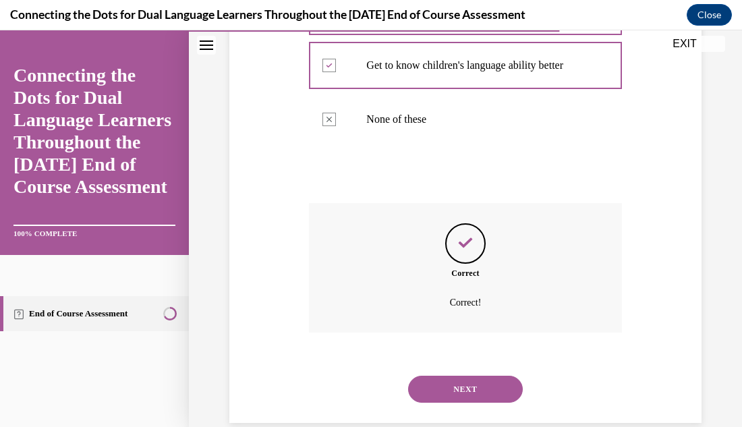
scroll to position [408, 0]
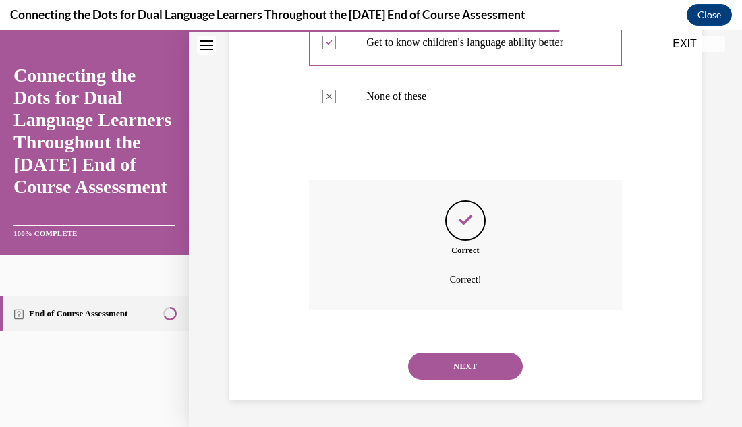
click at [489, 366] on button "NEXT" at bounding box center [465, 366] width 115 height 27
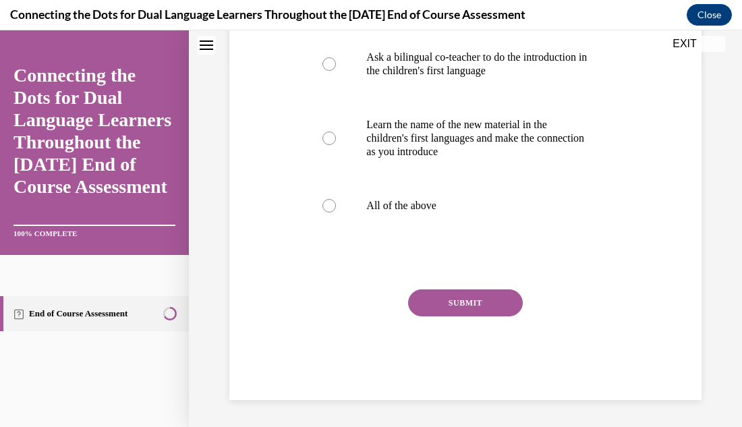
scroll to position [0, 0]
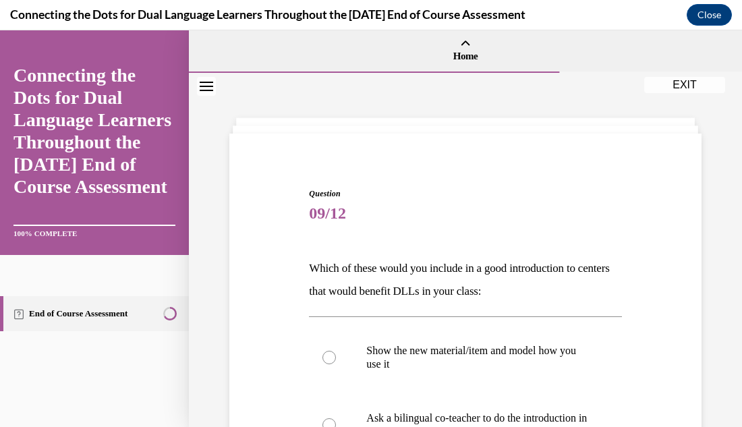
click at [721, 198] on div "Question 09/12 Which of these would you include in a good introduction to cente…" at bounding box center [465, 430] width 553 height 715
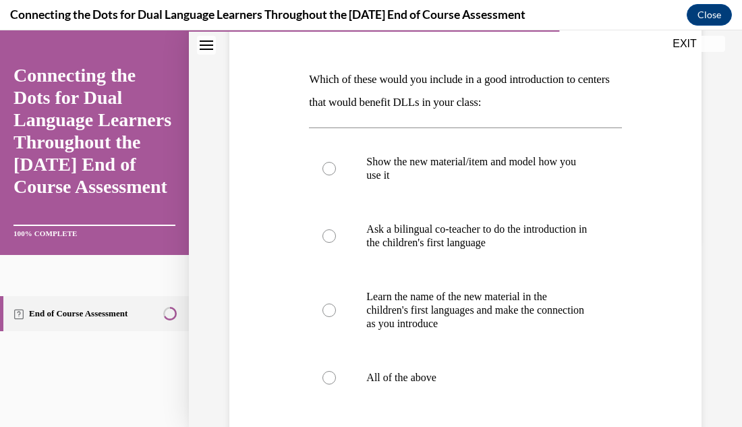
scroll to position [216, 0]
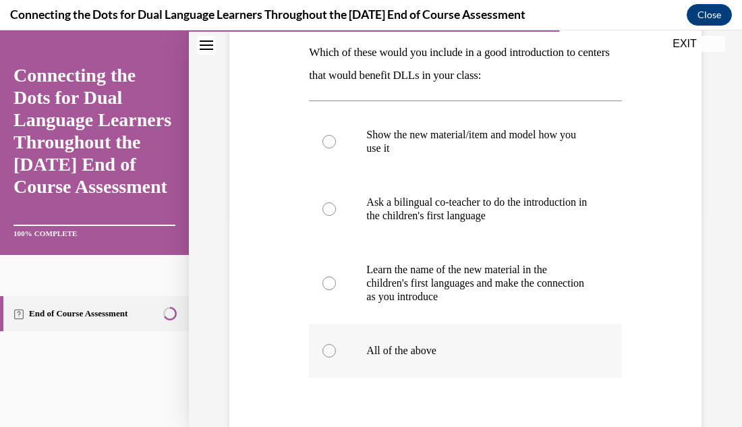
click at [330, 348] on div at bounding box center [329, 350] width 13 height 13
click at [330, 348] on input "All of the above" at bounding box center [329, 350] width 13 height 13
radio input "true"
click at [704, 258] on div "Question 09/12 Which of these would you include in a good introduction to cente…" at bounding box center [465, 238] width 479 height 614
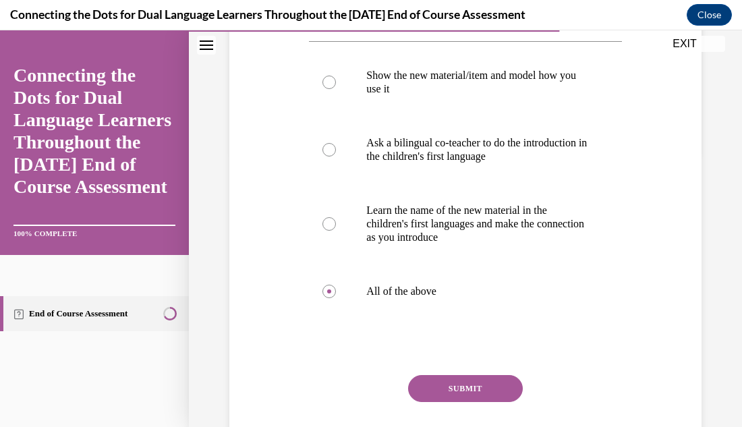
scroll to position [297, 0]
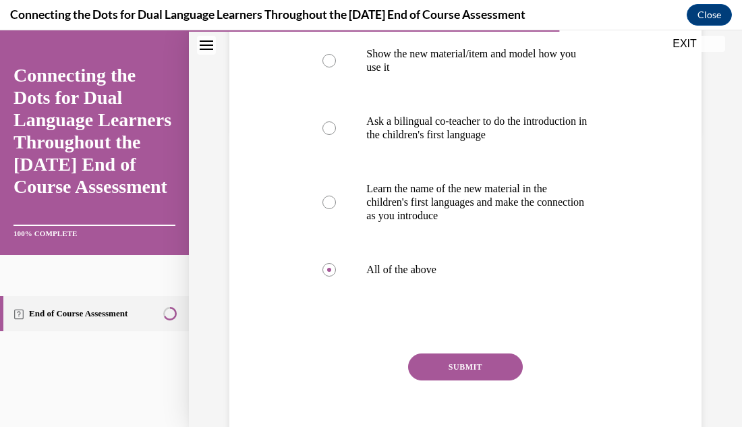
click at [481, 376] on button "SUBMIT" at bounding box center [465, 367] width 115 height 27
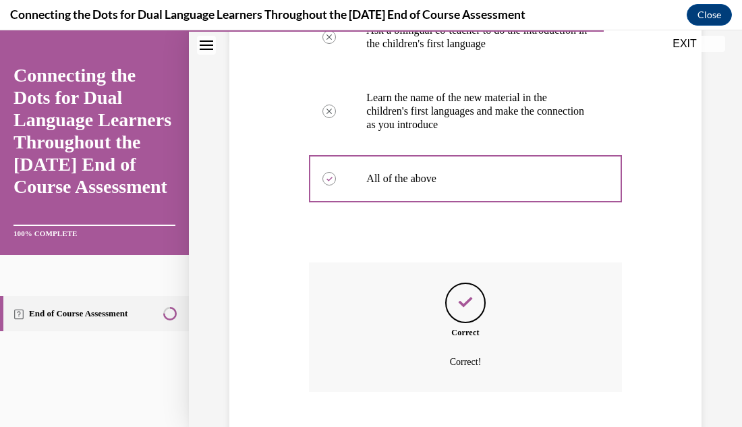
scroll to position [470, 0]
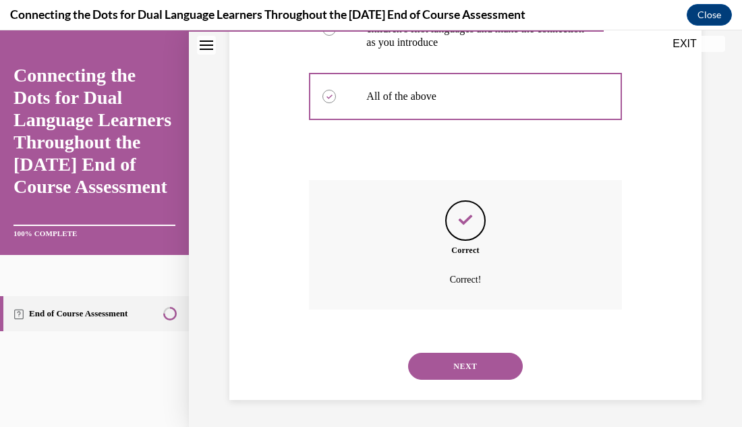
click at [469, 369] on button "NEXT" at bounding box center [465, 366] width 115 height 27
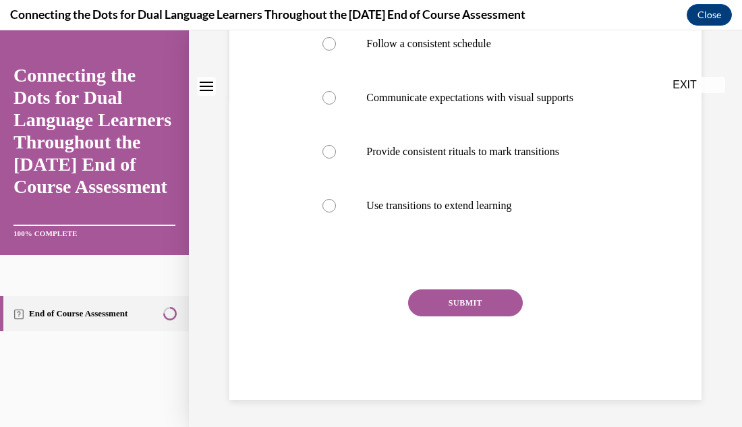
scroll to position [0, 0]
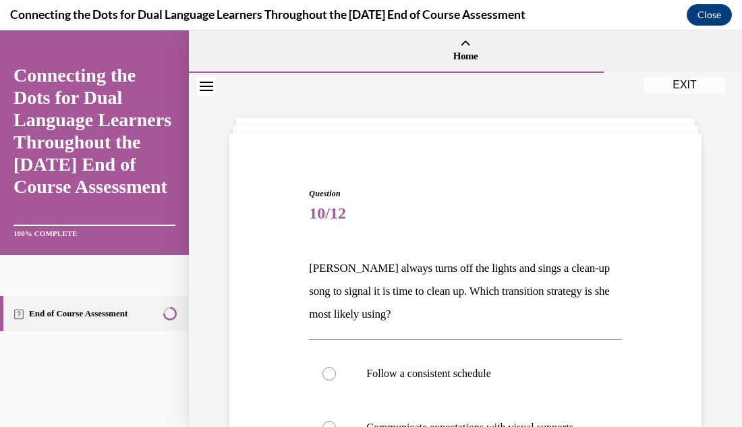
click at [716, 249] on div "Question 10/12 Carolyn always turns off the lights and sings a clean-up song to…" at bounding box center [465, 415] width 553 height 684
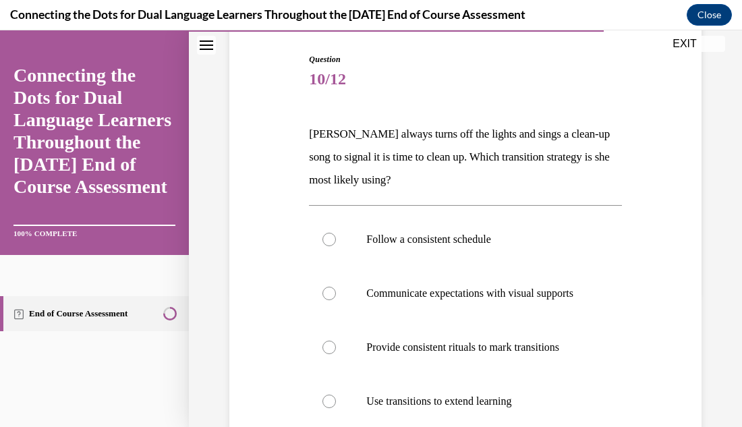
scroll to position [135, 0]
click at [327, 354] on div at bounding box center [329, 346] width 13 height 13
click at [327, 354] on input "Provide consistent rituals to mark transitions" at bounding box center [329, 346] width 13 height 13
radio input "true"
click at [722, 342] on div "Question 10/12 Carolyn always turns off the lights and sings a clean-up song to…" at bounding box center [465, 280] width 553 height 684
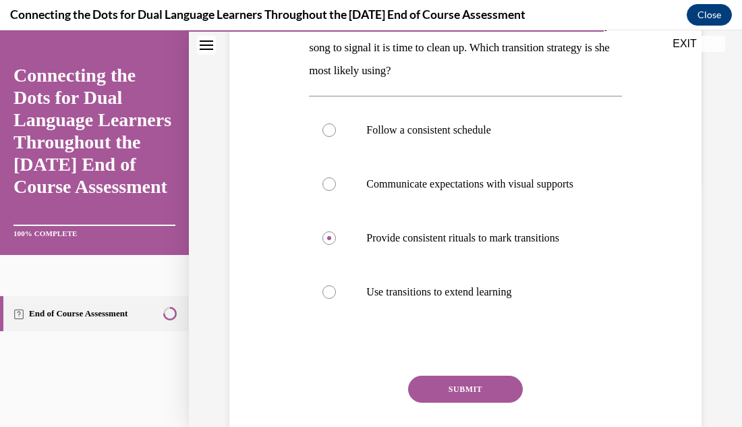
scroll to position [270, 0]
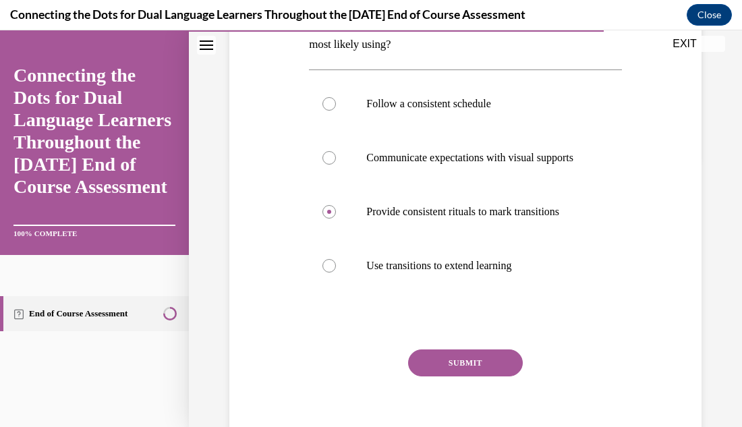
click at [472, 377] on button "SUBMIT" at bounding box center [465, 363] width 115 height 27
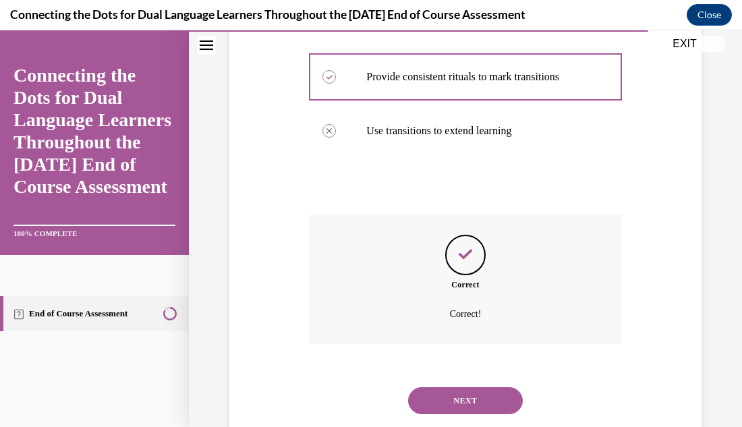
scroll to position [453, 0]
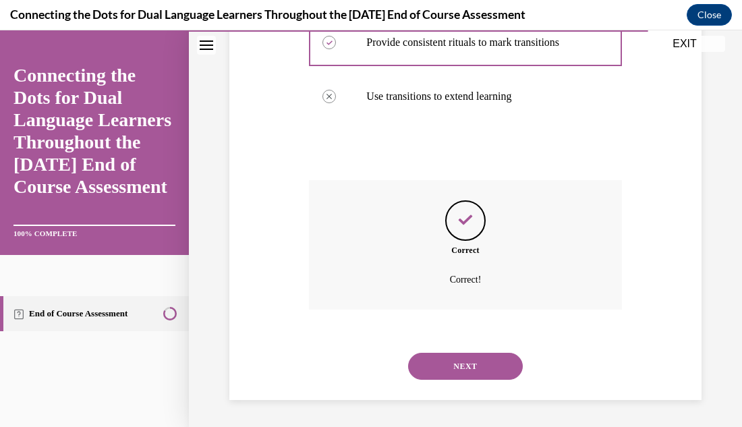
click at [501, 368] on button "NEXT" at bounding box center [465, 366] width 115 height 27
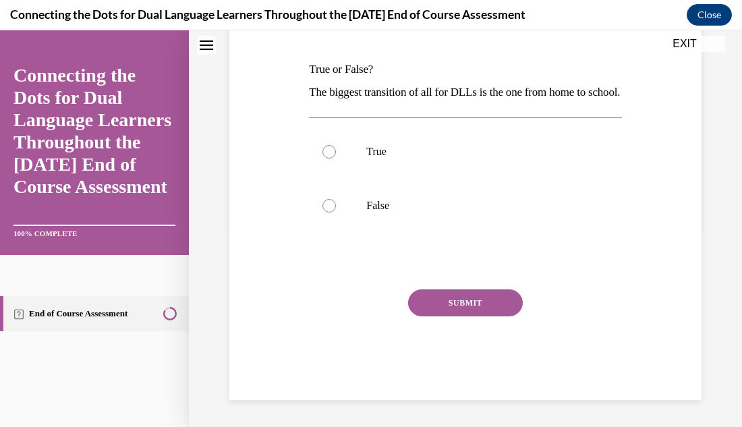
scroll to position [0, 0]
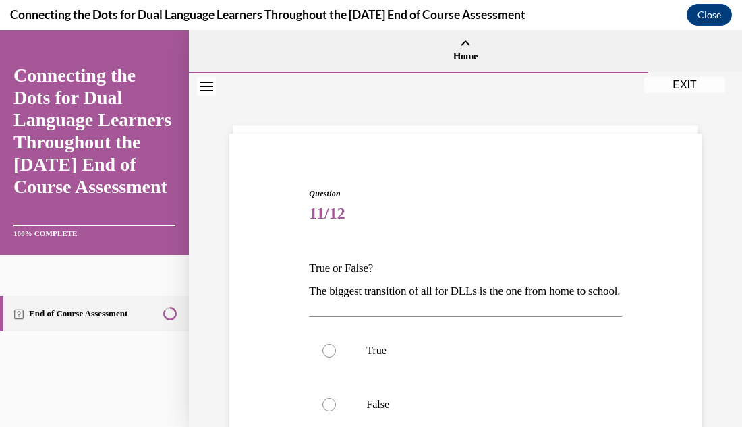
click at [713, 220] on div "Question 11/12 True or False? The biggest transition of all for DLLs is the one…" at bounding box center [465, 349] width 553 height 553
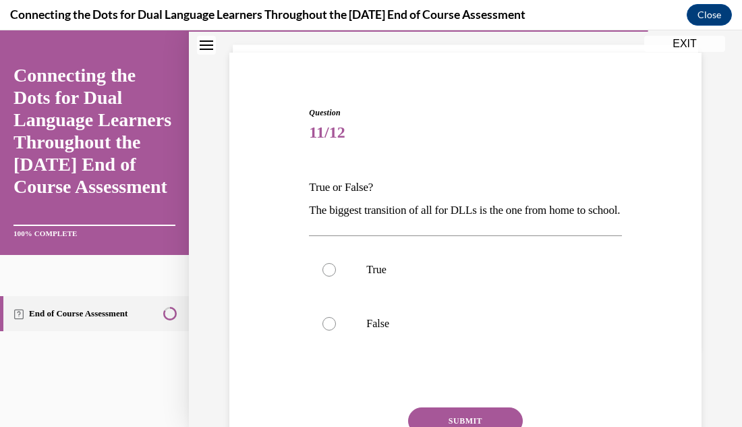
scroll to position [108, 0]
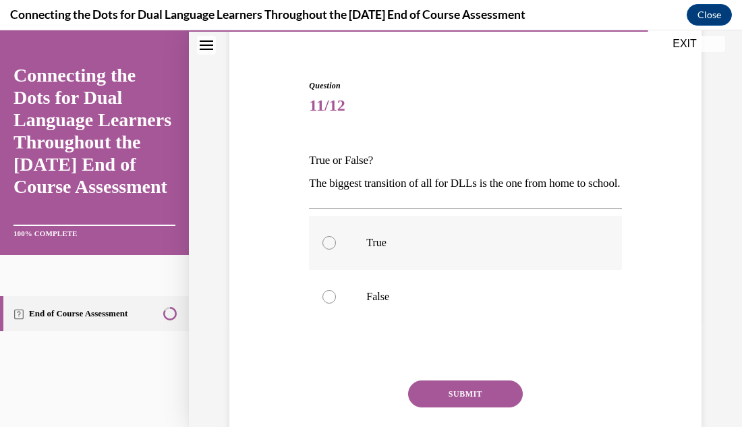
click at [327, 250] on div at bounding box center [329, 242] width 13 height 13
click at [327, 250] on input "True" at bounding box center [329, 242] width 13 height 13
radio input "true"
click at [489, 408] on button "SUBMIT" at bounding box center [465, 394] width 115 height 27
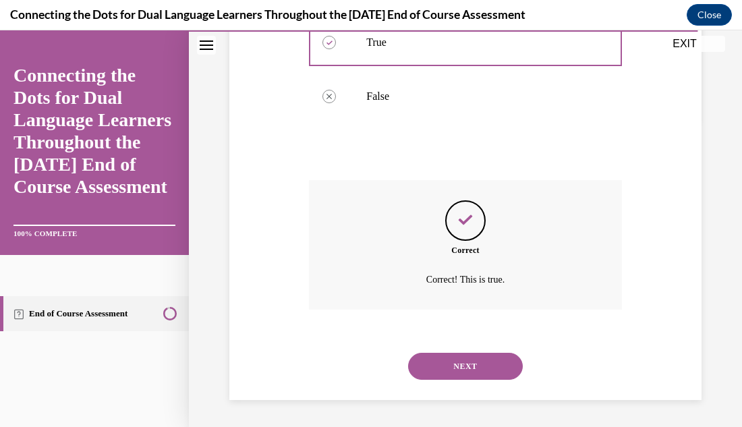
scroll to position [331, 0]
click at [484, 366] on button "NEXT" at bounding box center [465, 366] width 115 height 27
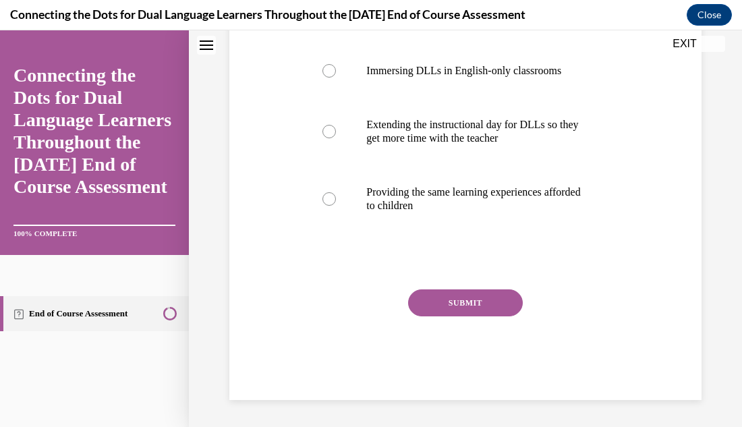
scroll to position [0, 0]
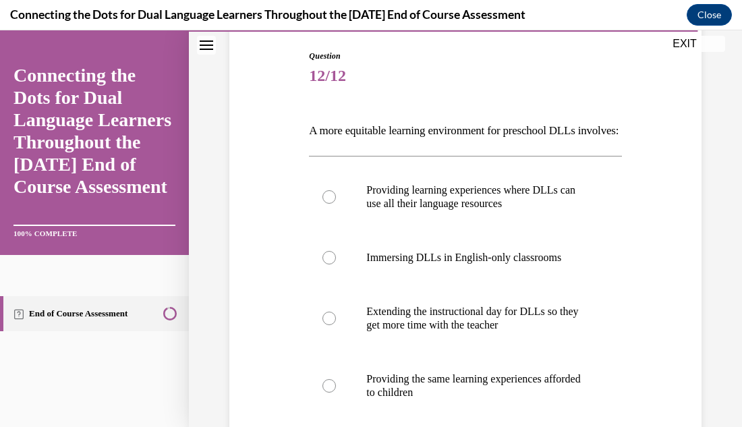
scroll to position [162, 0]
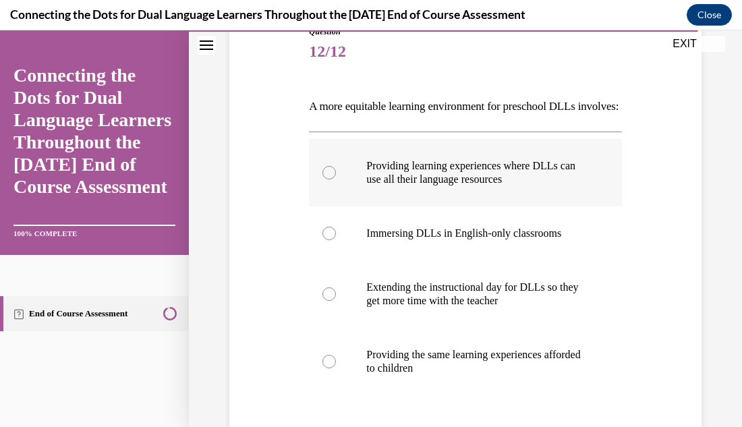
click at [327, 202] on label "Providing learning experiences where DLLs can use all their language resources" at bounding box center [465, 172] width 312 height 67
click at [327, 179] on input "Providing learning experiences where DLLs can use all their language resources" at bounding box center [329, 172] width 13 height 13
radio input "true"
click at [710, 182] on div "Question 12/12 A more equitable learning environment for preschool DLLs involve…" at bounding box center [465, 250] width 553 height 679
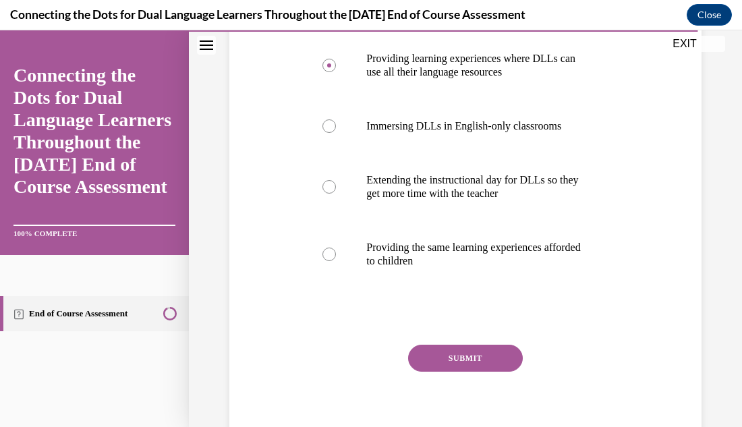
scroll to position [270, 0]
click at [464, 371] on button "SUBMIT" at bounding box center [465, 357] width 115 height 27
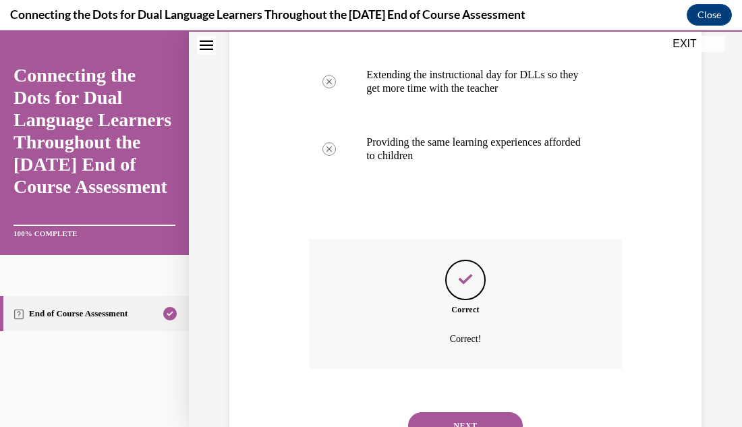
scroll to position [457, 0]
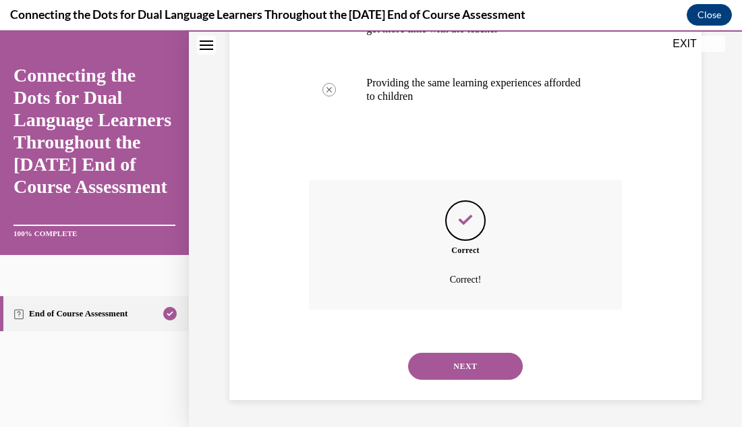
click at [468, 358] on button "NEXT" at bounding box center [465, 366] width 115 height 27
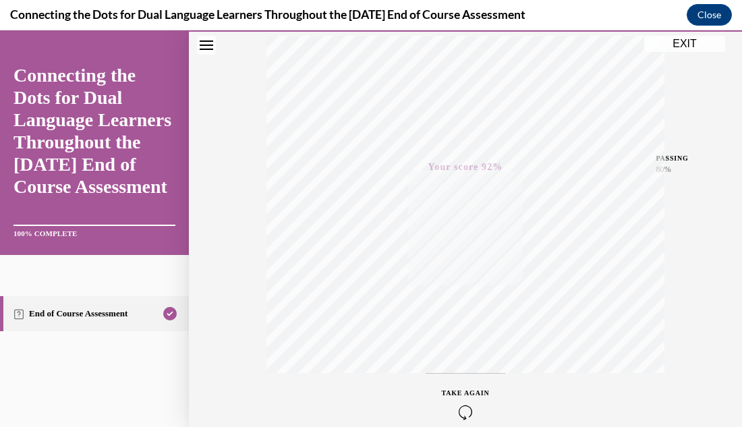
scroll to position [295, 0]
click at [697, 51] on button "EXIT" at bounding box center [684, 44] width 81 height 16
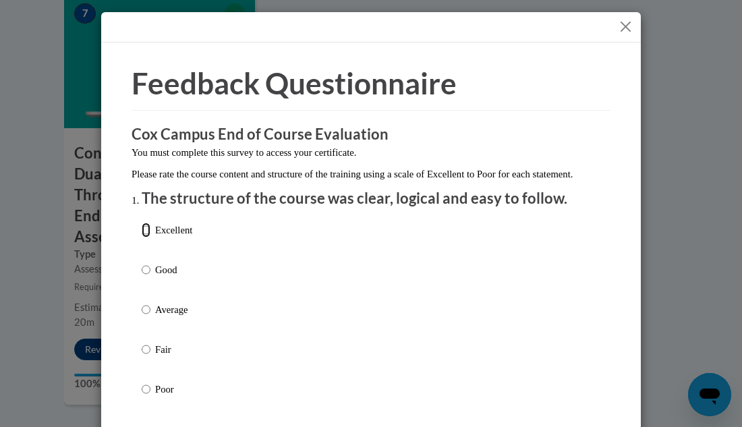
click at [148, 238] on input "Excellent" at bounding box center [146, 230] width 9 height 15
radio input "true"
click at [578, 239] on div "Excellent Good Average Fair Poor" at bounding box center [371, 326] width 459 height 220
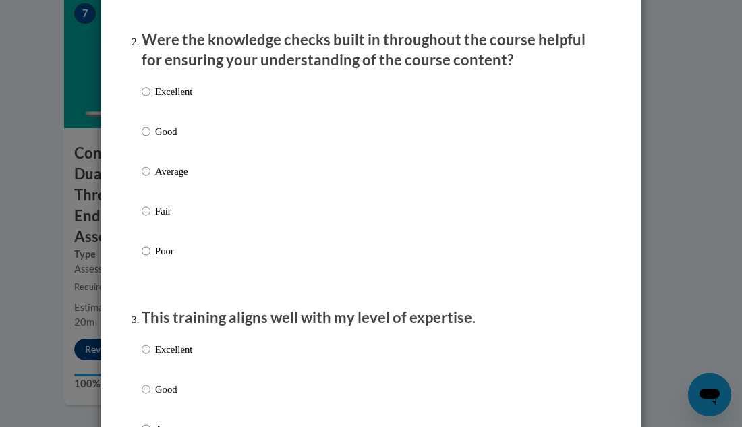
scroll to position [432, 0]
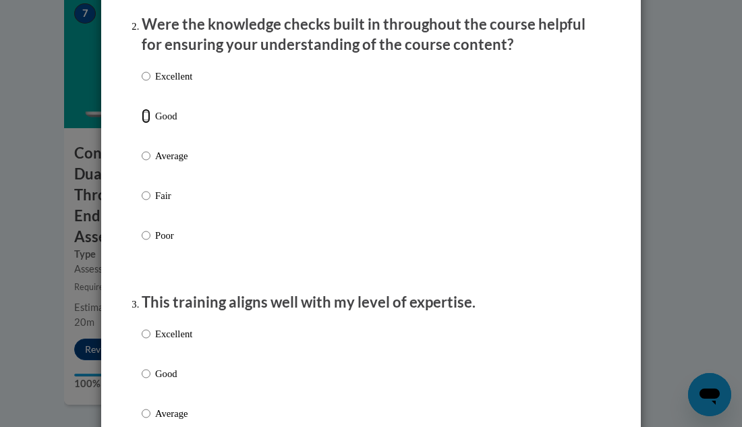
click at [144, 123] on input "Good" at bounding box center [146, 116] width 9 height 15
radio input "true"
click at [144, 381] on input "Good" at bounding box center [146, 373] width 9 height 15
radio input "true"
click at [538, 306] on p "This training aligns well with my level of expertise." at bounding box center [371, 302] width 459 height 21
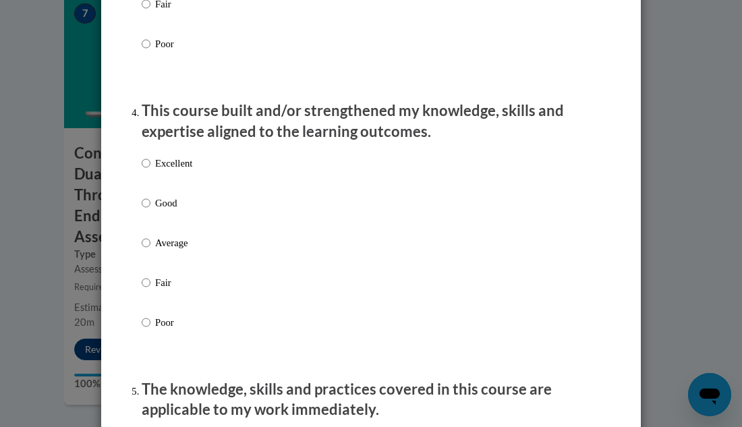
scroll to position [918, 0]
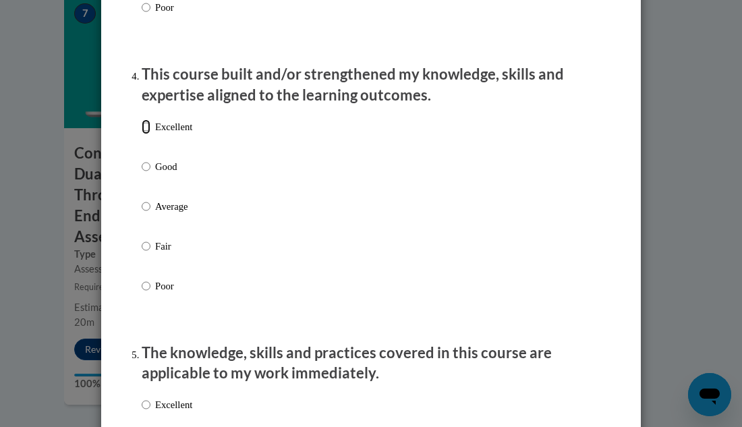
click at [146, 134] on input "Excellent" at bounding box center [146, 126] width 9 height 15
radio input "true"
click at [144, 412] on input "Excellent" at bounding box center [146, 404] width 9 height 15
radio input "true"
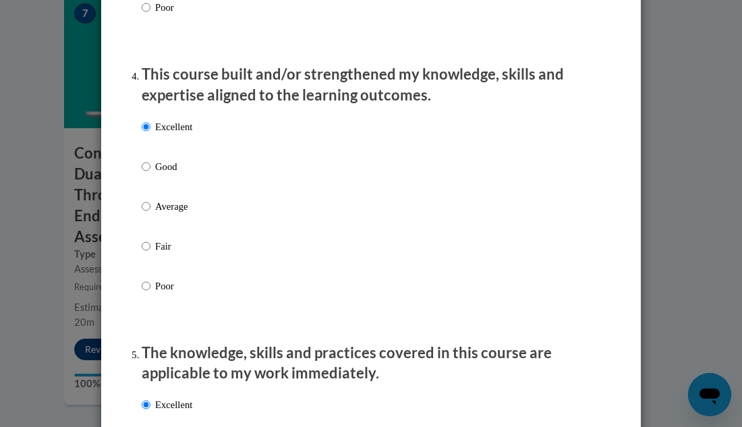
radio input "true"
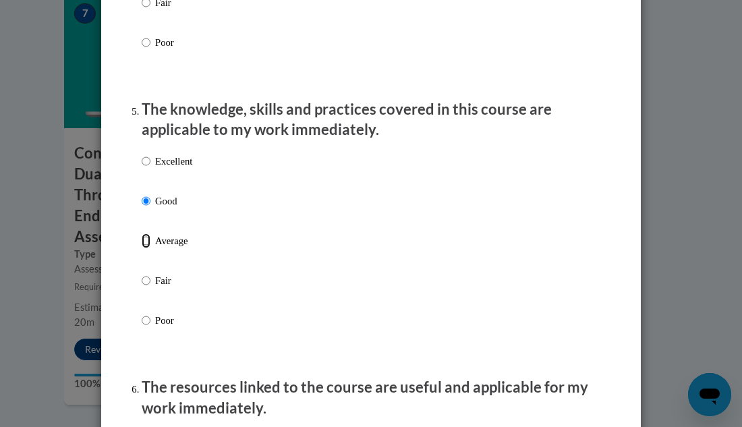
click at [142, 233] on input "Average" at bounding box center [146, 240] width 9 height 15
radio input "true"
click at [142, 273] on input "Fair" at bounding box center [146, 280] width 9 height 15
radio input "true"
click at [142, 313] on input "Poor" at bounding box center [146, 320] width 9 height 15
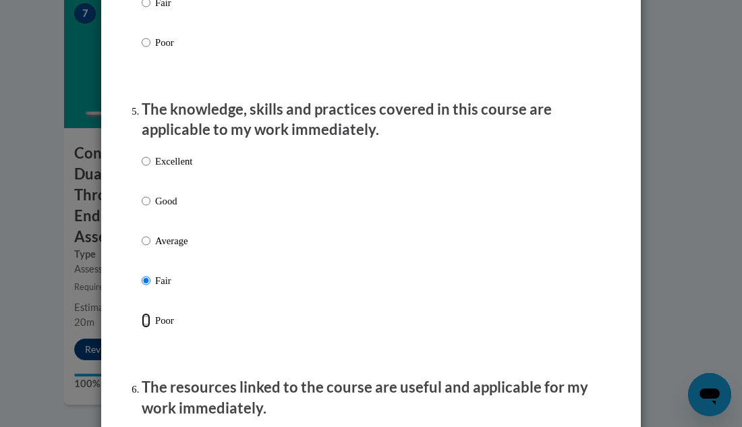
radio input "true"
click at [142, 154] on input "Excellent" at bounding box center [146, 161] width 9 height 15
radio input "true"
click at [142, 194] on input "Good" at bounding box center [146, 201] width 9 height 15
radio input "true"
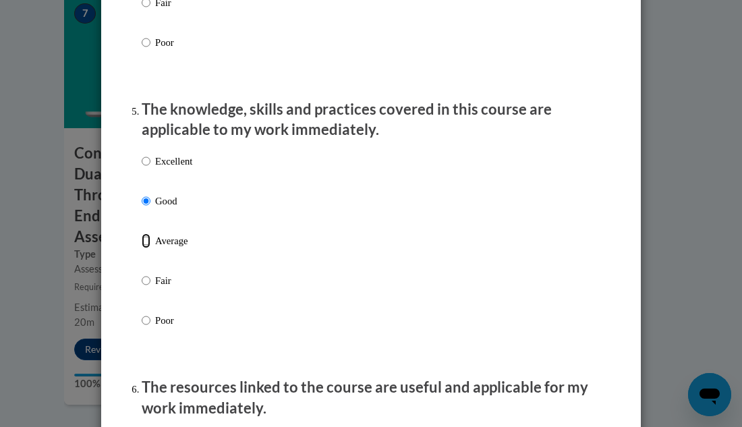
click at [142, 233] on input "Average" at bounding box center [146, 240] width 9 height 15
radio input "true"
click at [142, 273] on input "Fair" at bounding box center [146, 280] width 9 height 15
radio input "true"
click at [142, 313] on input "Poor" at bounding box center [146, 320] width 9 height 15
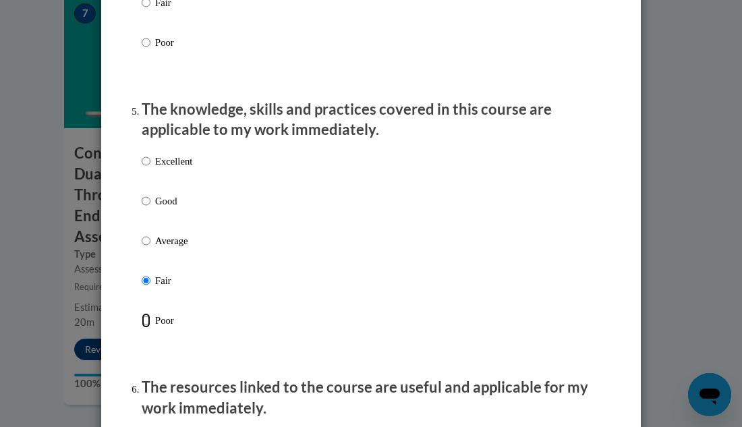
radio input "true"
click at [142, 154] on input "Excellent" at bounding box center [146, 161] width 9 height 15
radio input "true"
click at [142, 194] on input "Good" at bounding box center [146, 201] width 9 height 15
radio input "true"
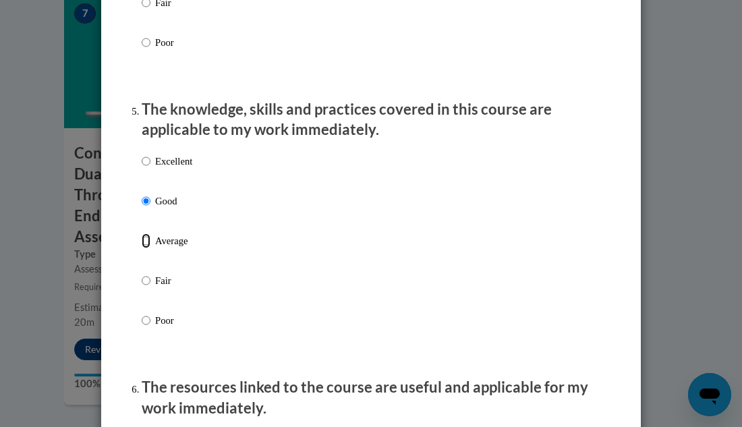
click at [142, 233] on input "Average" at bounding box center [146, 240] width 9 height 15
radio input "true"
click at [142, 273] on input "Fair" at bounding box center [146, 280] width 9 height 15
radio input "true"
click at [142, 233] on input "Average" at bounding box center [146, 240] width 9 height 15
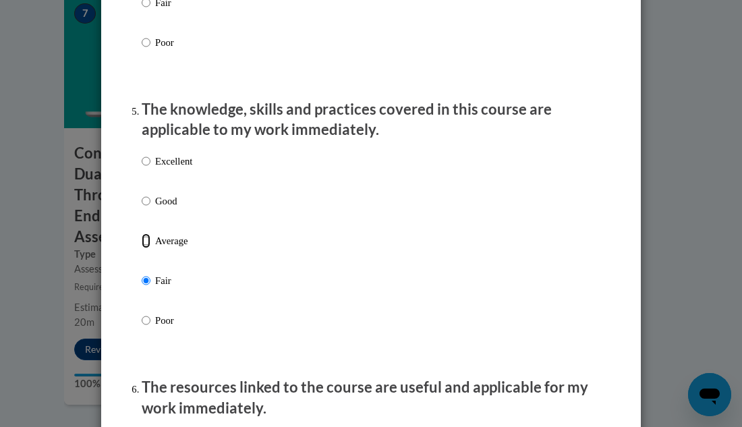
radio input "true"
click at [142, 194] on input "Good" at bounding box center [146, 201] width 9 height 15
radio input "true"
click at [142, 154] on input "Excellent" at bounding box center [146, 161] width 9 height 15
radio input "true"
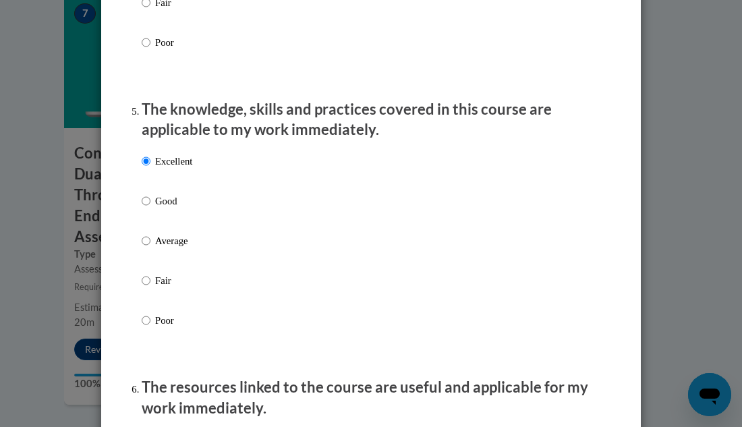
click at [541, 323] on div "Excellent Good Average Fair Poor" at bounding box center [371, 257] width 459 height 220
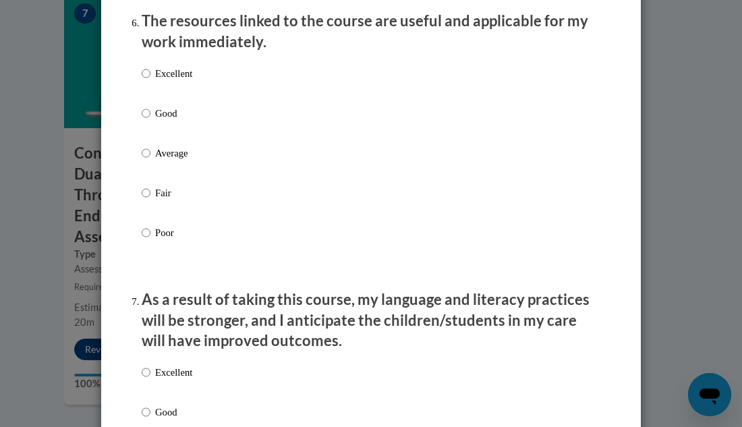
scroll to position [1539, 0]
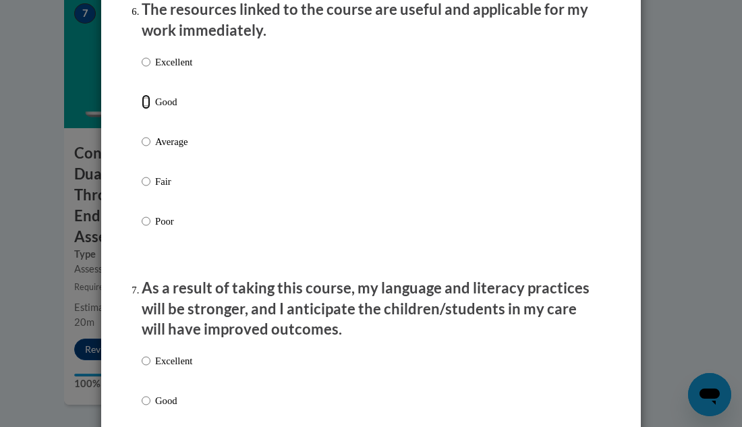
click at [145, 109] on input "Good" at bounding box center [146, 101] width 9 height 15
radio input "true"
click at [145, 368] on input "Excellent" at bounding box center [146, 361] width 9 height 15
radio input "true"
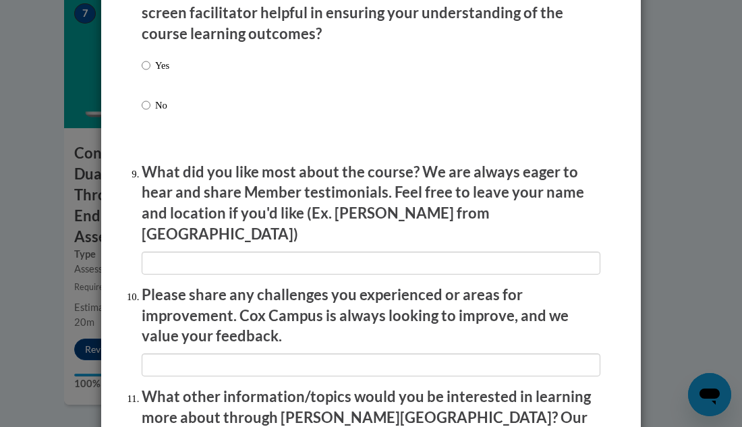
scroll to position [2133, 0]
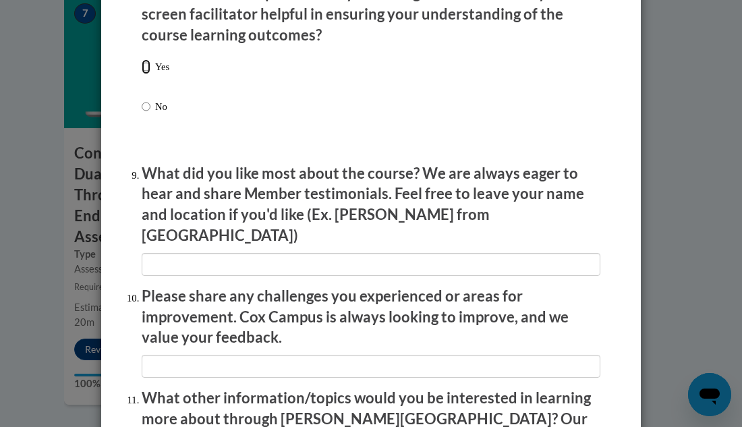
click at [144, 74] on input "Yes" at bounding box center [146, 66] width 9 height 15
radio input "true"
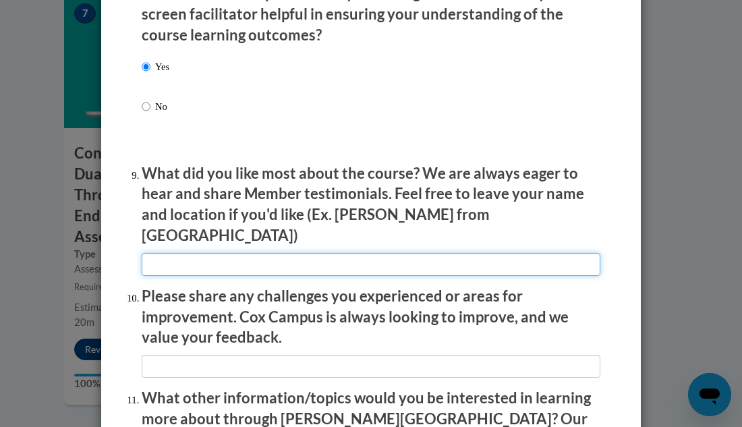
click at [172, 254] on input "textbox" at bounding box center [371, 264] width 459 height 23
type input "Informative"
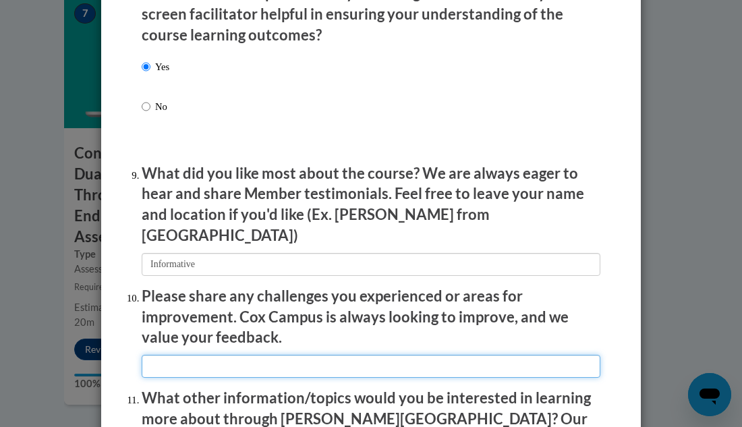
click at [244, 355] on input "textbox" at bounding box center [371, 366] width 459 height 23
